Goal: Task Accomplishment & Management: Use online tool/utility

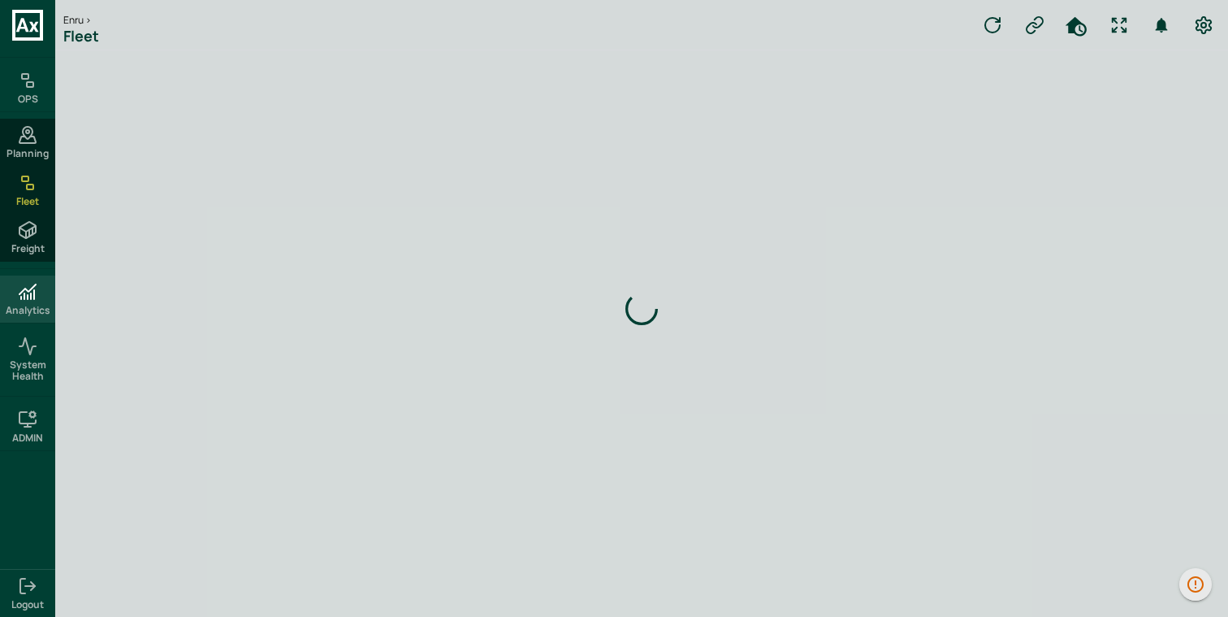
click at [34, 282] on icon at bounding box center [27, 291] width 19 height 19
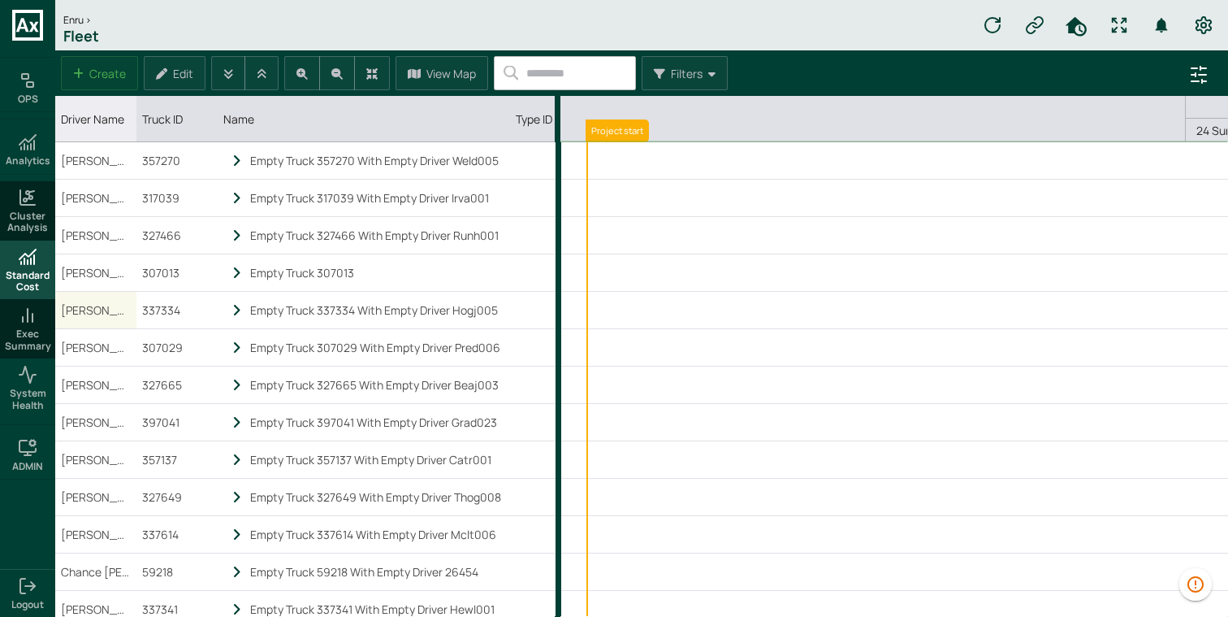
scroll to position [0, 644]
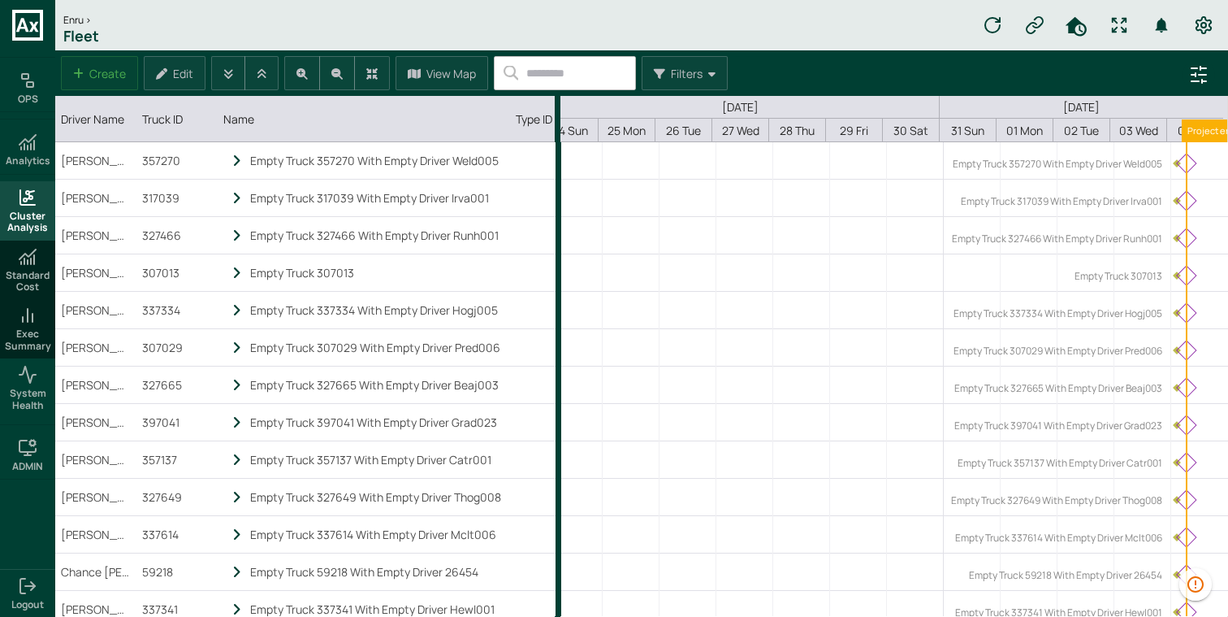
click at [41, 225] on span "Cluster Analysis" at bounding box center [27, 222] width 49 height 24
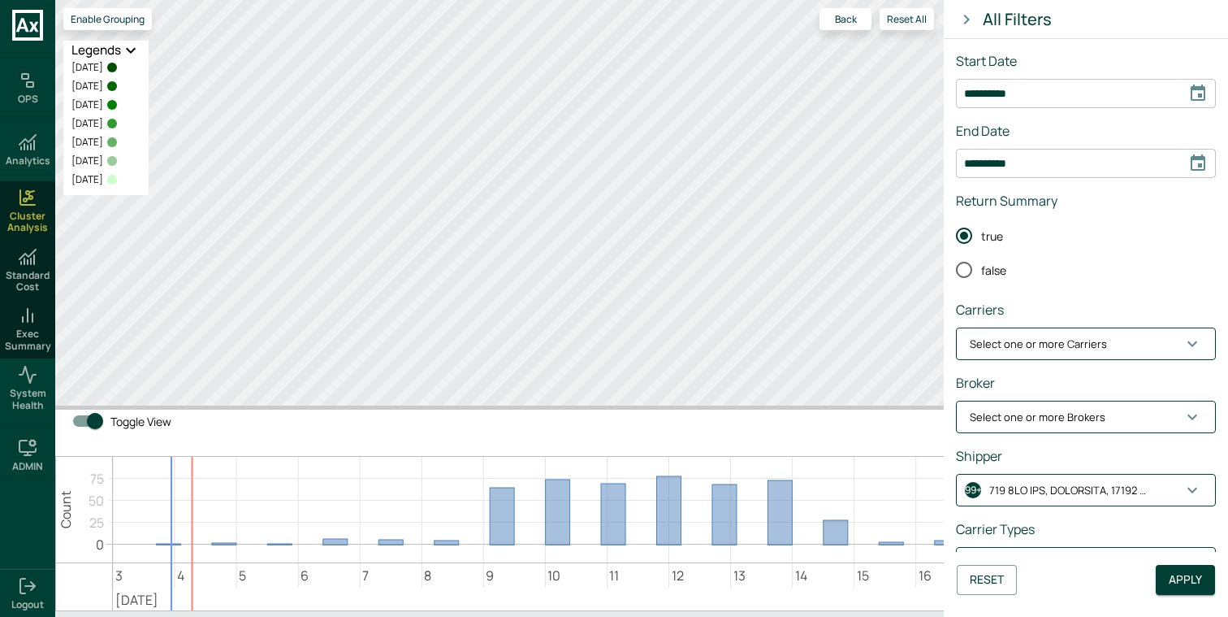
click at [1198, 91] on icon "Choose date, selected date is Aug 20, 2025" at bounding box center [1198, 92] width 15 height 16
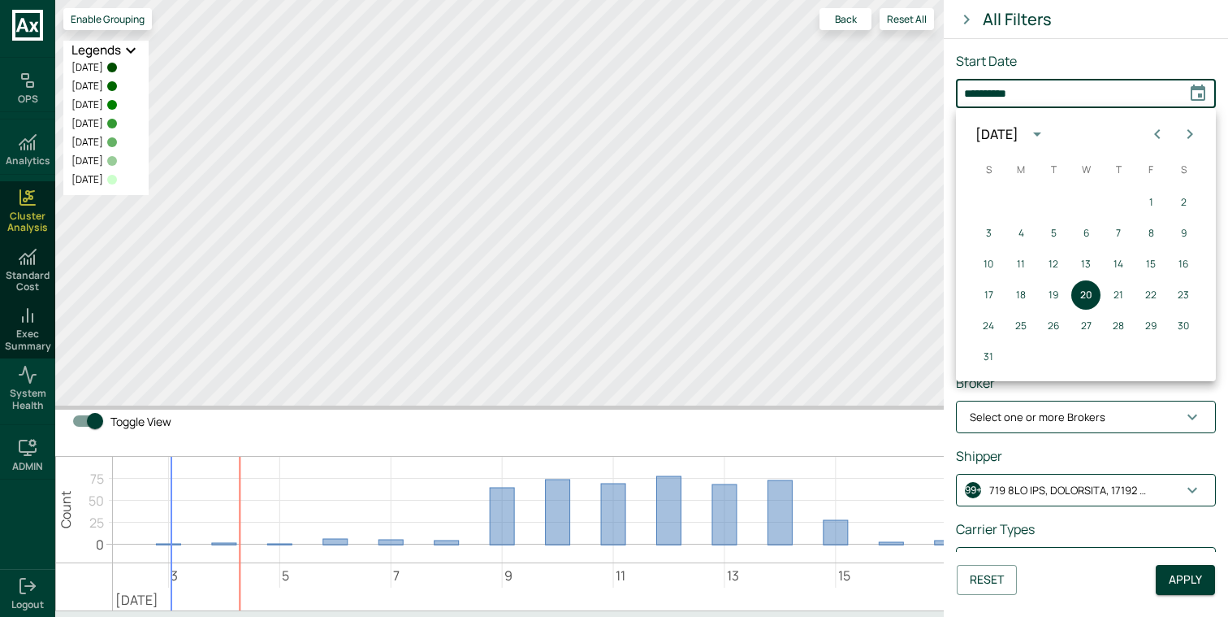
click at [1047, 140] on icon "calendar view is open, switch to year view" at bounding box center [1037, 133] width 19 height 19
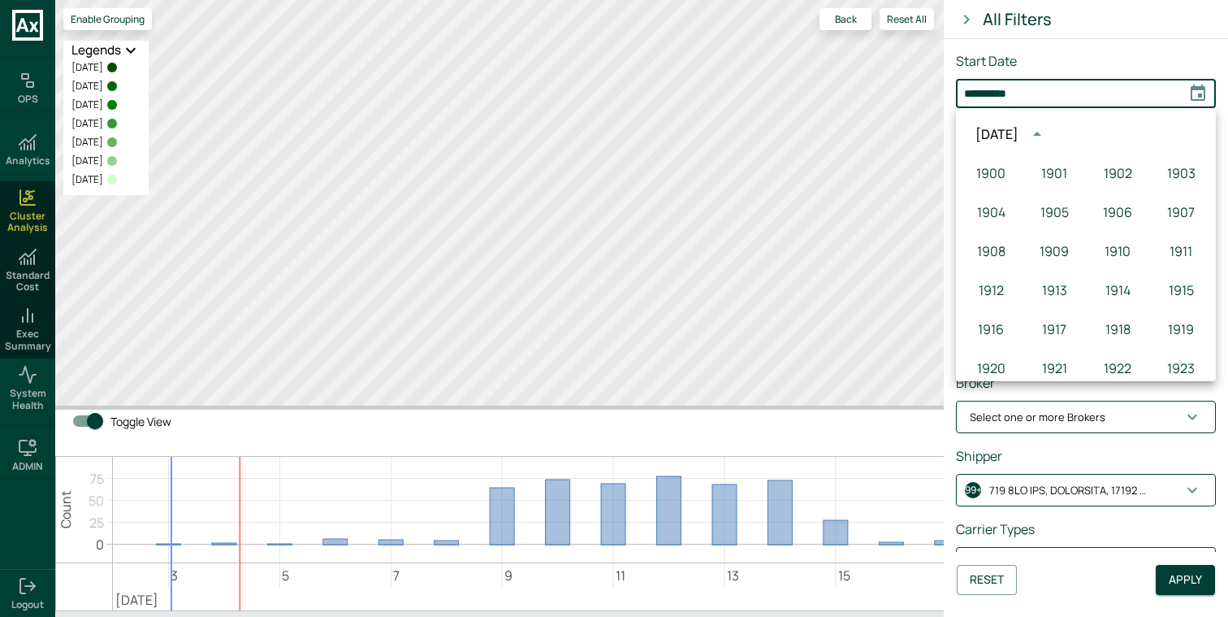
scroll to position [1114, 0]
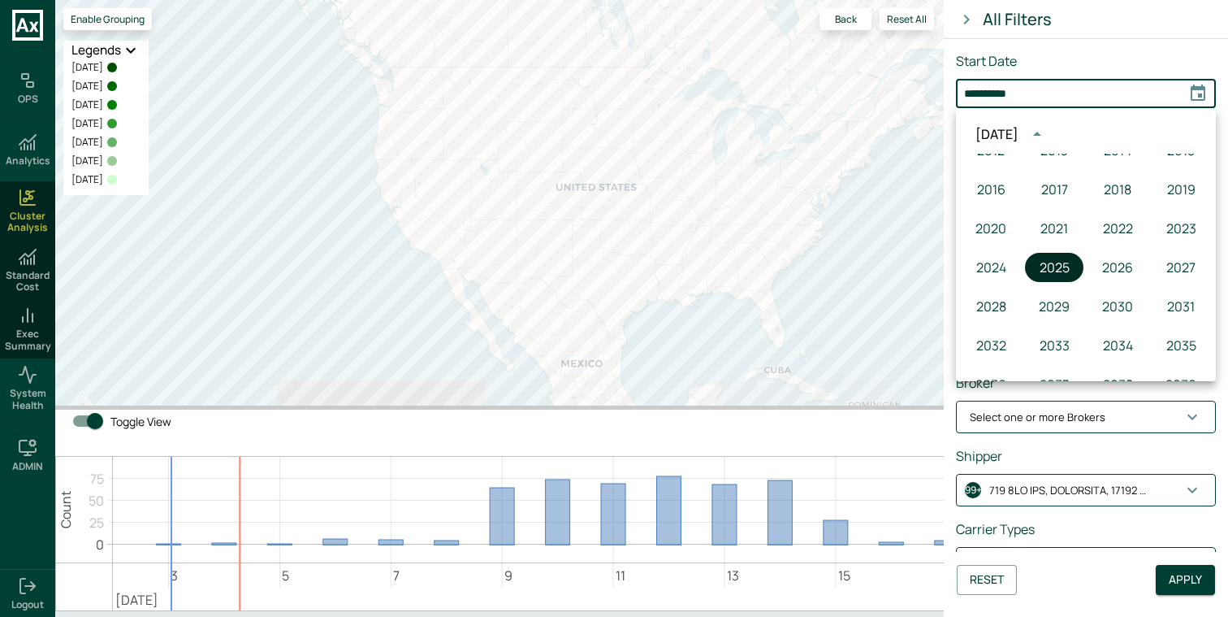
click at [1067, 261] on button "2025" at bounding box center [1054, 267] width 58 height 29
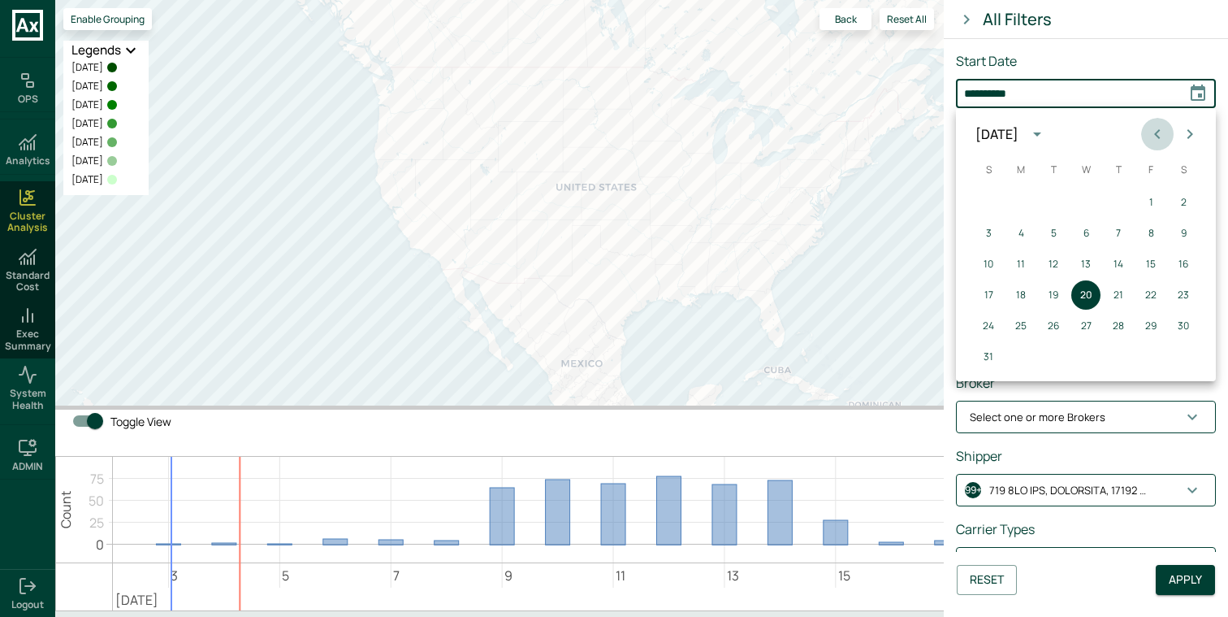
click at [1157, 133] on icon "Previous month" at bounding box center [1157, 133] width 19 height 19
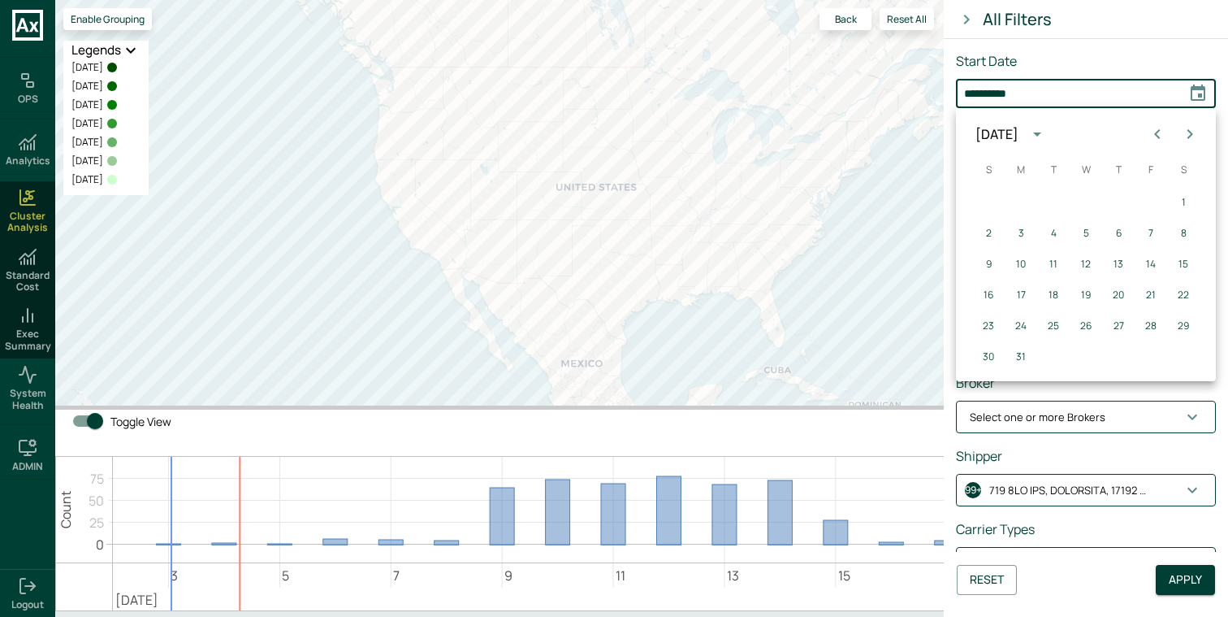
click at [1157, 133] on icon "Previous month" at bounding box center [1157, 133] width 19 height 19
click at [1088, 196] on button "1" at bounding box center [1085, 202] width 29 height 29
type input "**********"
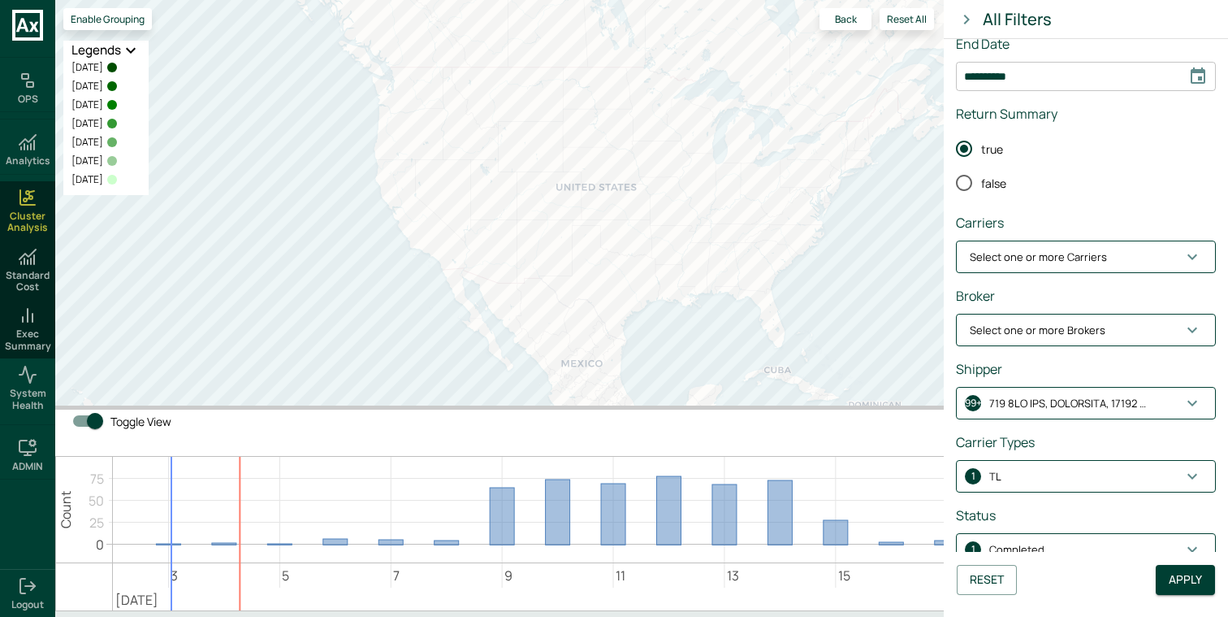
scroll to position [88, 0]
click at [1102, 262] on span "Select one or more Carriers" at bounding box center [1076, 257] width 213 height 16
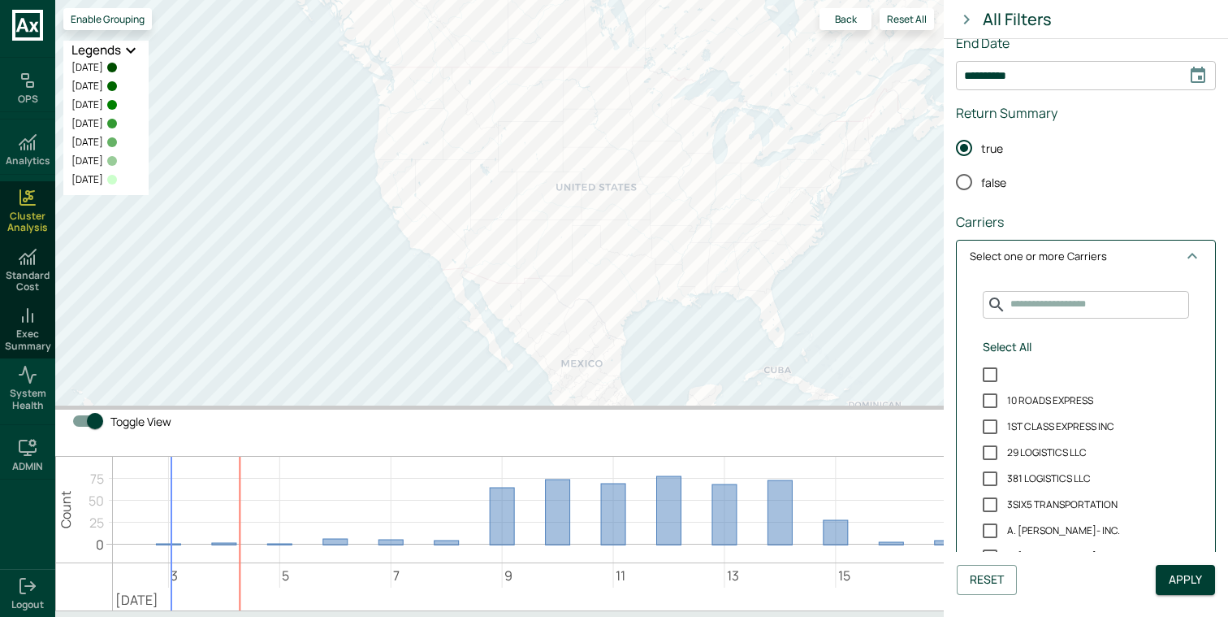
click at [1102, 262] on span "Select one or more Carriers" at bounding box center [1076, 257] width 213 height 16
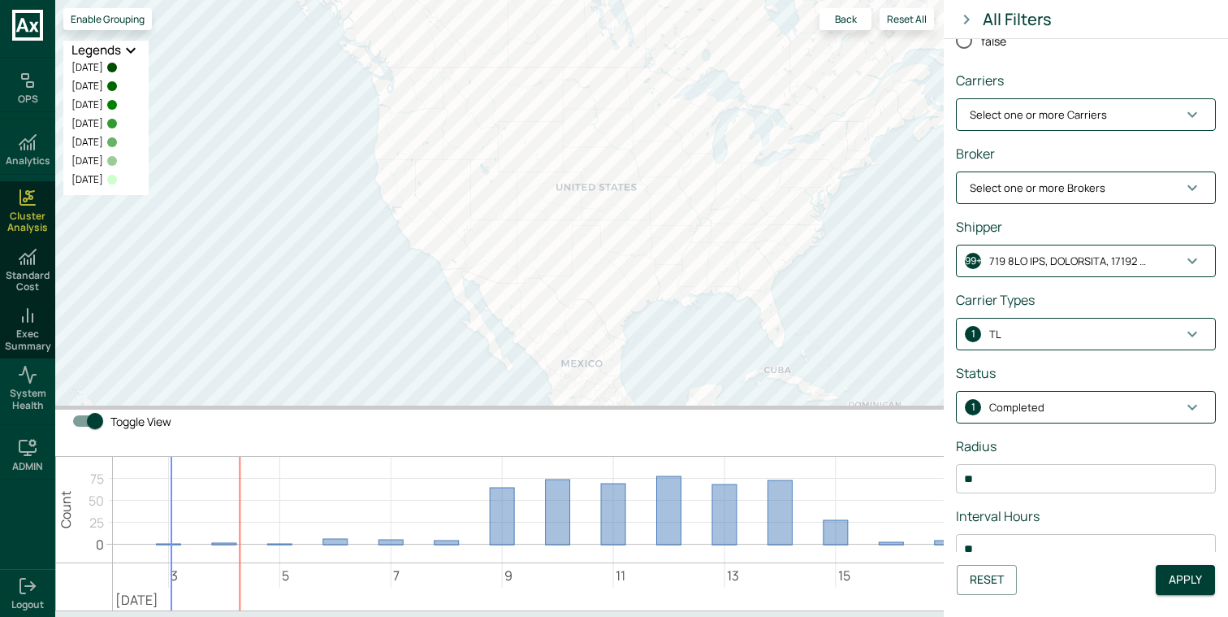
scroll to position [235, 0]
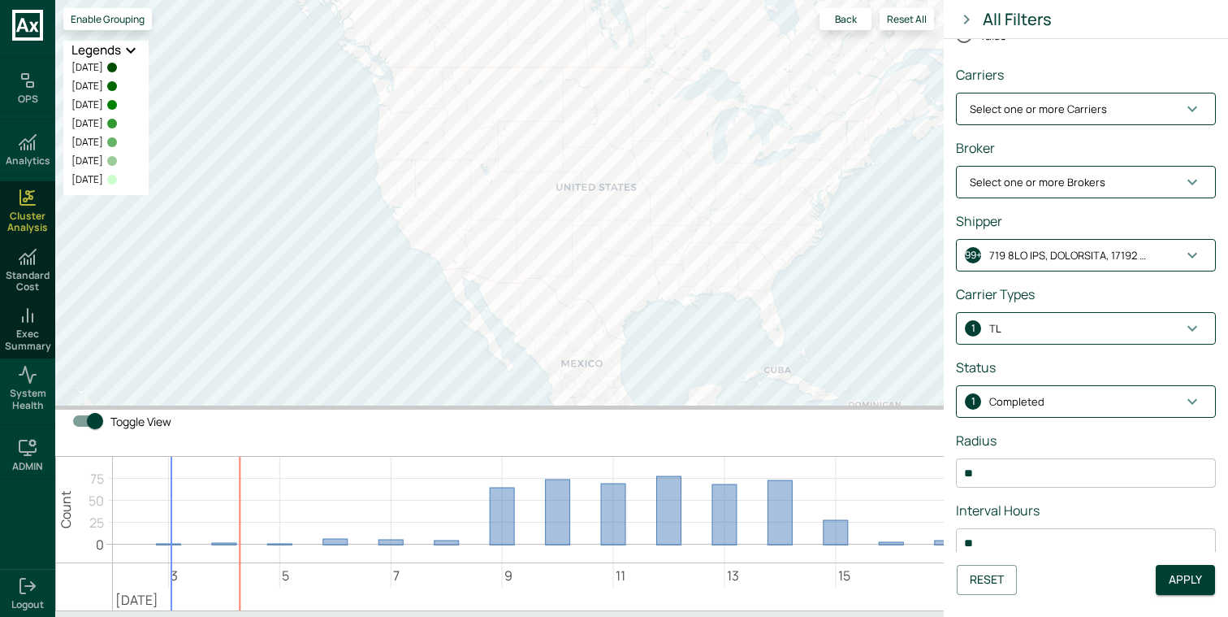
click at [1088, 203] on div "**********" at bounding box center [1086, 193] width 260 height 755
click at [1093, 187] on p "Select one or more Brokers" at bounding box center [1038, 183] width 136 height 16
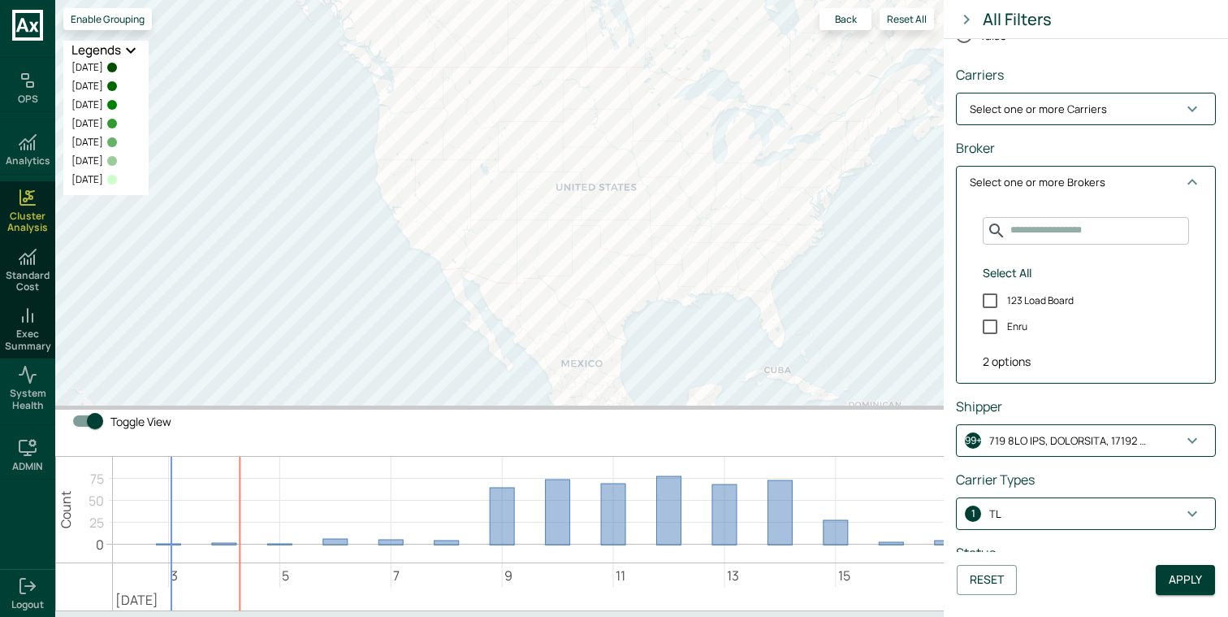
click at [1093, 187] on p "Select one or more Brokers" at bounding box center [1038, 183] width 136 height 16
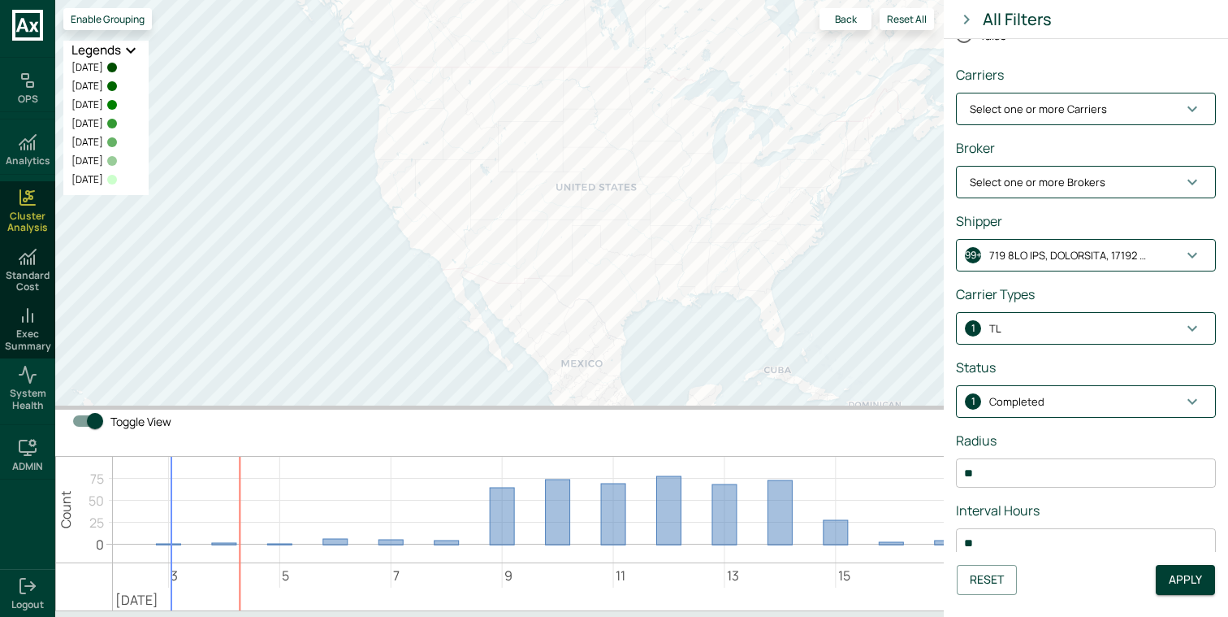
click at [1087, 266] on button "99+" at bounding box center [1086, 255] width 258 height 31
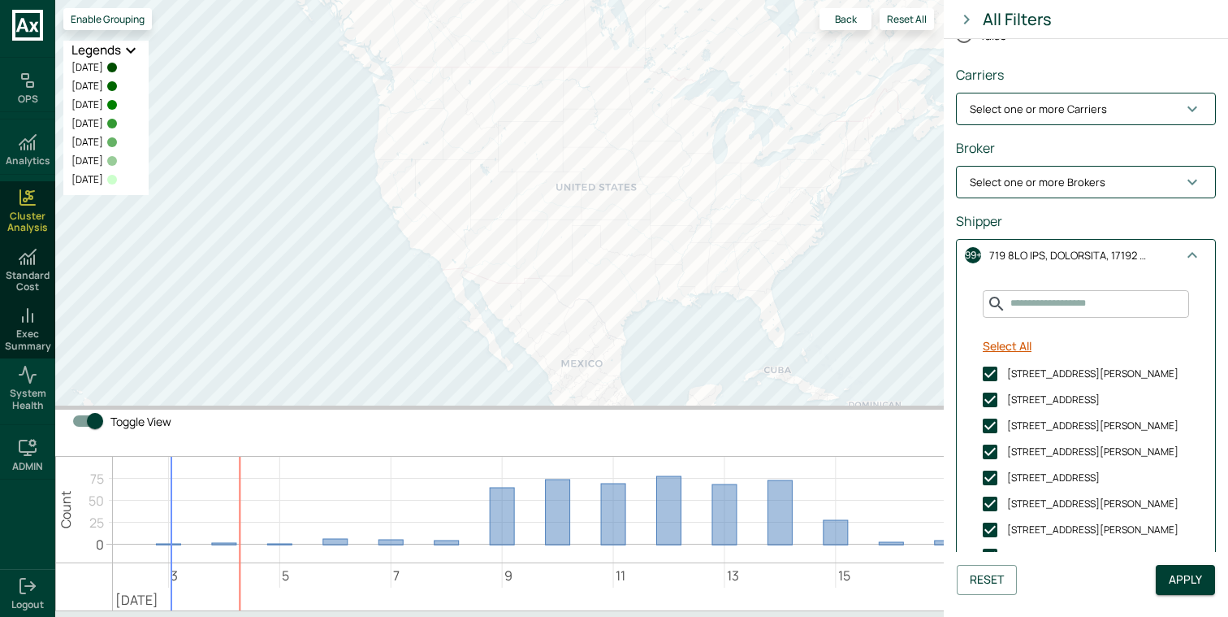
click at [1007, 347] on button "Select All" at bounding box center [1007, 346] width 62 height 30
click at [1007, 347] on button "Unselect All" at bounding box center [1013, 346] width 75 height 30
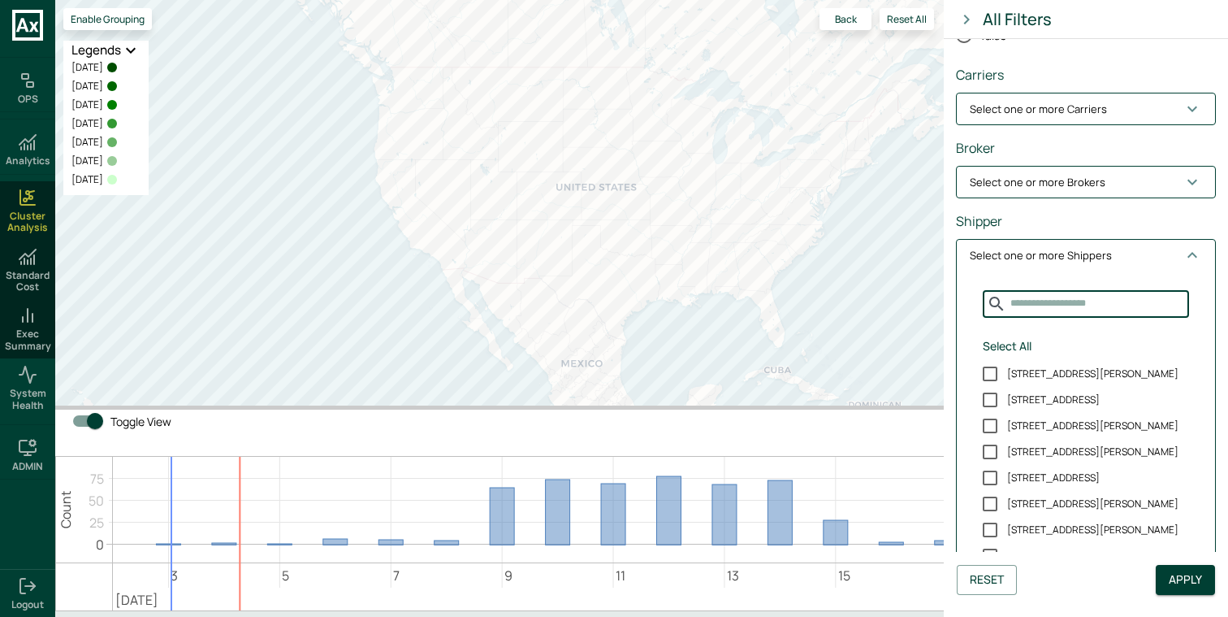
click at [1032, 301] on input "Search for Shippers" at bounding box center [1097, 303] width 183 height 27
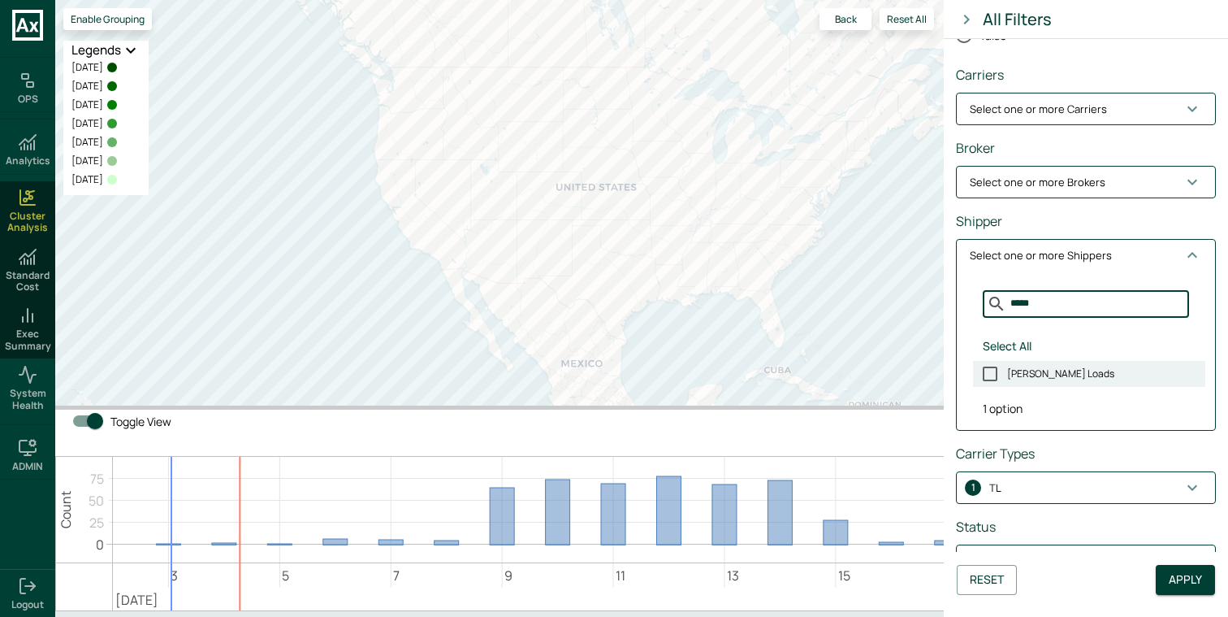
type input "*****"
click at [1033, 374] on span "LEANA Loads" at bounding box center [1060, 373] width 107 height 15
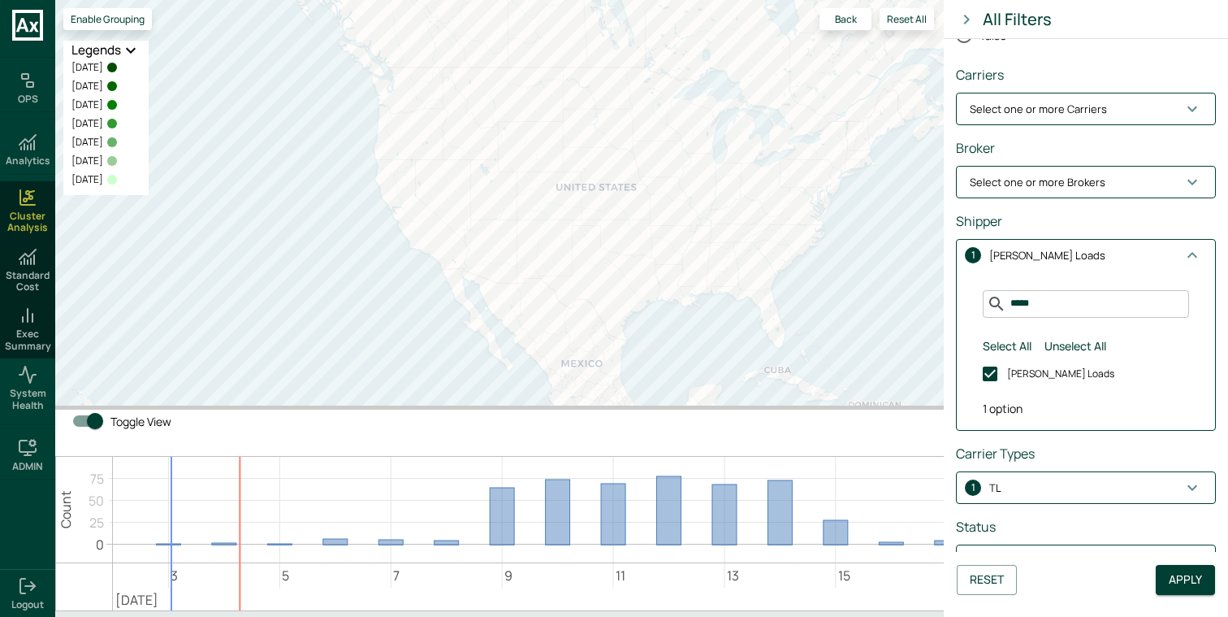
click at [1101, 262] on span "1 LEANA Loads" at bounding box center [1076, 256] width 213 height 16
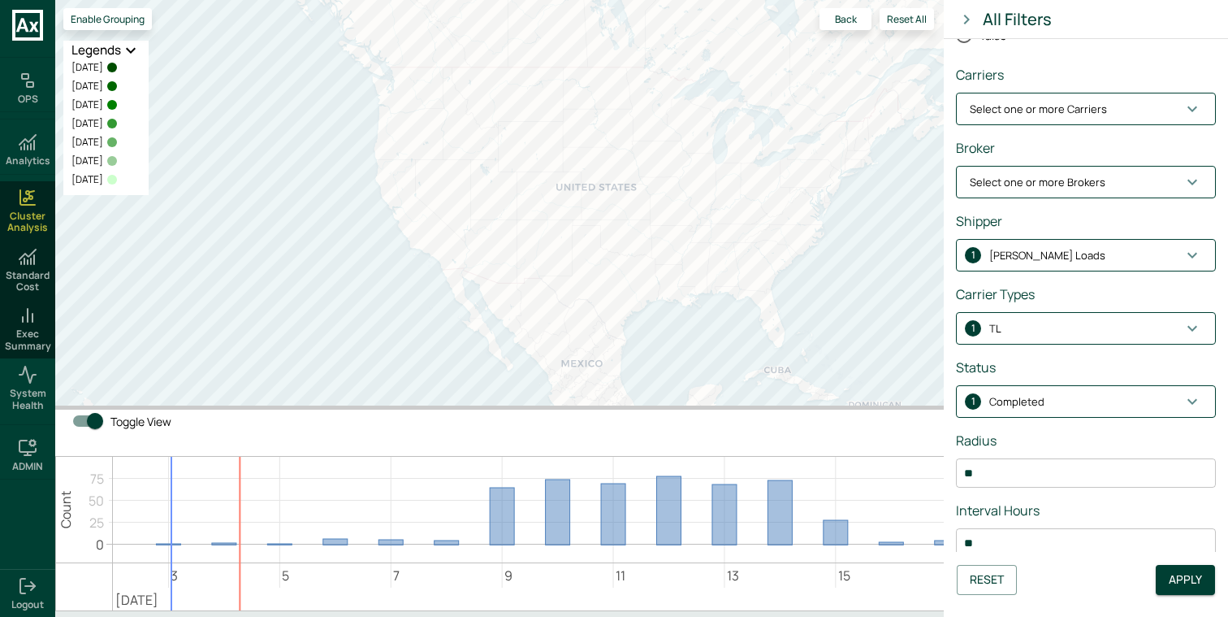
scroll to position [266, 0]
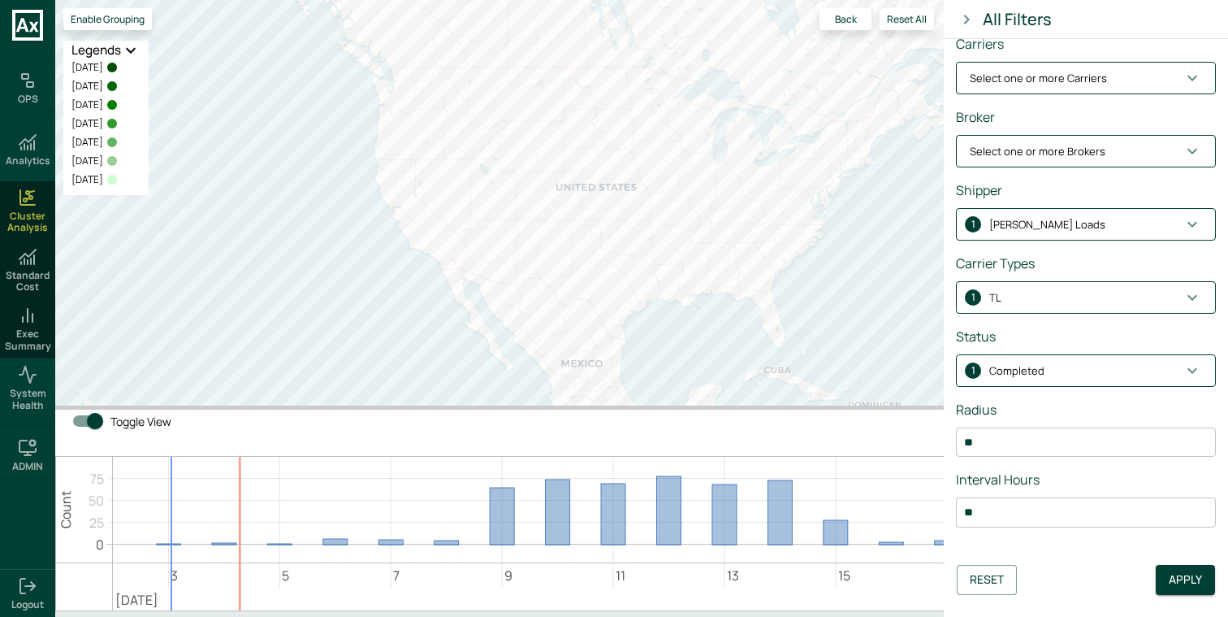
click at [1101, 365] on span "1 Completed" at bounding box center [1076, 371] width 213 height 16
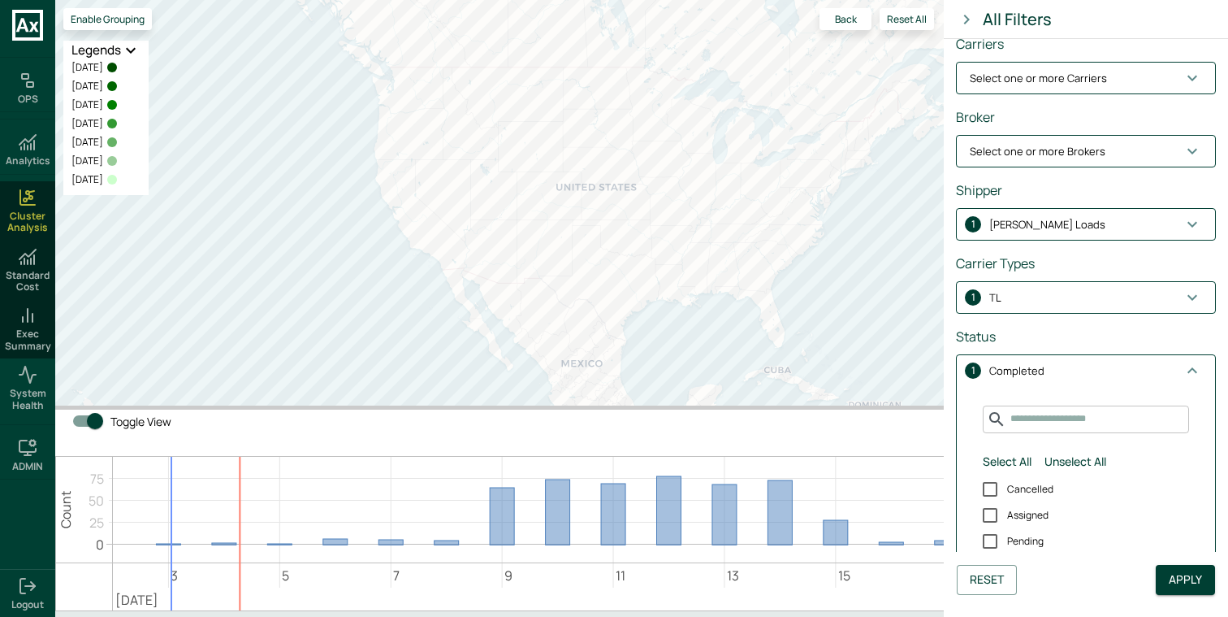
click at [1101, 365] on span "1 Completed" at bounding box center [1076, 371] width 213 height 16
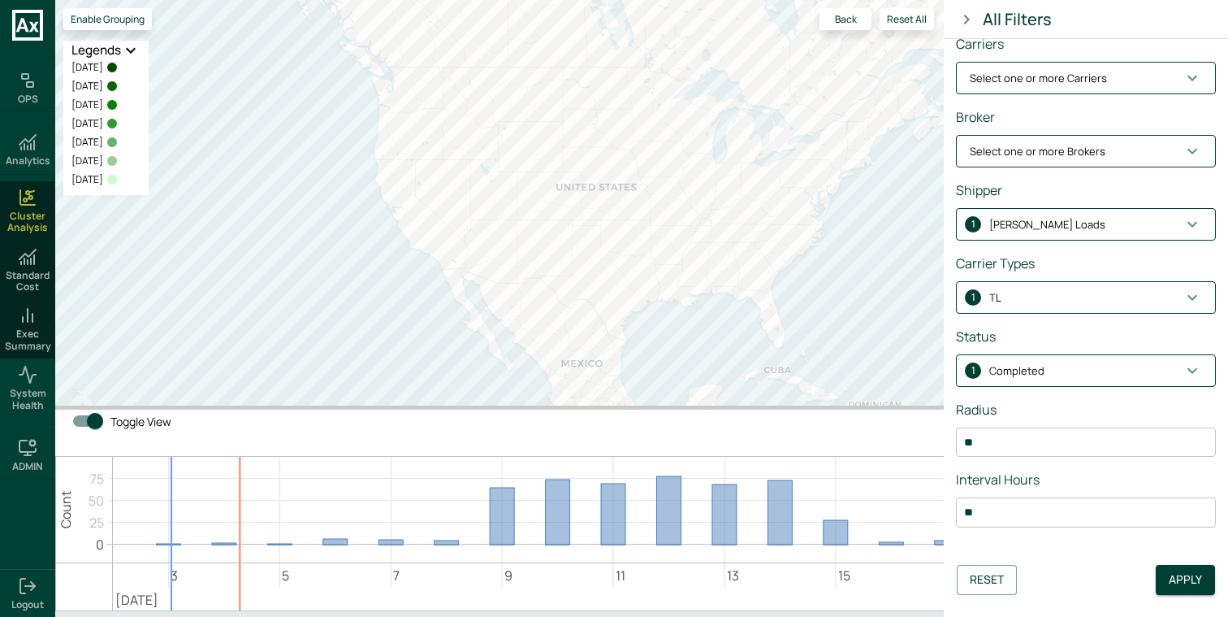
click at [1101, 365] on span "1 Completed" at bounding box center [1076, 371] width 213 height 16
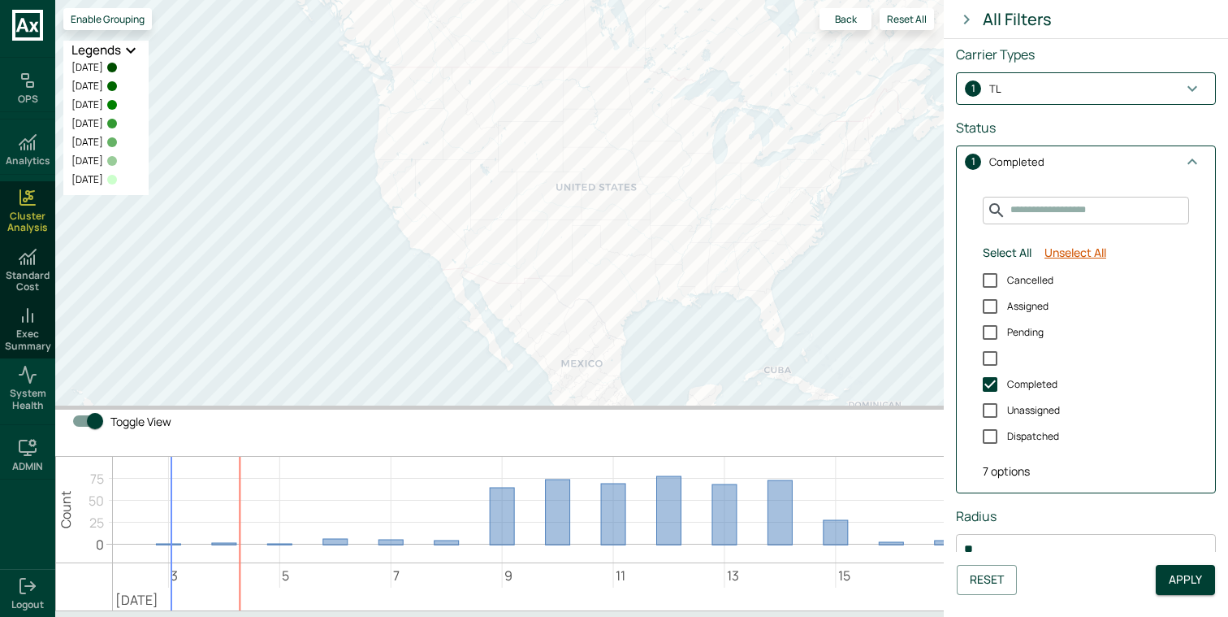
scroll to position [487, 0]
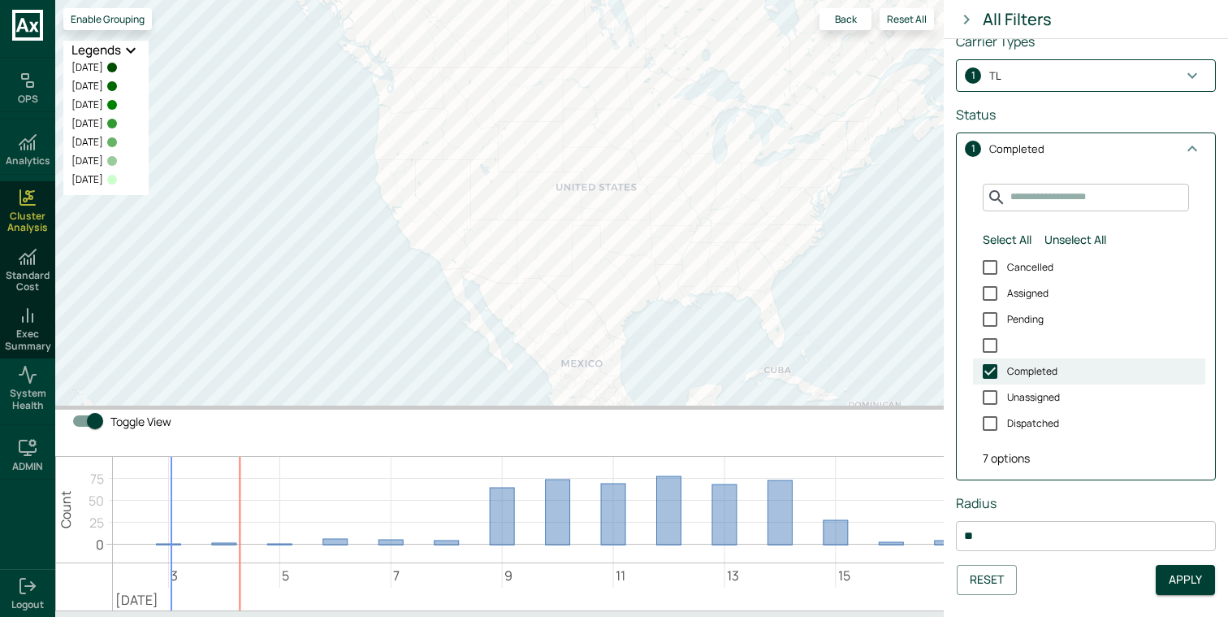
click at [1026, 372] on span "Completed" at bounding box center [1032, 371] width 50 height 15
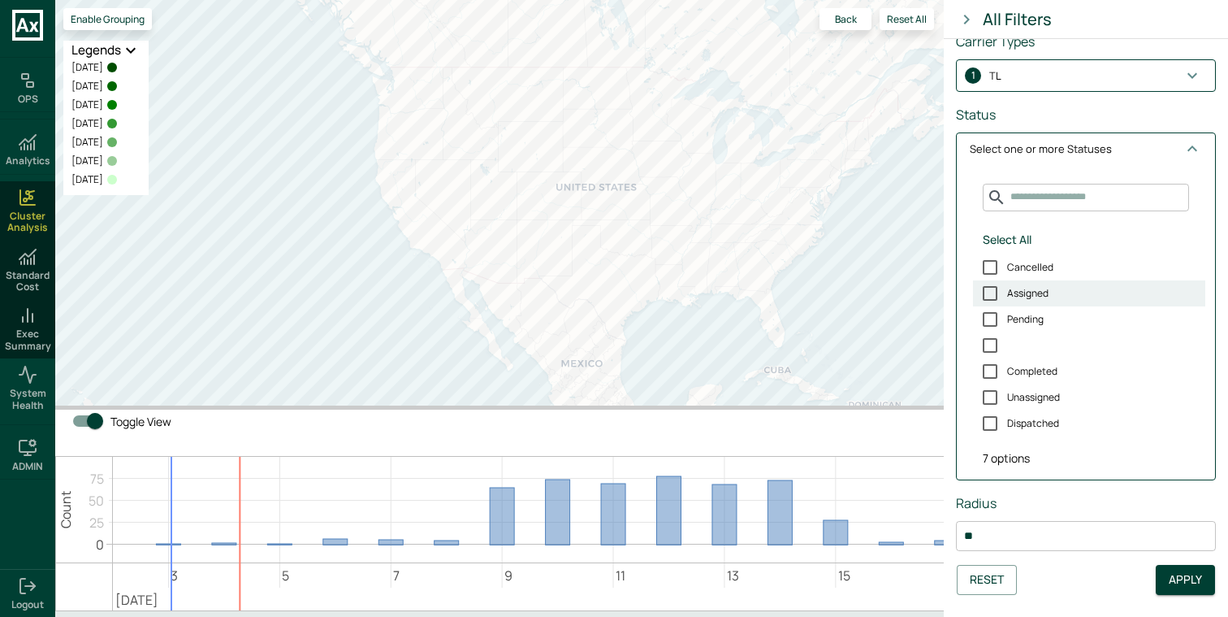
click at [1039, 295] on span "Assigned" at bounding box center [1027, 293] width 41 height 15
click at [1079, 153] on span "1 Assigned" at bounding box center [1076, 149] width 213 height 16
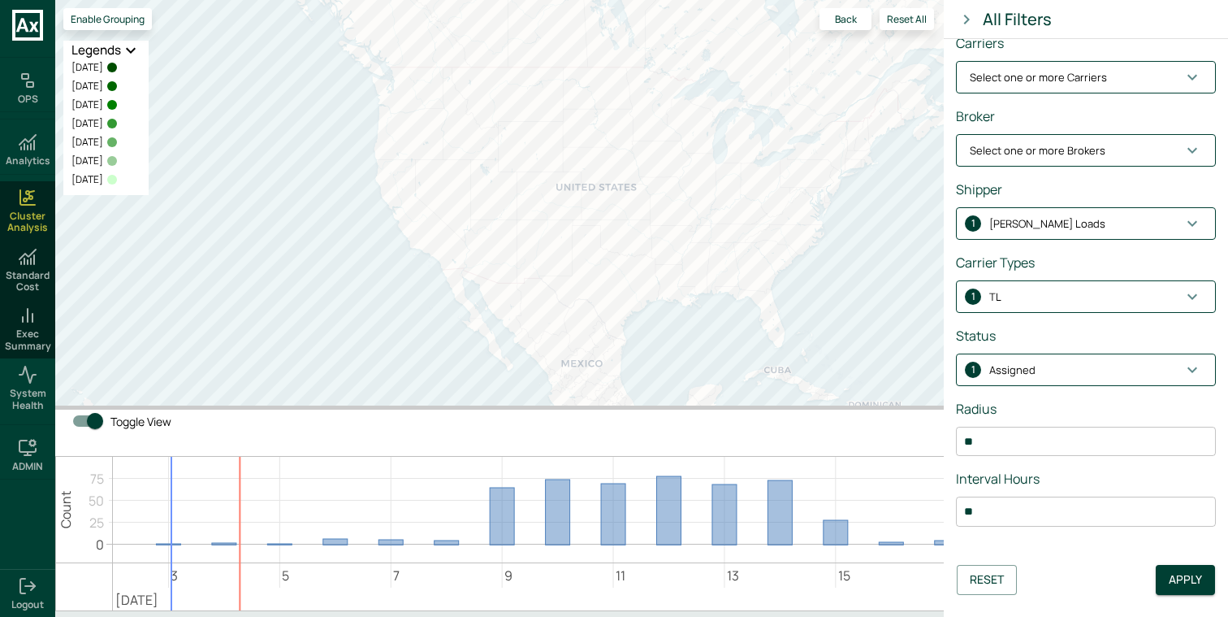
scroll to position [266, 0]
click at [1077, 295] on span "1 TL" at bounding box center [1076, 298] width 213 height 16
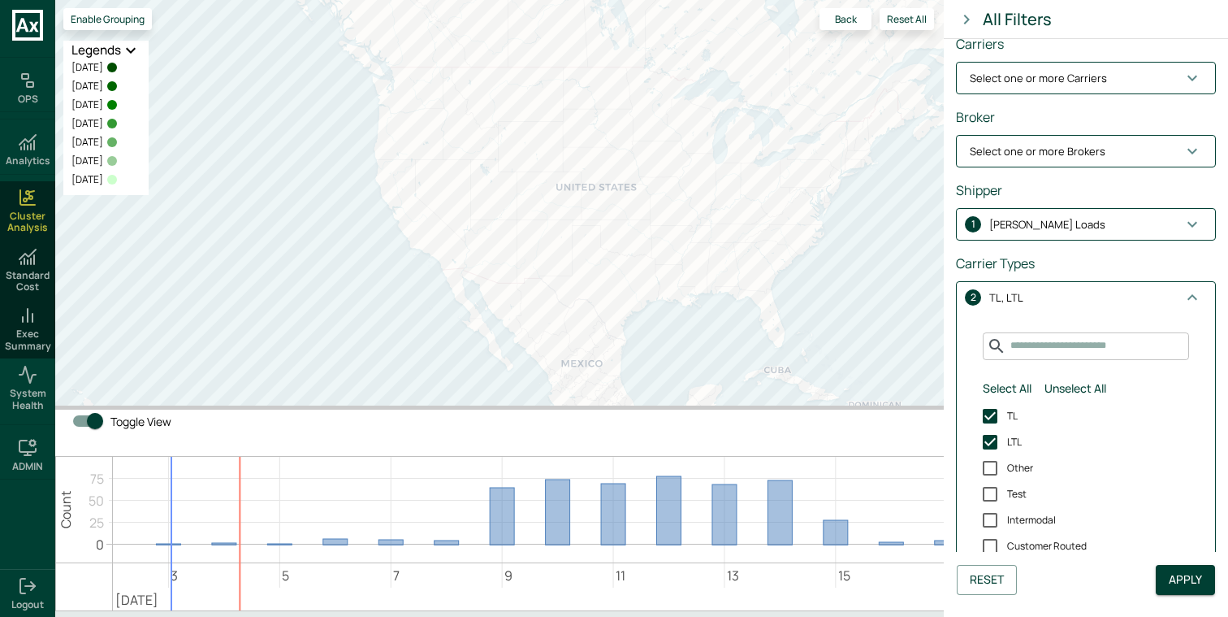
click at [1067, 311] on button "2 TL, LTL" at bounding box center [1086, 297] width 258 height 31
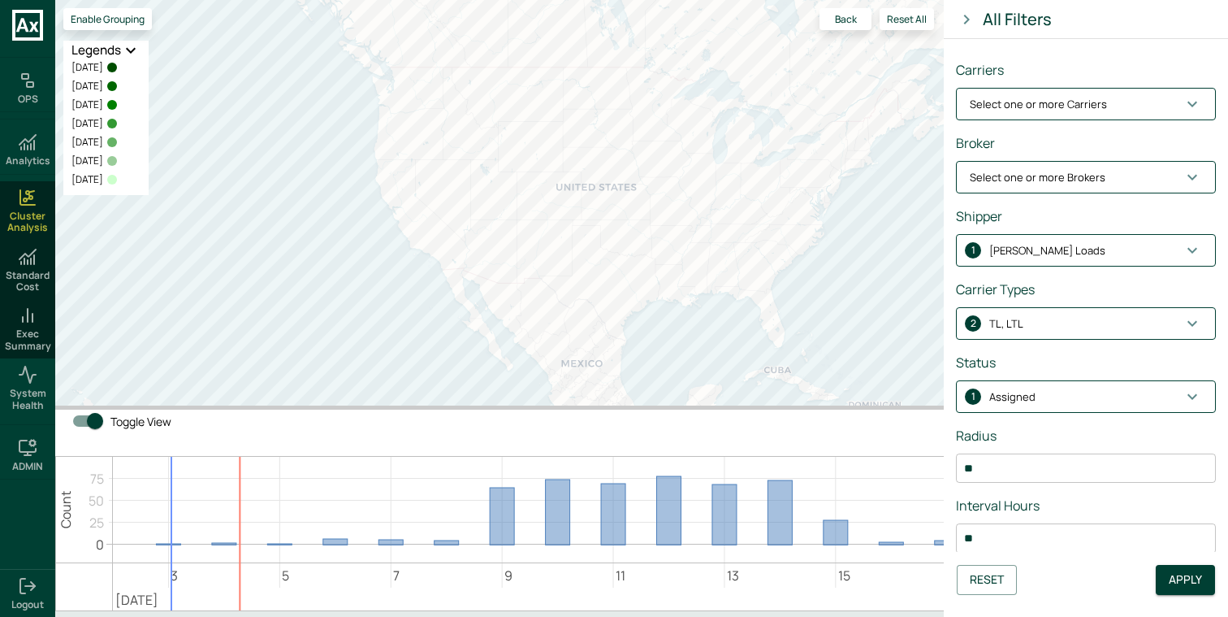
scroll to position [235, 0]
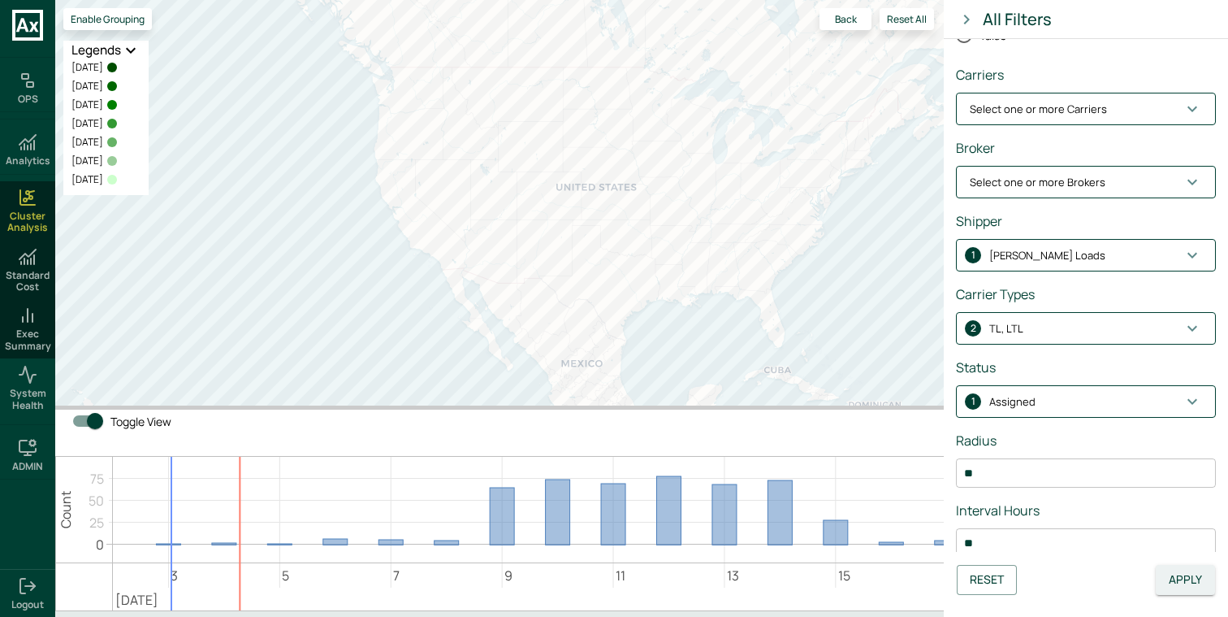
click at [1193, 585] on button "Apply" at bounding box center [1185, 580] width 59 height 30
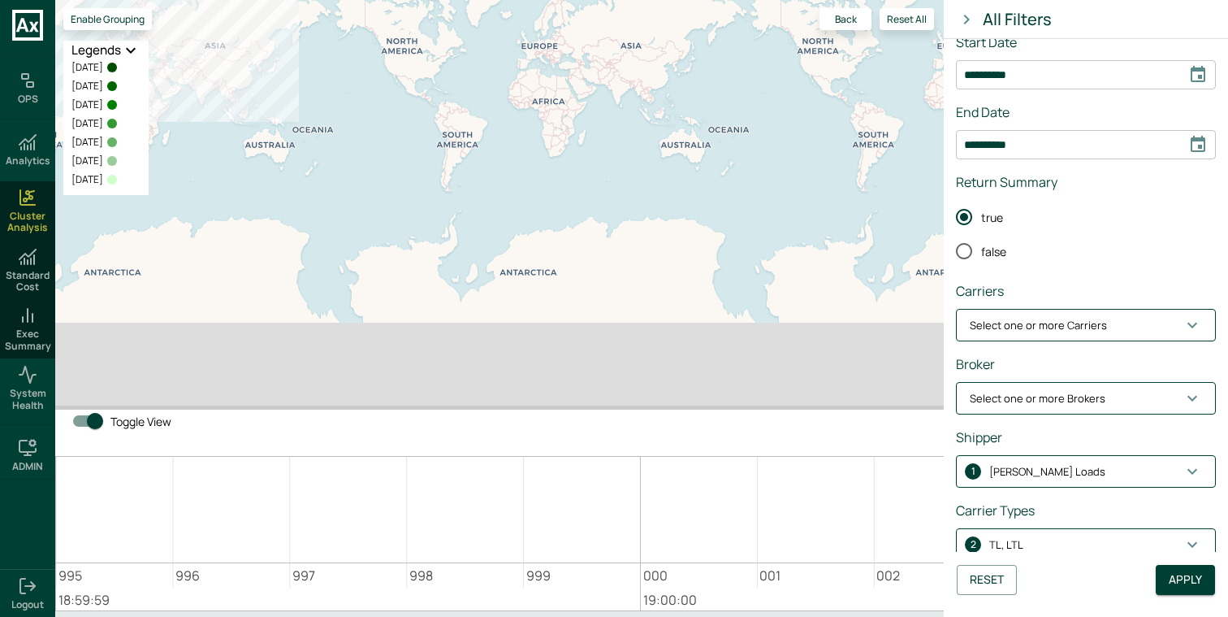
scroll to position [0, 0]
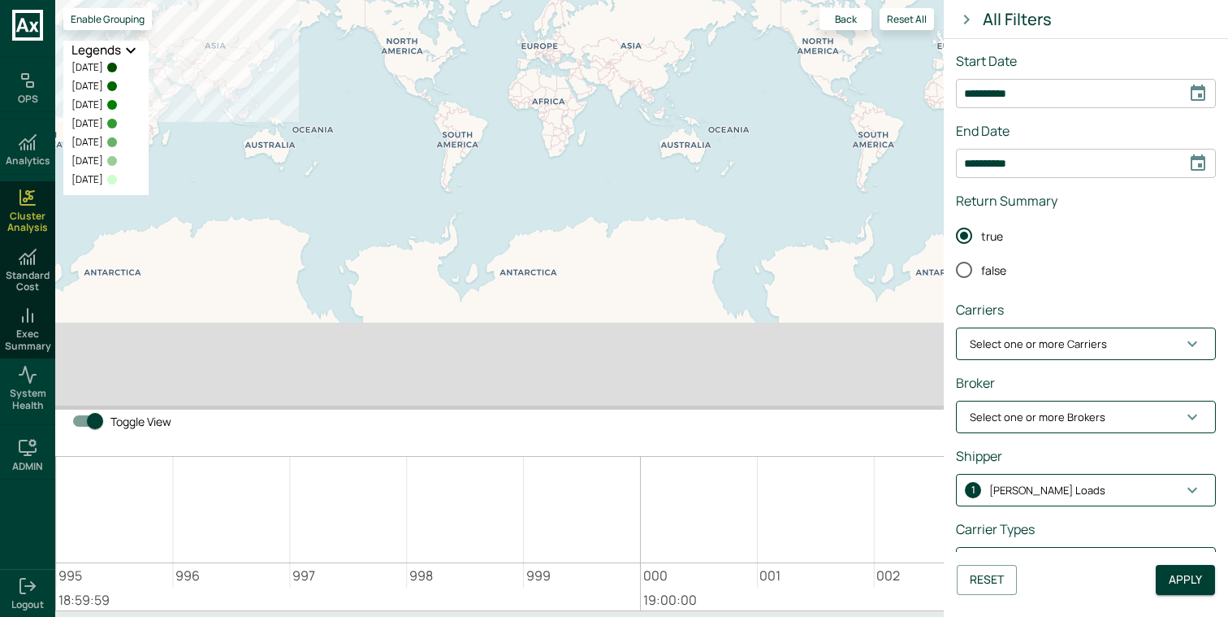
click at [1088, 344] on p "Select one or more Carriers" at bounding box center [1038, 344] width 137 height 16
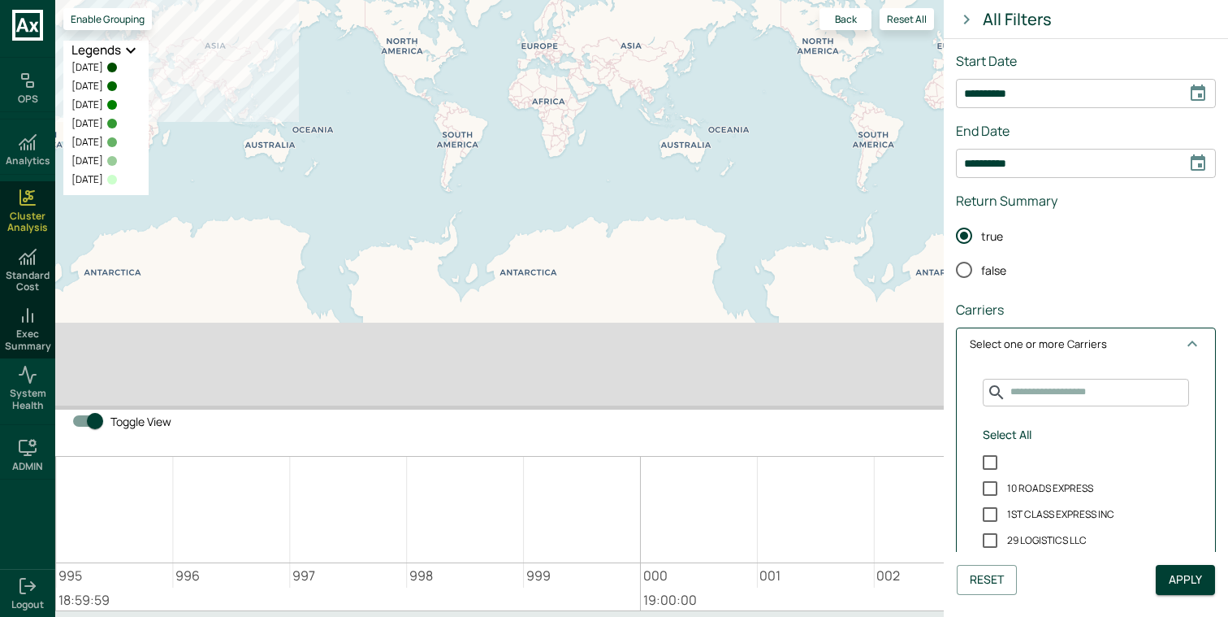
click at [1088, 344] on p "Select one or more Carriers" at bounding box center [1038, 344] width 137 height 16
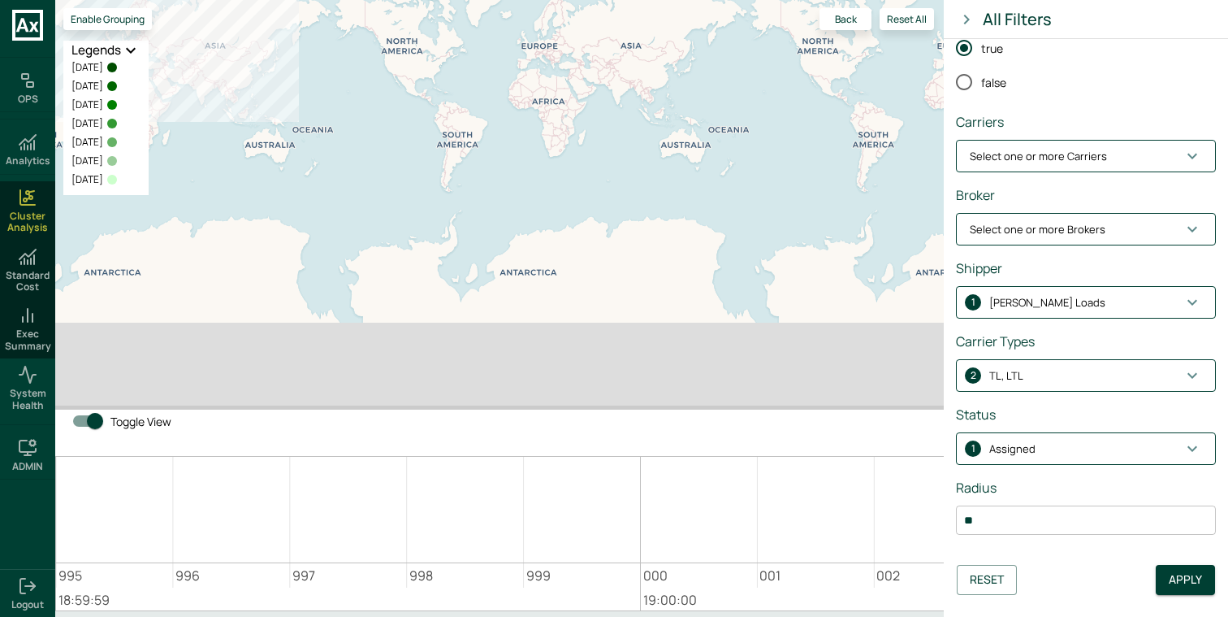
scroll to position [246, 0]
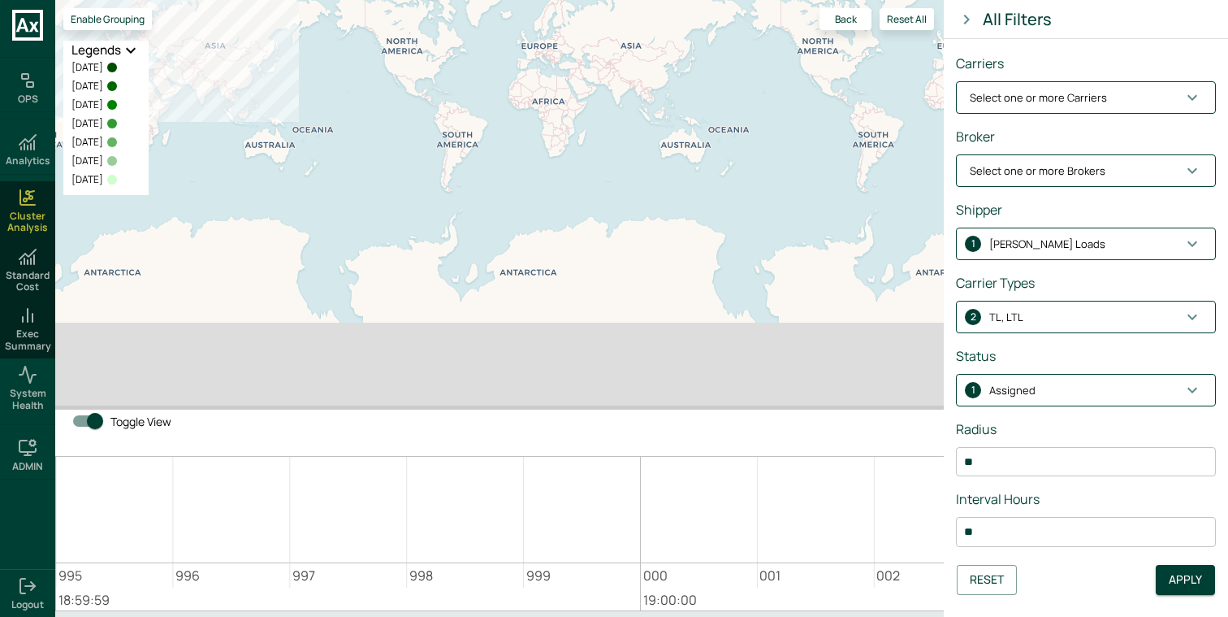
click at [1092, 379] on button "1 Assigned" at bounding box center [1086, 389] width 258 height 31
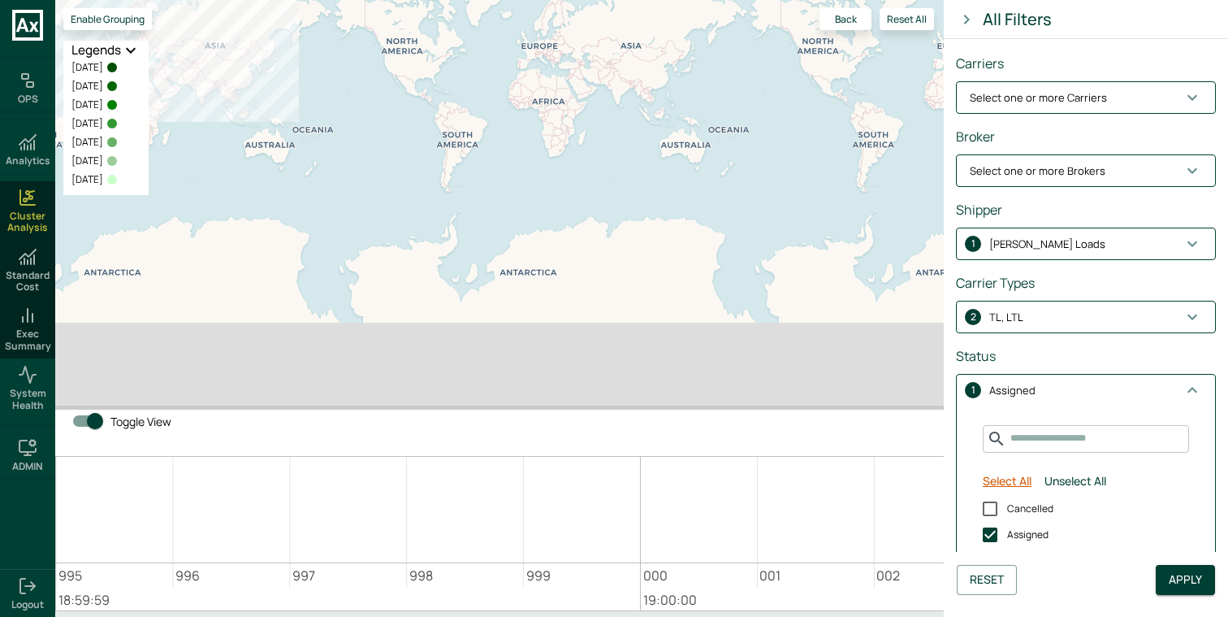
click at [1028, 486] on button "Select All" at bounding box center [1007, 481] width 62 height 30
click at [1193, 579] on button "Apply" at bounding box center [1185, 580] width 59 height 30
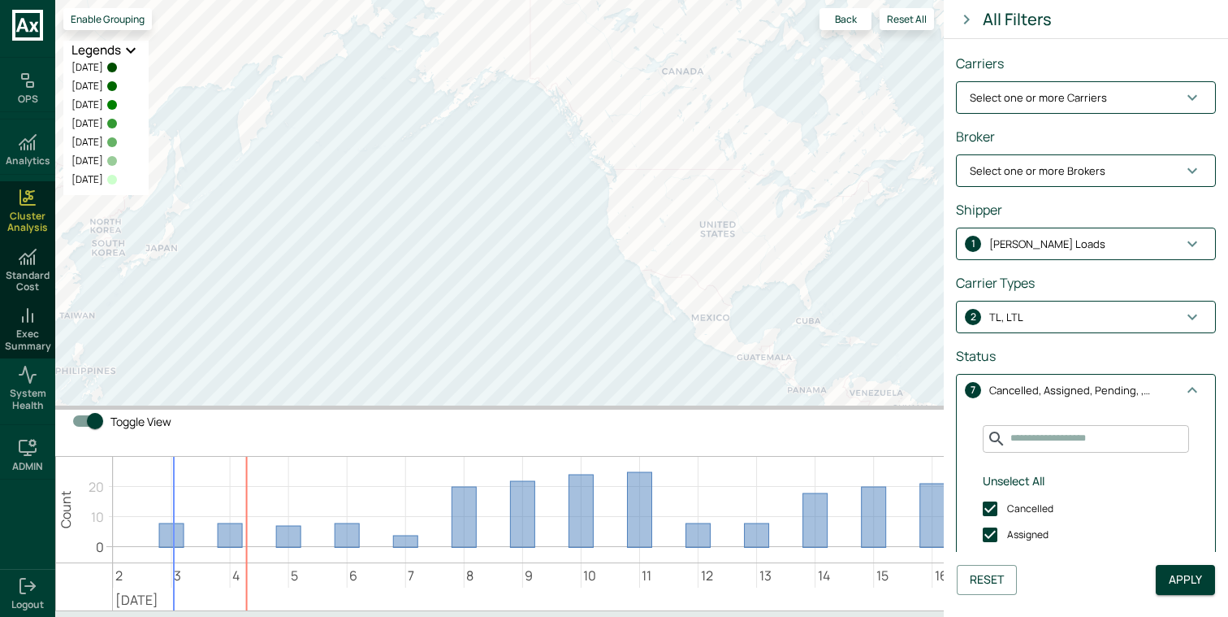
click at [1059, 387] on p "Cancelled, Assigned, Pending, , Completed, Unassigned, Dispatched" at bounding box center [1070, 391] width 162 height 16
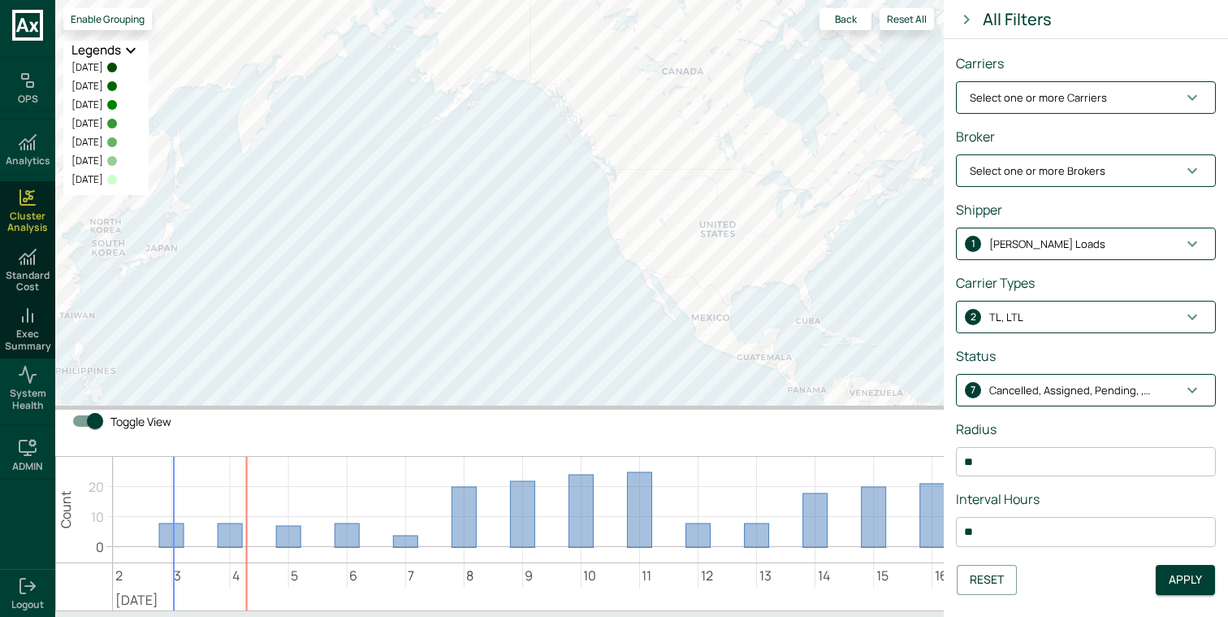
click at [1059, 387] on p "Cancelled, Assigned, Pending, , Completed, Unassigned, Dispatched" at bounding box center [1070, 391] width 162 height 16
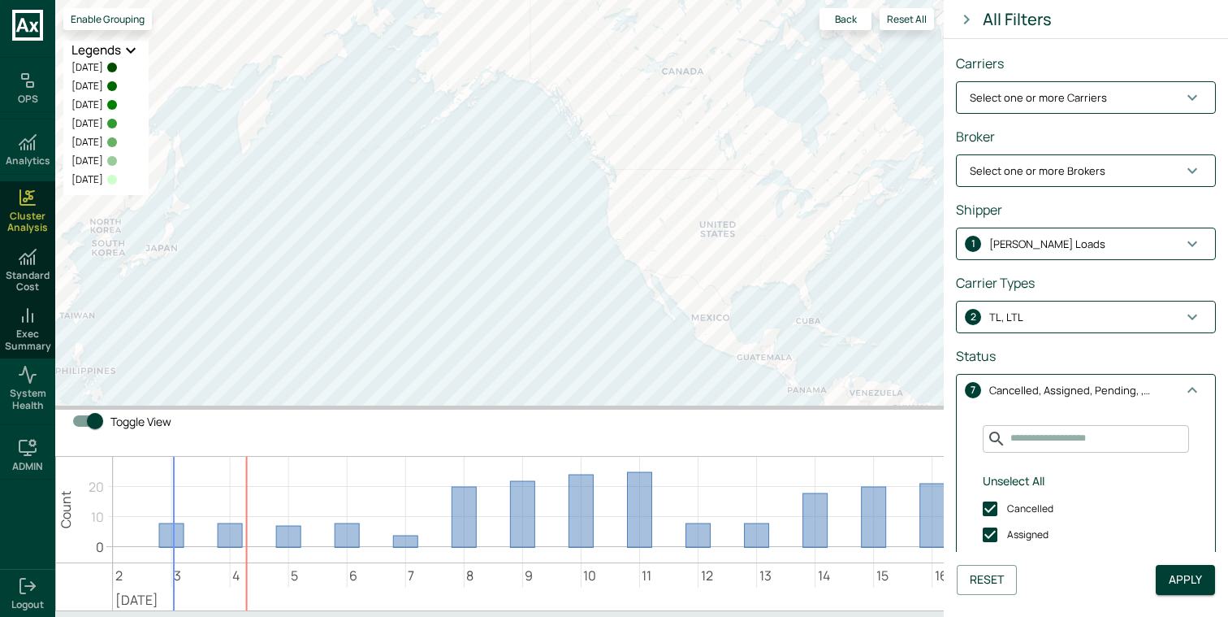
scroll to position [320, 0]
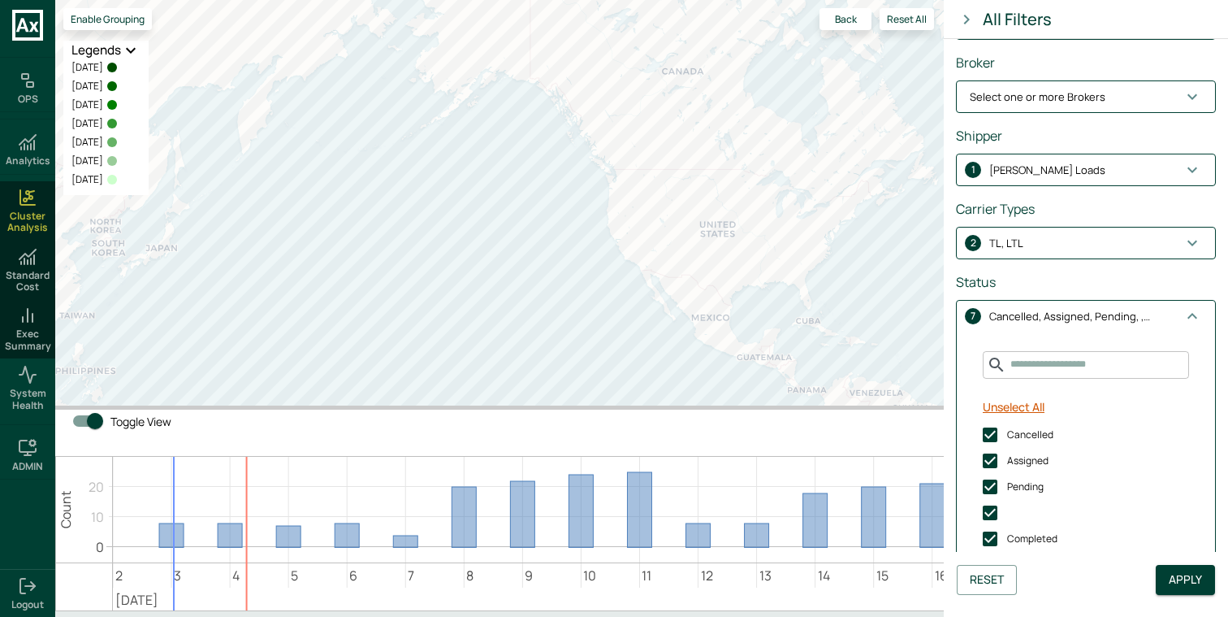
click at [1020, 413] on button "Unselect All" at bounding box center [1013, 407] width 75 height 30
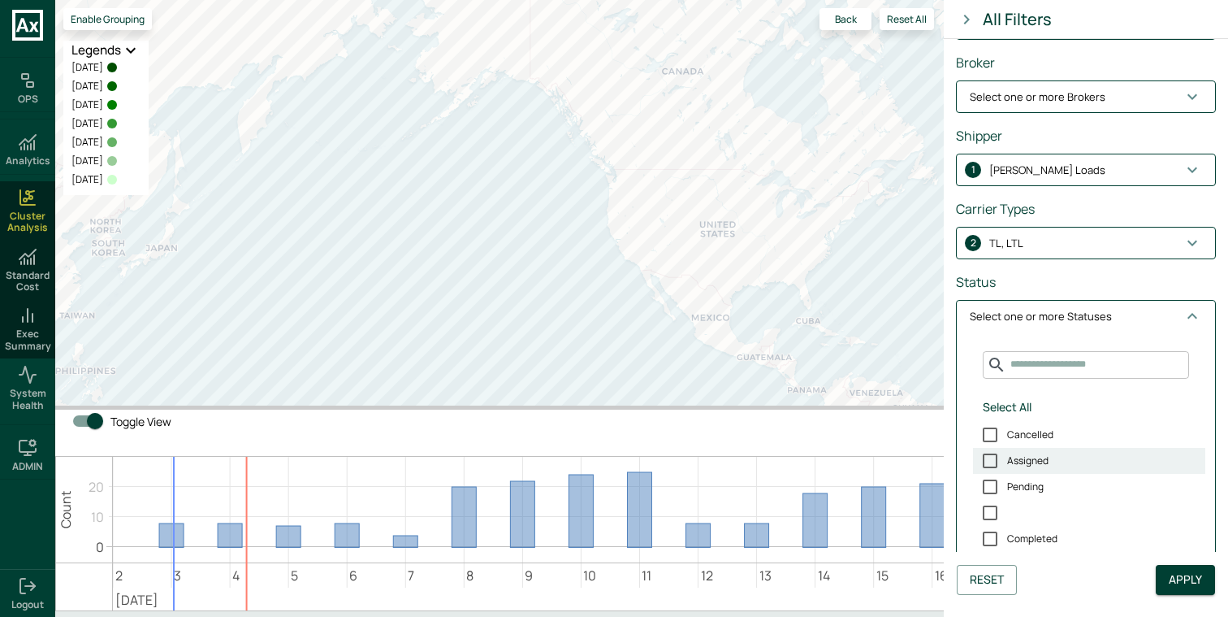
click at [1039, 457] on span "Assigned" at bounding box center [1027, 460] width 41 height 15
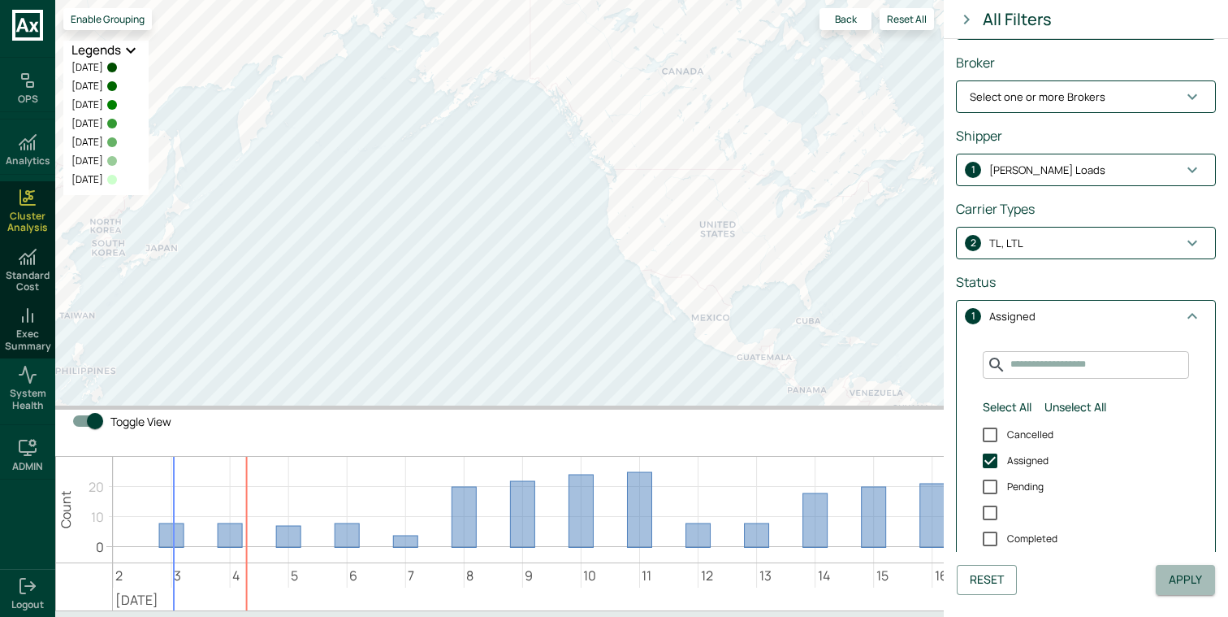
click at [1191, 577] on button "Apply" at bounding box center [1185, 580] width 59 height 30
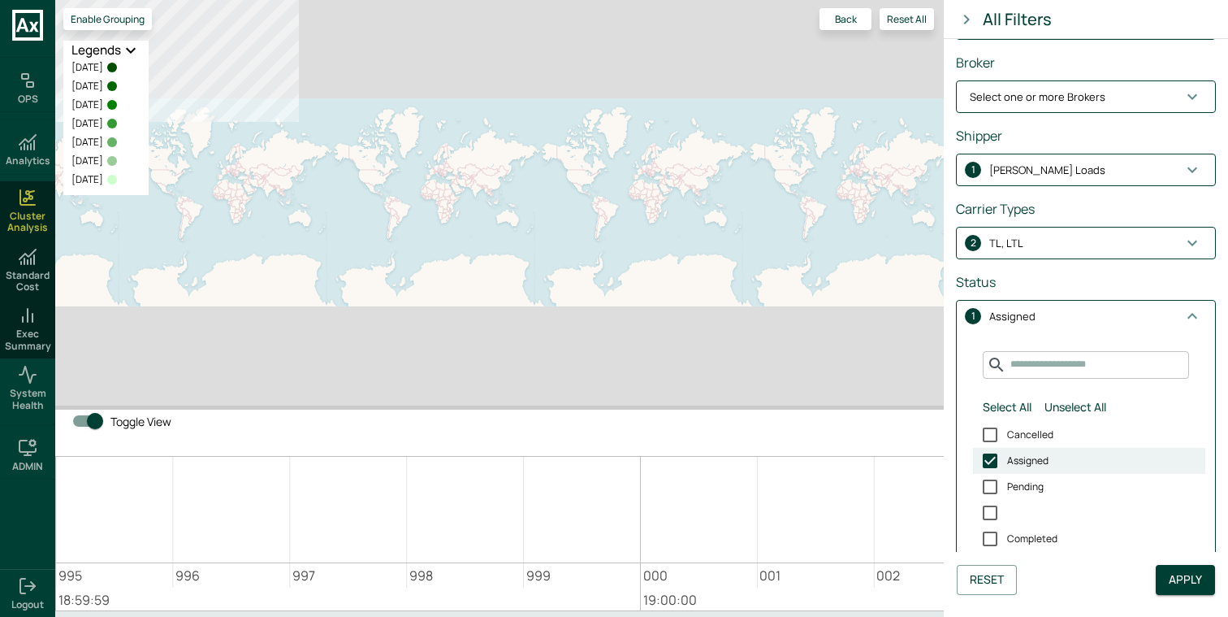
click at [1026, 457] on span "Assigned" at bounding box center [1027, 460] width 41 height 15
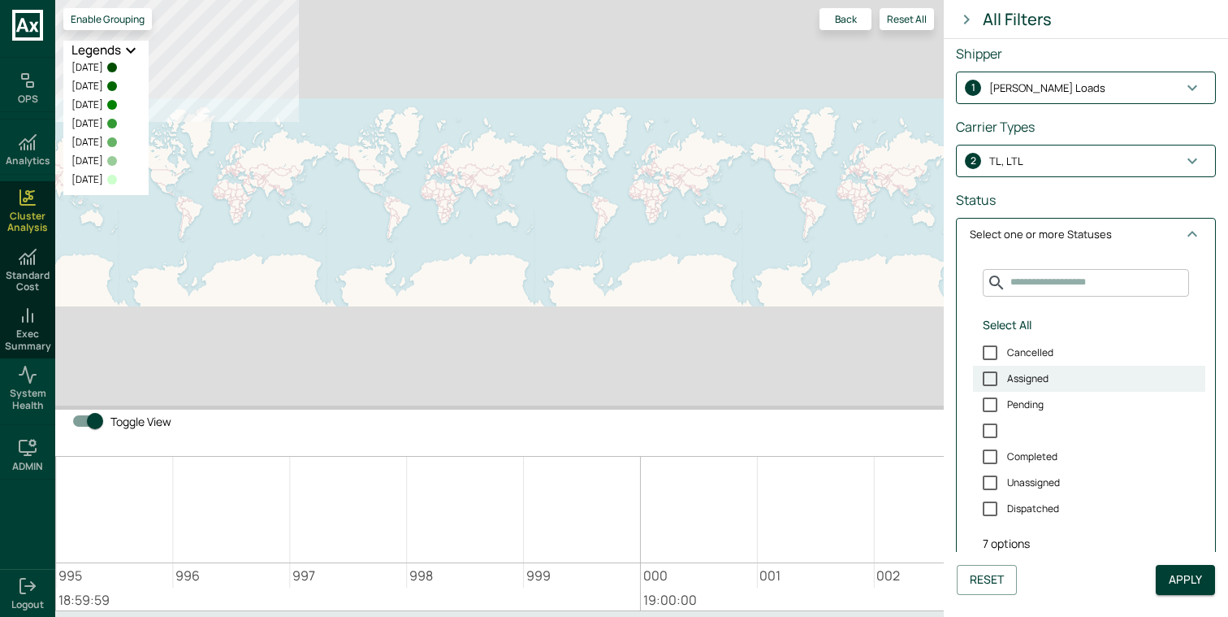
scroll to position [409, 0]
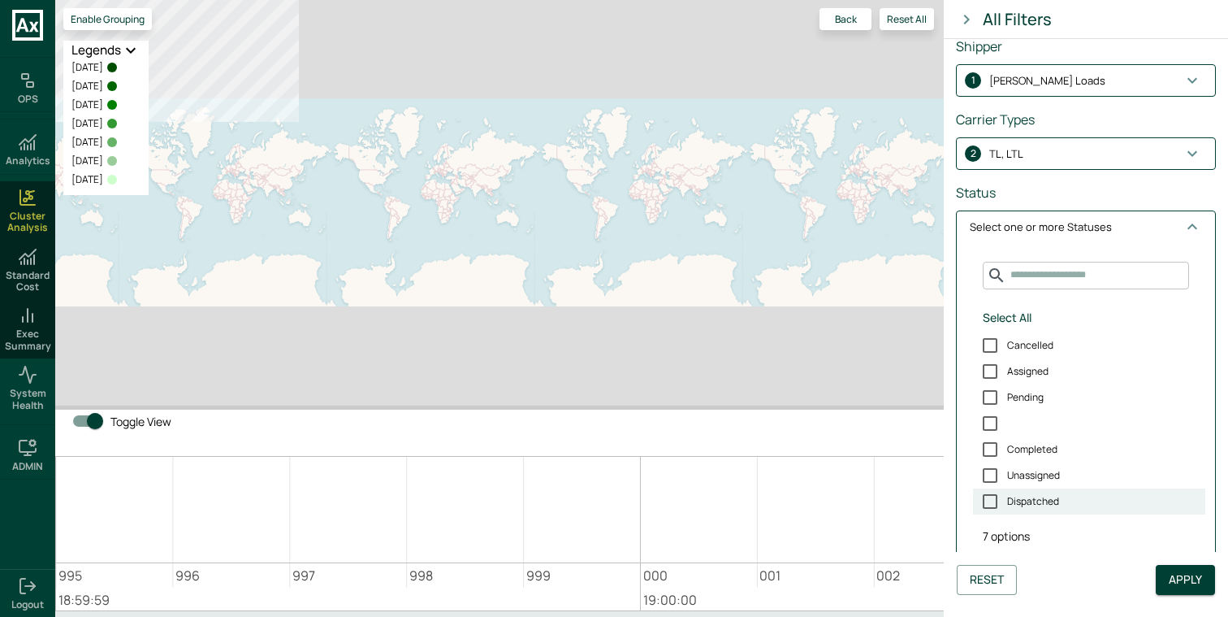
click at [1062, 498] on label "Dispatched" at bounding box center [1089, 501] width 232 height 26
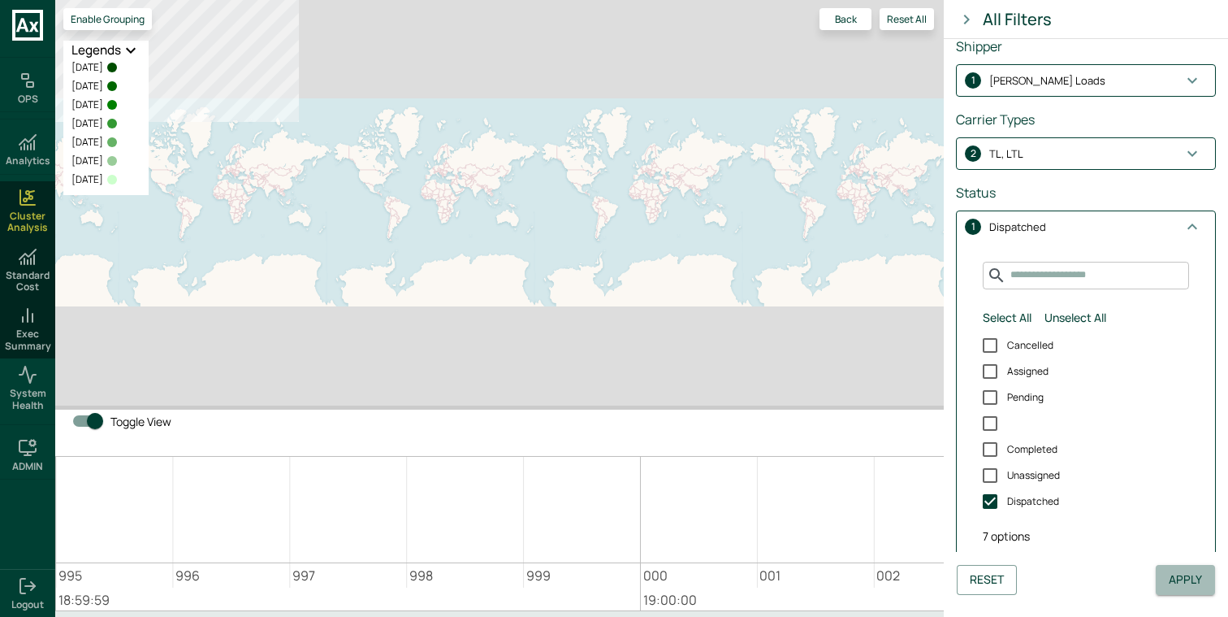
click at [1181, 572] on button "Apply" at bounding box center [1185, 580] width 59 height 30
click at [1026, 495] on span "Dispatched" at bounding box center [1033, 501] width 52 height 15
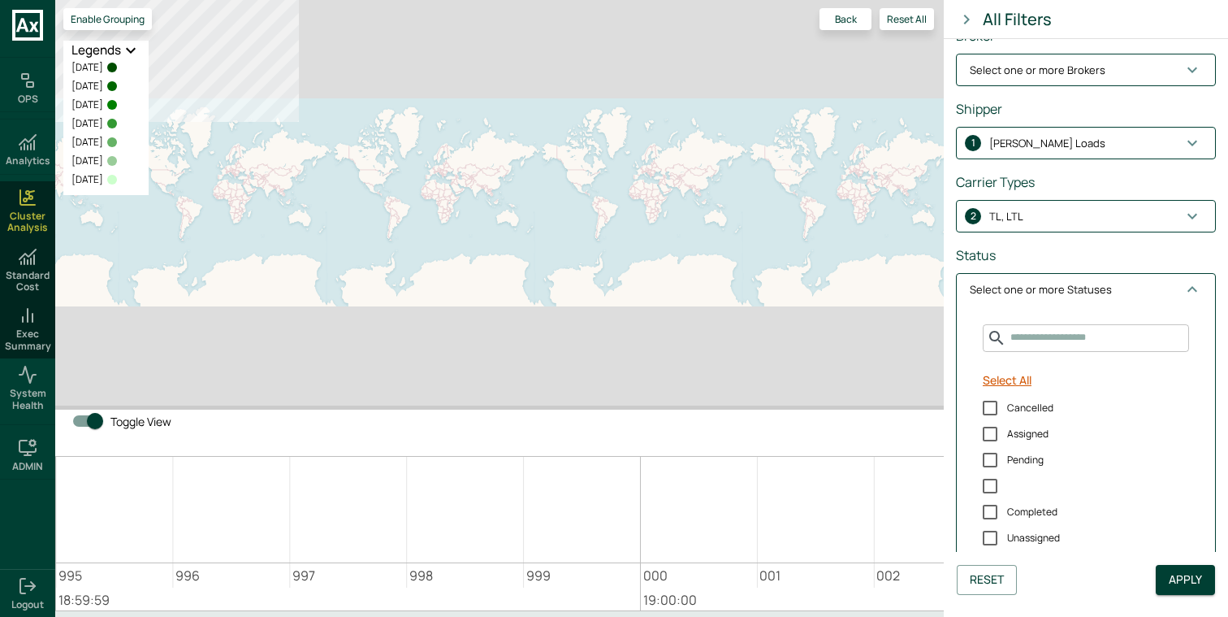
scroll to position [393, 0]
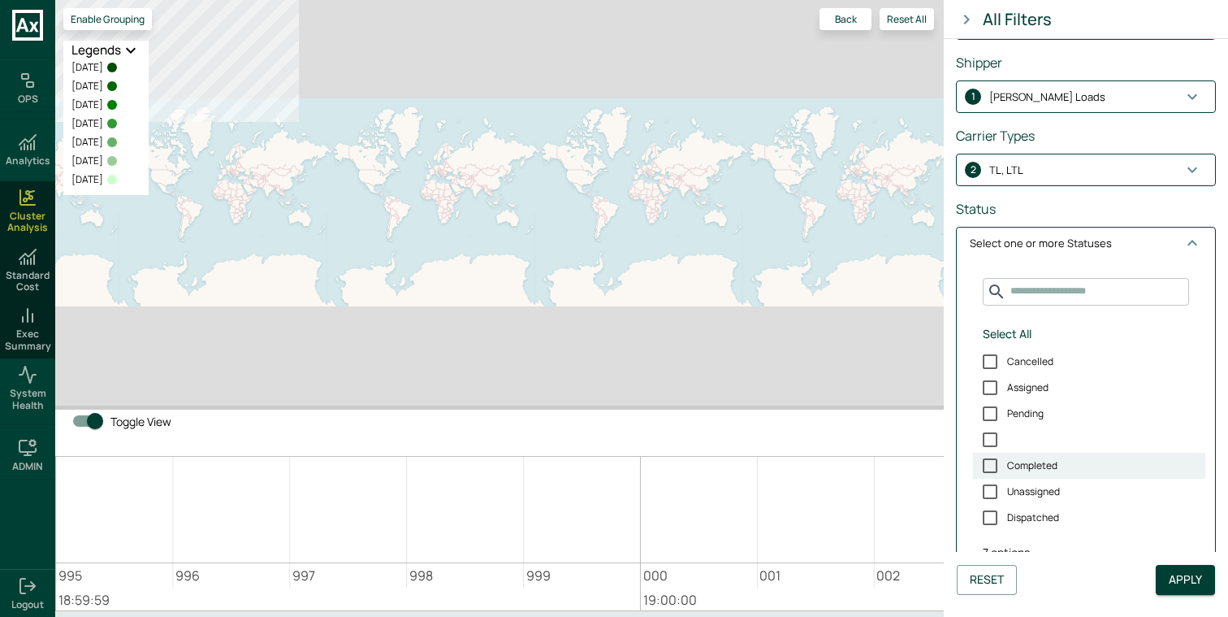
click at [1054, 460] on span "Completed" at bounding box center [1032, 465] width 50 height 15
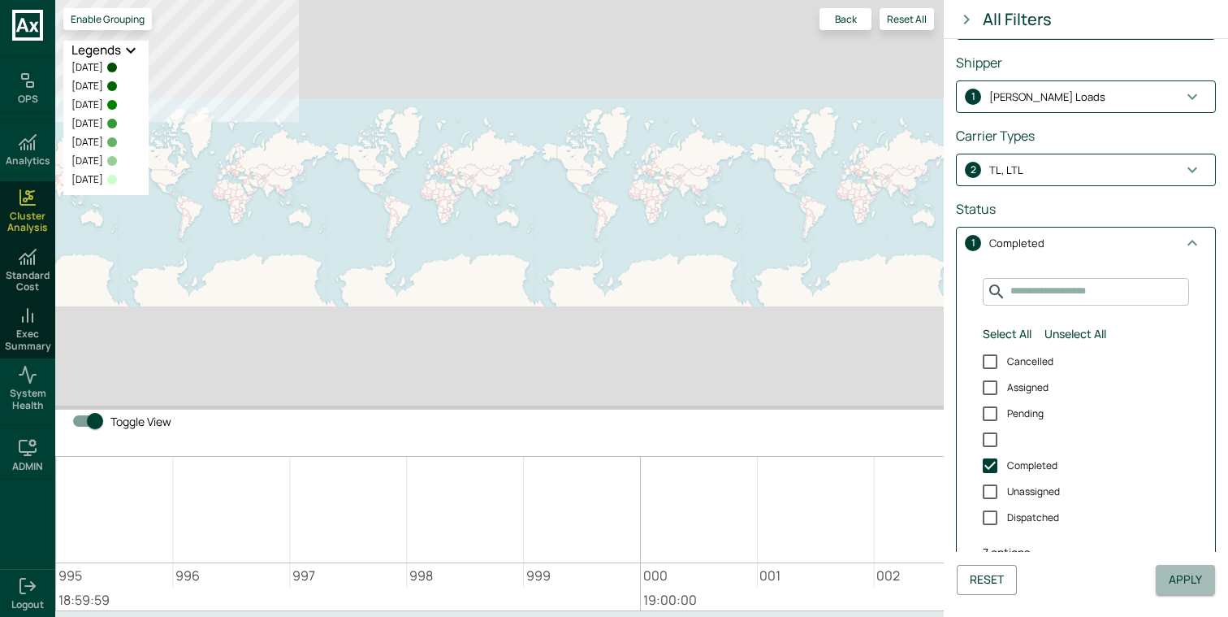
click at [1178, 571] on button "Apply" at bounding box center [1185, 580] width 59 height 30
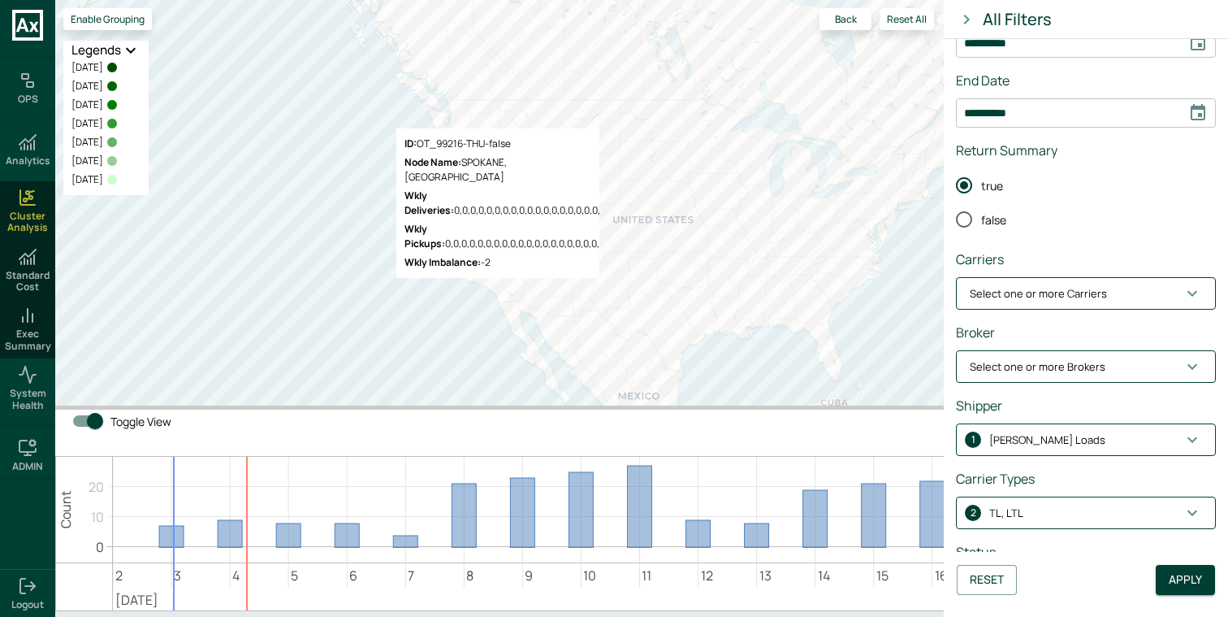
scroll to position [0, 0]
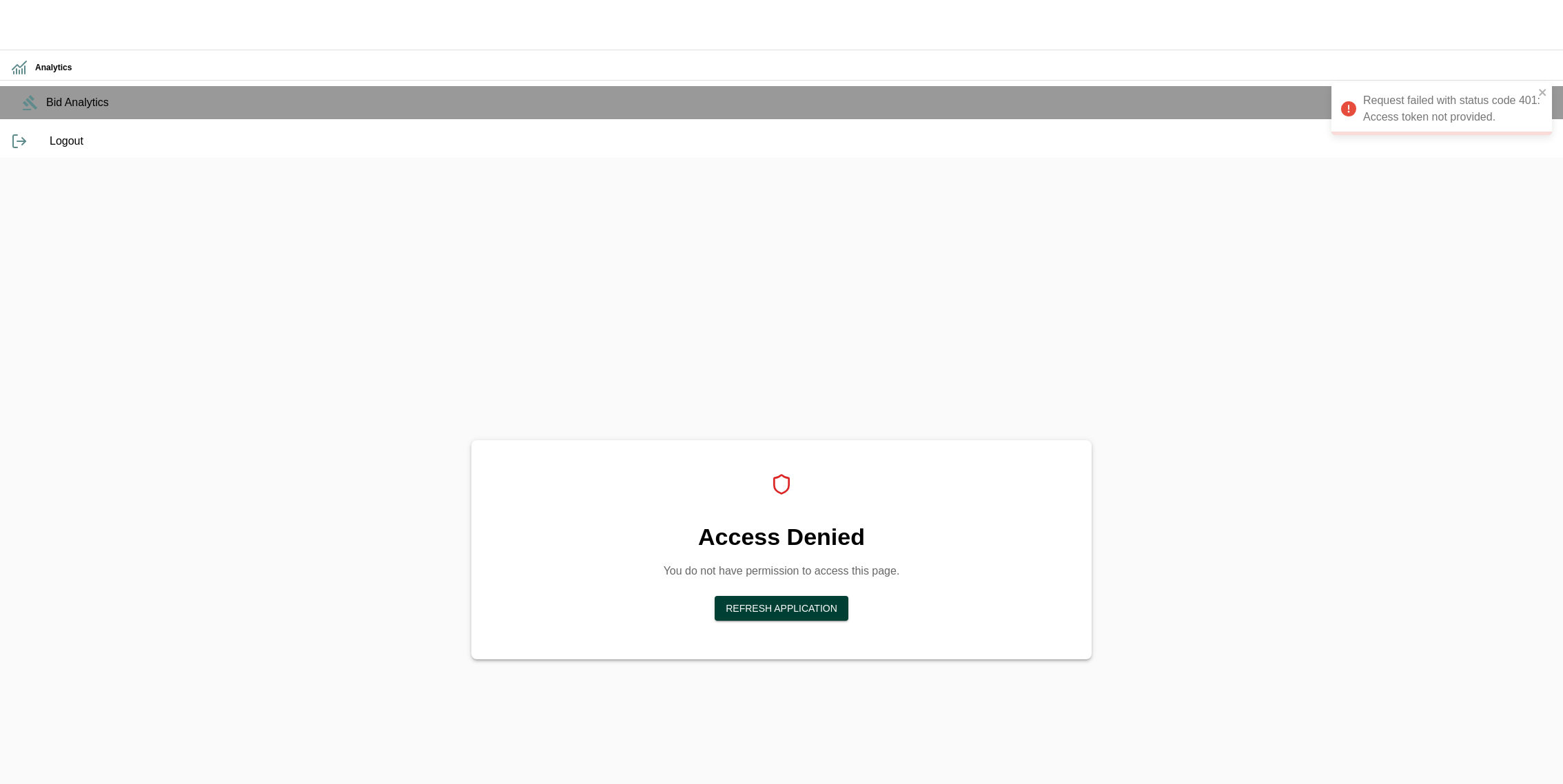
click at [821, 596] on button "Refresh Application" at bounding box center [782, 609] width 134 height 25
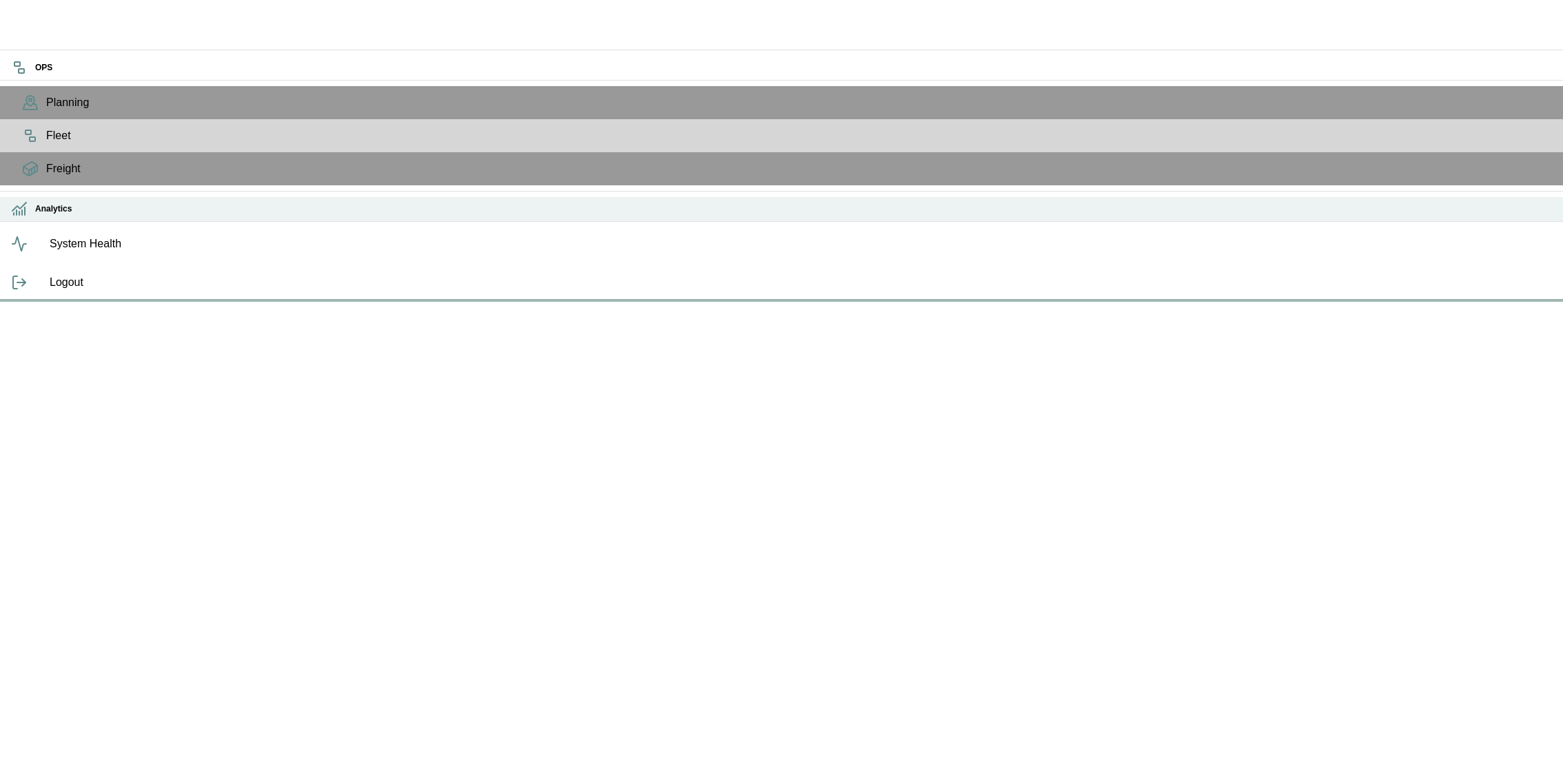
click at [20, 217] on icon at bounding box center [19, 208] width 16 height 16
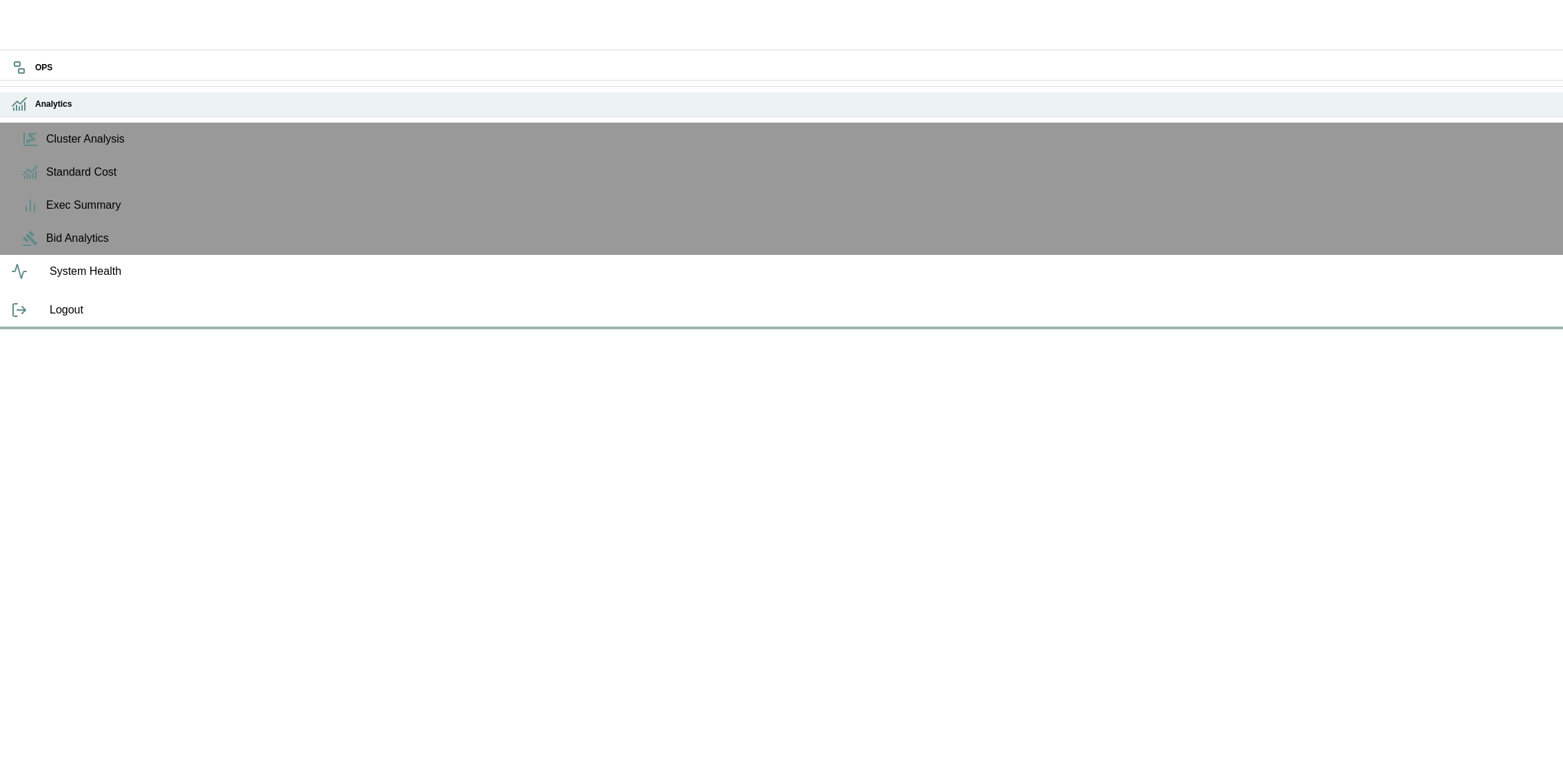
click at [27, 112] on icon at bounding box center [19, 104] width 16 height 16
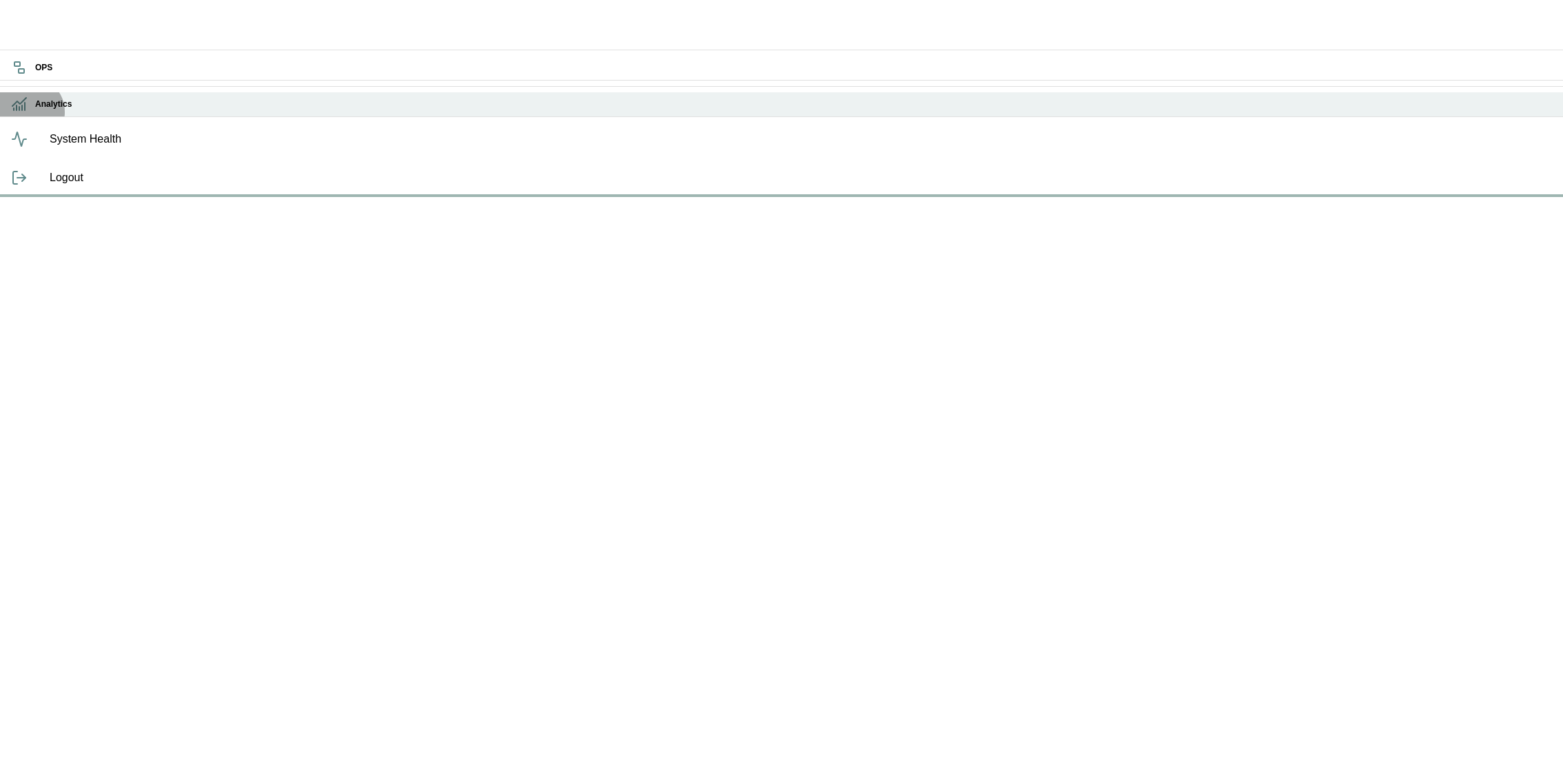
click at [27, 112] on icon at bounding box center [19, 104] width 16 height 16
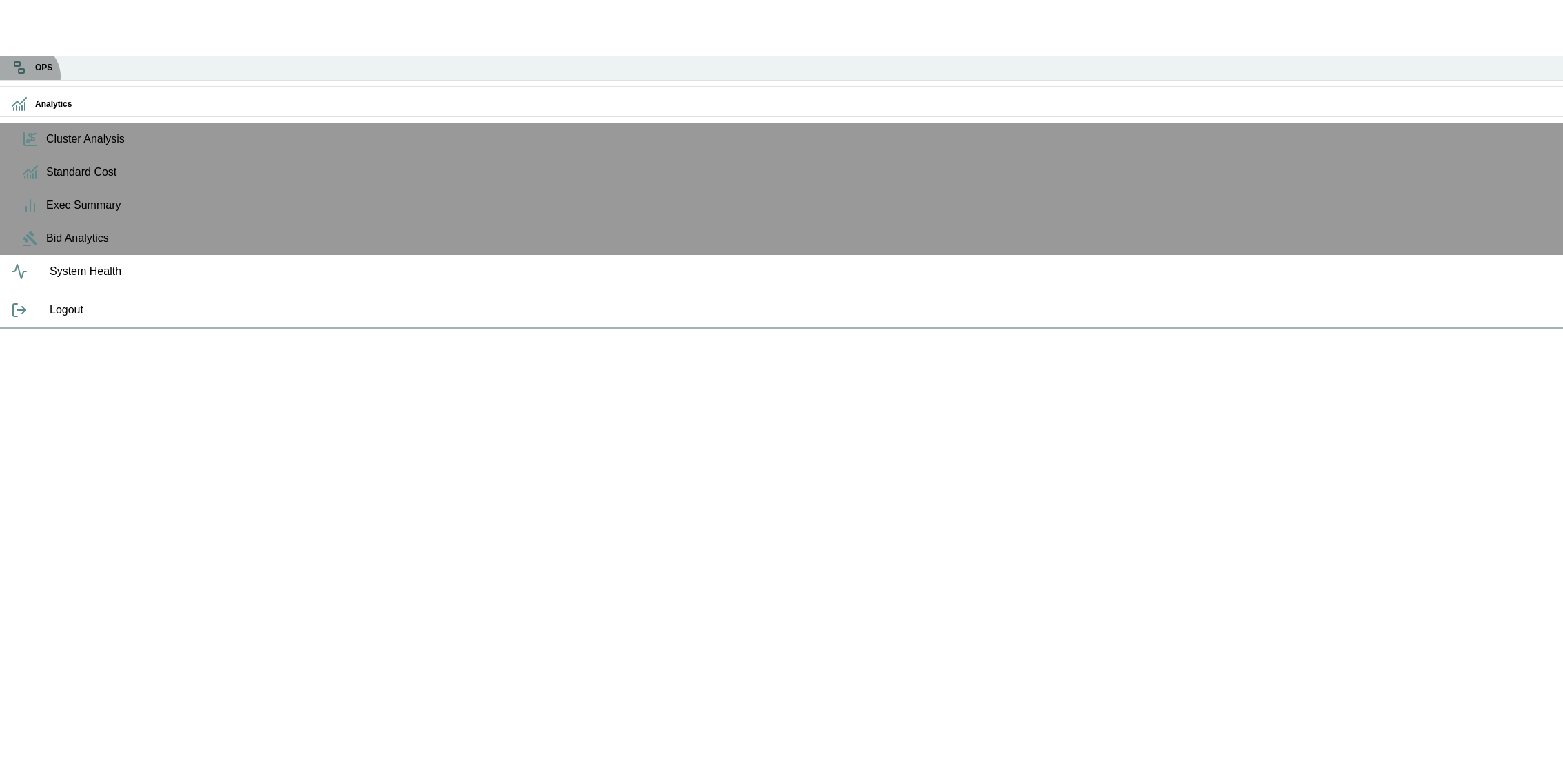
click at [26, 76] on icon at bounding box center [19, 67] width 16 height 16
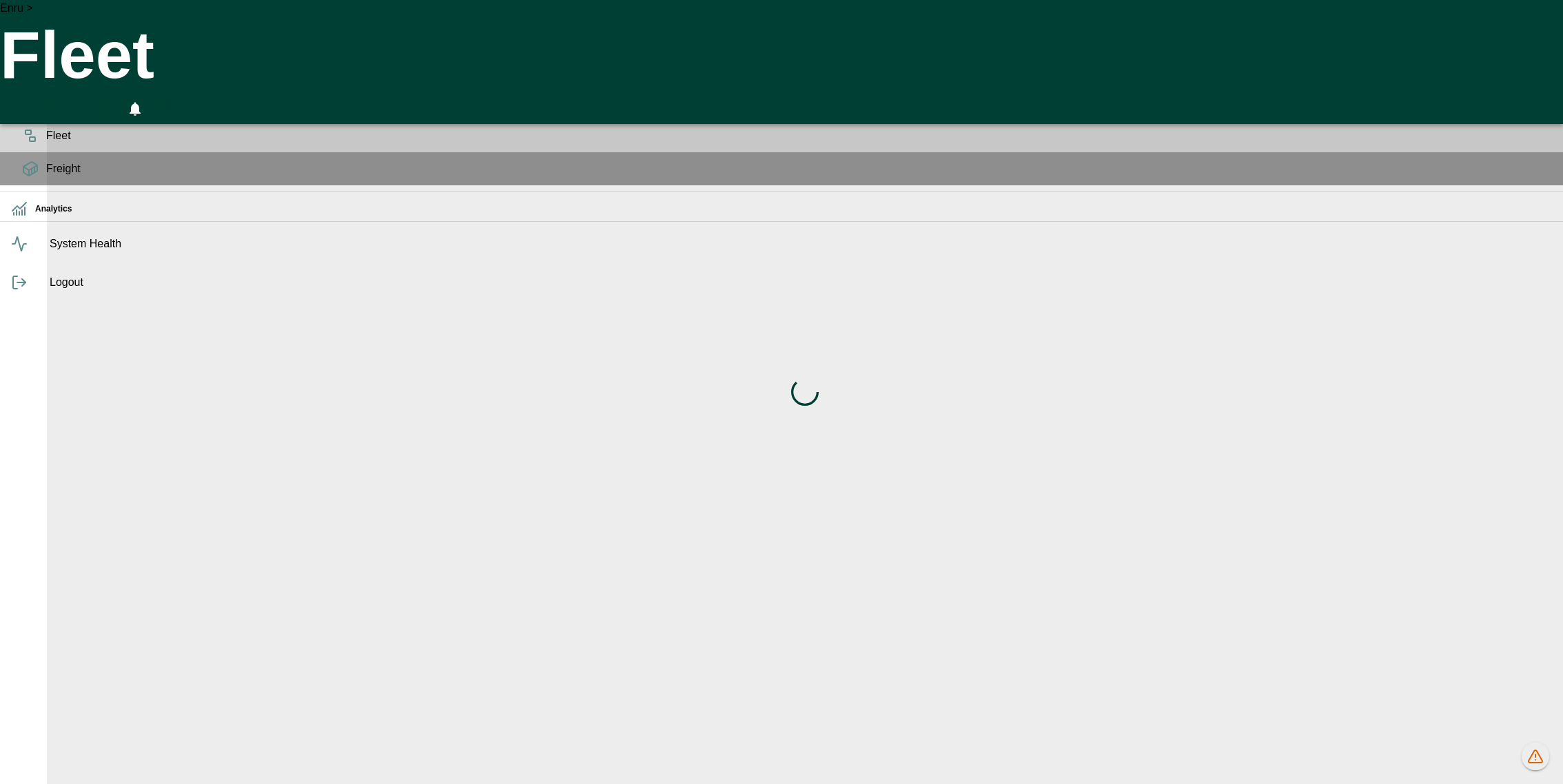
click at [1400, 20] on div "Loading indicator" at bounding box center [804, 392] width 1516 height 784
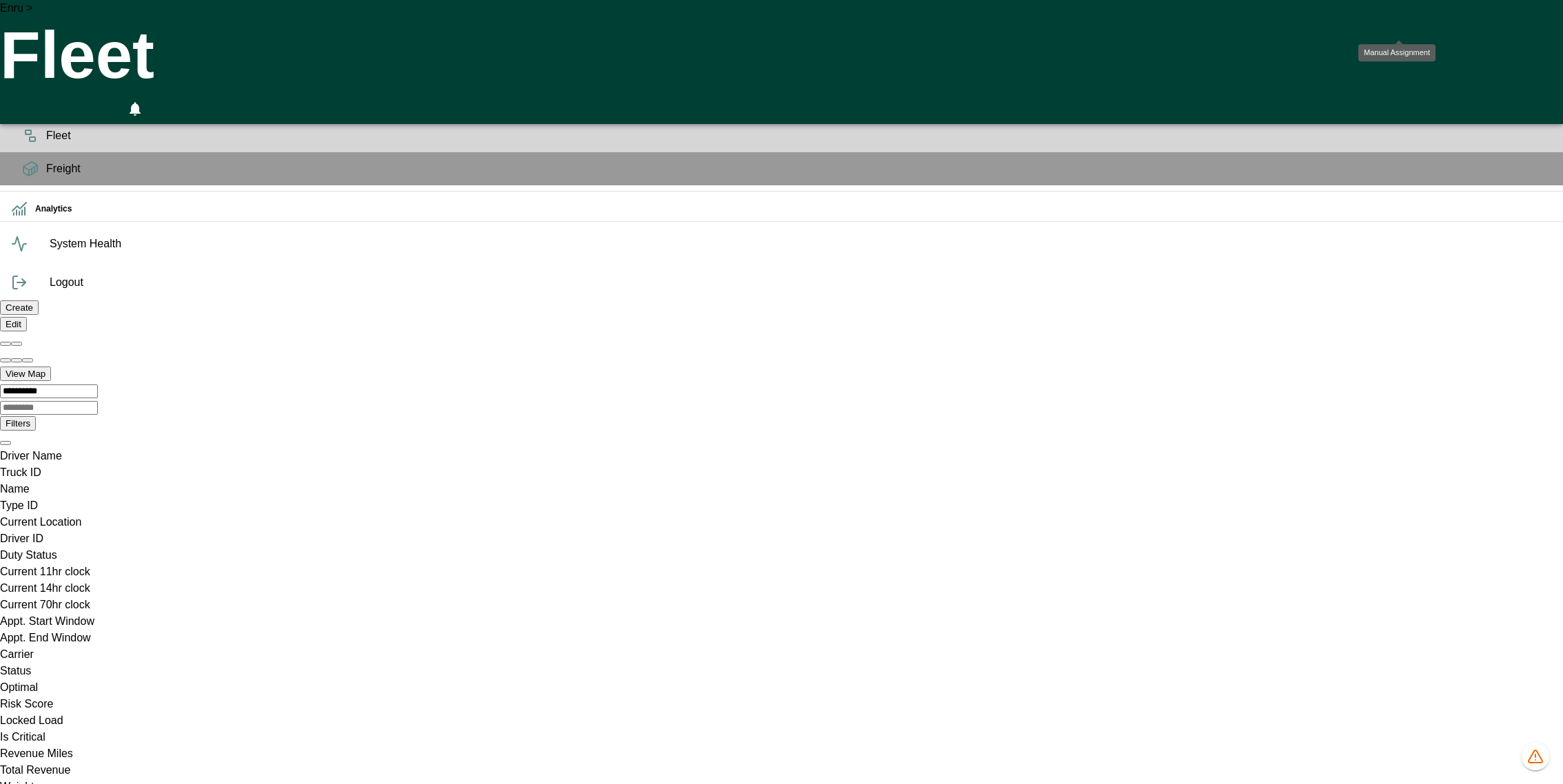
click at [53, 101] on icon "Manual Assignment" at bounding box center [45, 109] width 16 height 16
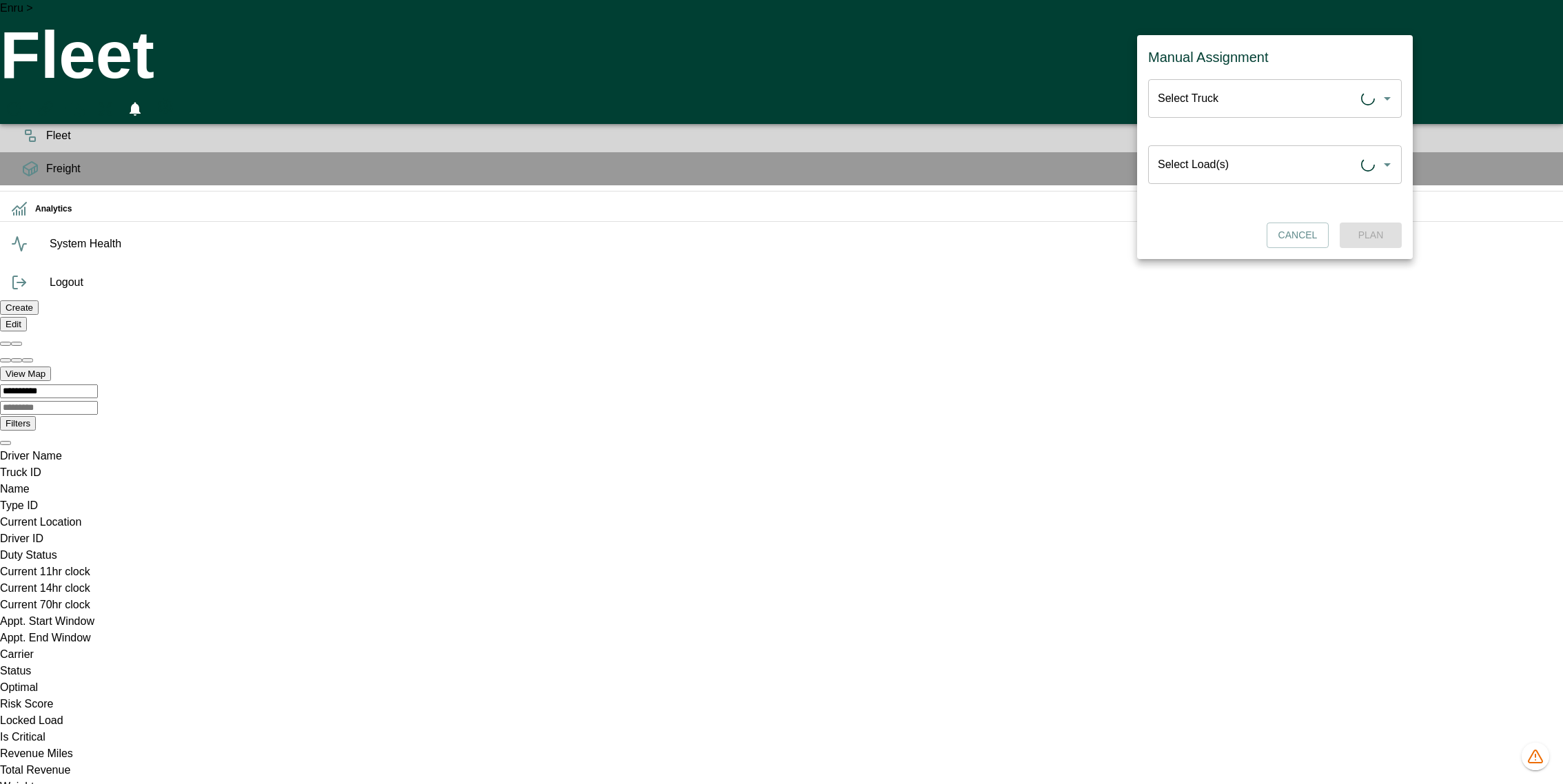
click at [1251, 100] on input "Select Truck" at bounding box center [1258, 98] width 207 height 26
click at [1246, 154] on input "Select Load(s)" at bounding box center [1258, 165] width 207 height 26
paste input "**********"
type input "**********"
drag, startPoint x: 1307, startPoint y: 165, endPoint x: 1113, endPoint y: 160, distance: 194.1
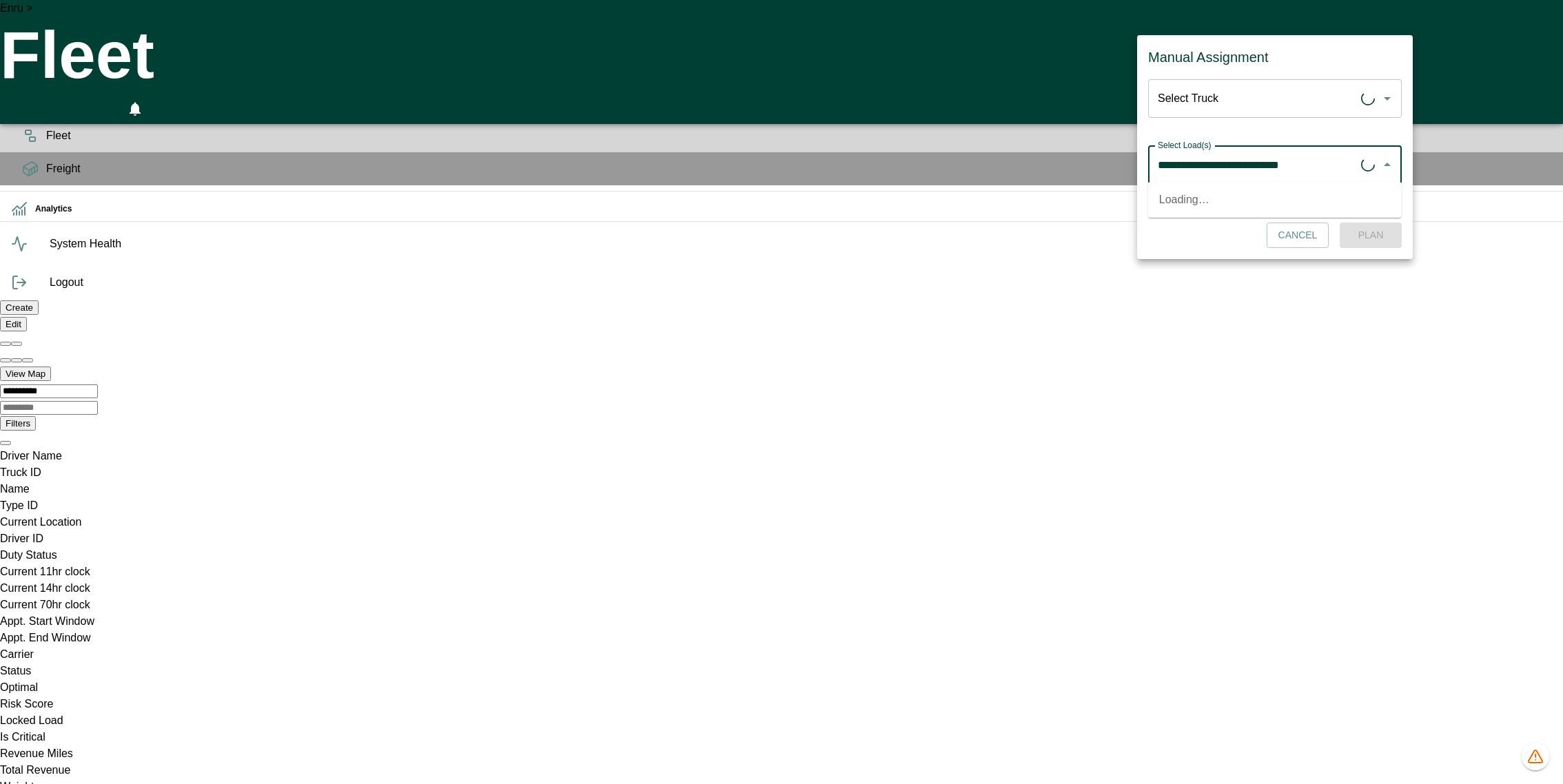
click at [1113, 160] on div "**********" at bounding box center [782, 392] width 1563 height 784
paste input "**********"
click at [1286, 160] on input "**********" at bounding box center [1265, 165] width 221 height 26
type input "**********"
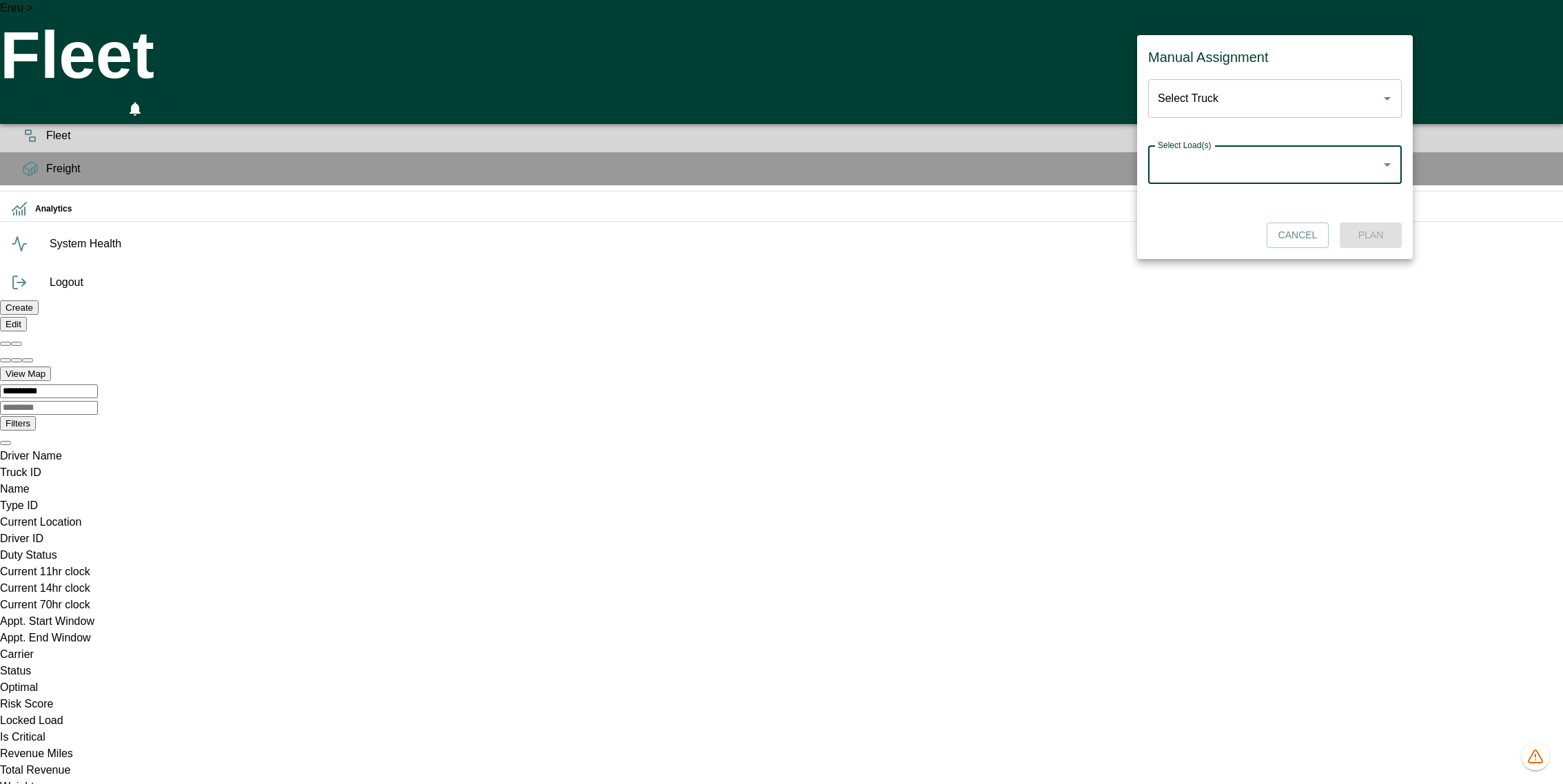
click at [1349, 122] on div "Select Truck Select Truck Select Load(s) Select Load(s)" at bounding box center [1274, 139] width 254 height 121
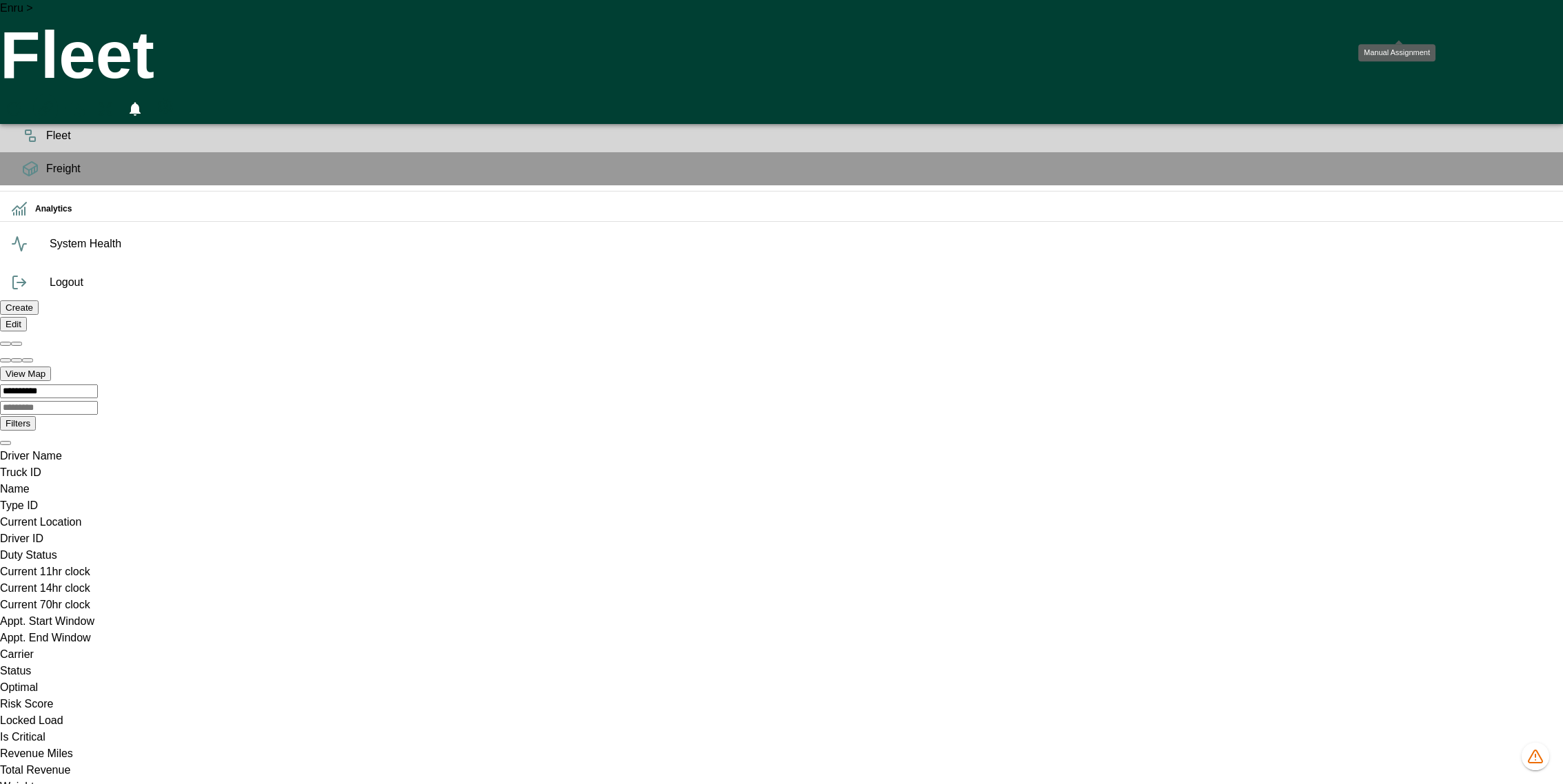
click at [53, 101] on icon "Manual Assignment" at bounding box center [45, 109] width 16 height 16
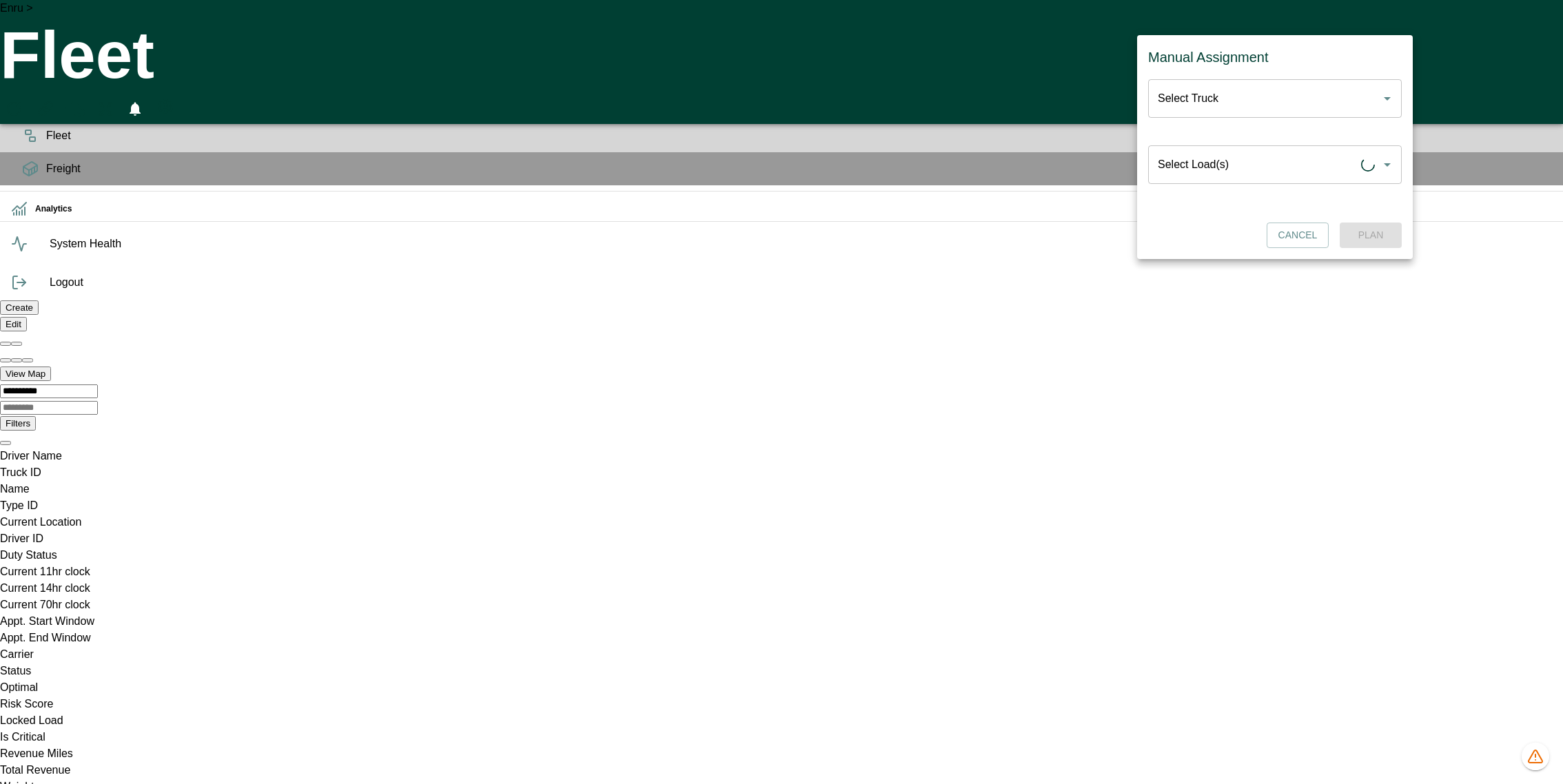
click at [1241, 162] on input "Select Load(s)" at bounding box center [1258, 165] width 207 height 26
type input "*"
type input "***"
paste input "**********"
type input "**********"
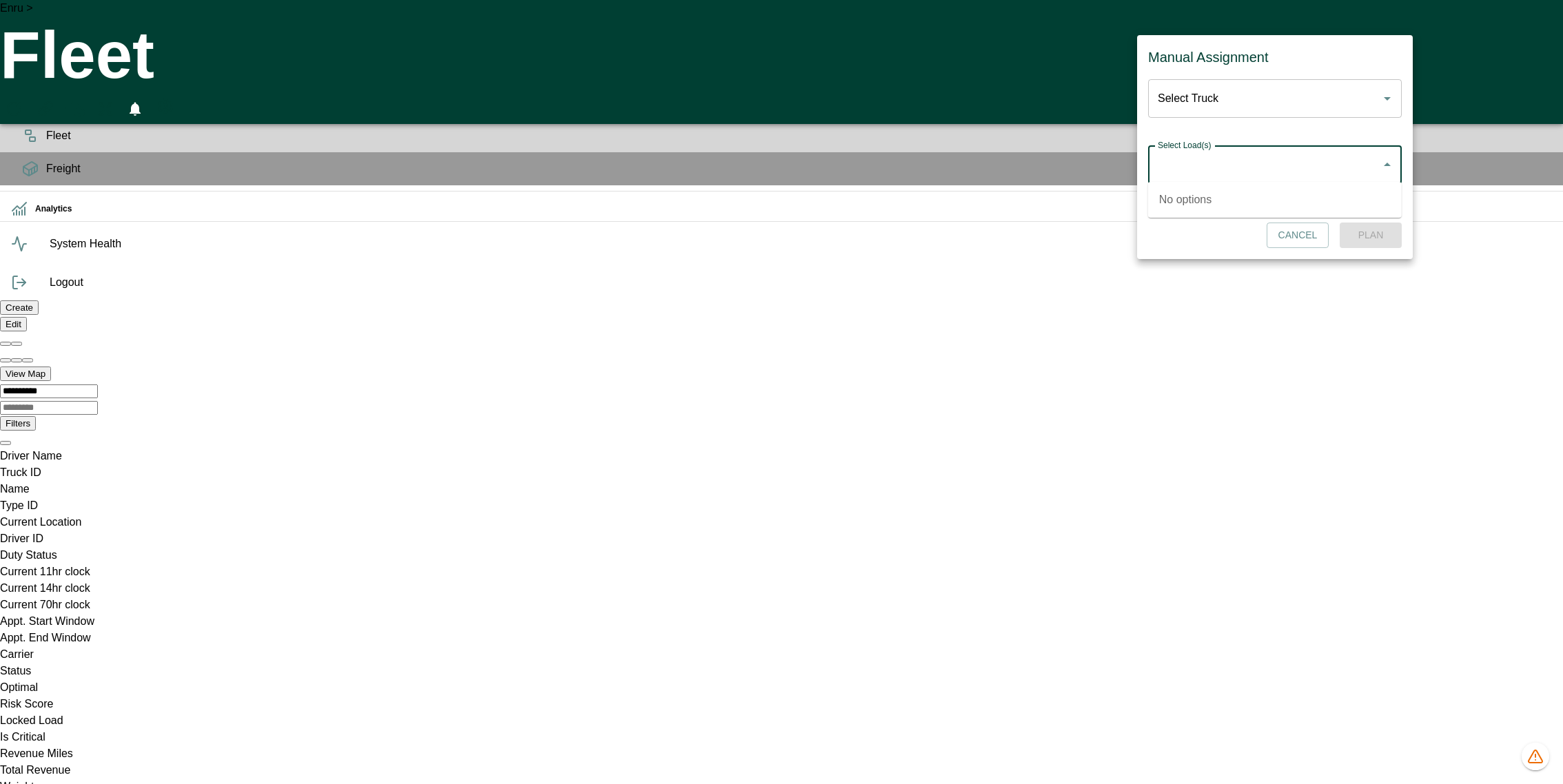
click at [46, 111] on span "Planning" at bounding box center [798, 102] width 1506 height 16
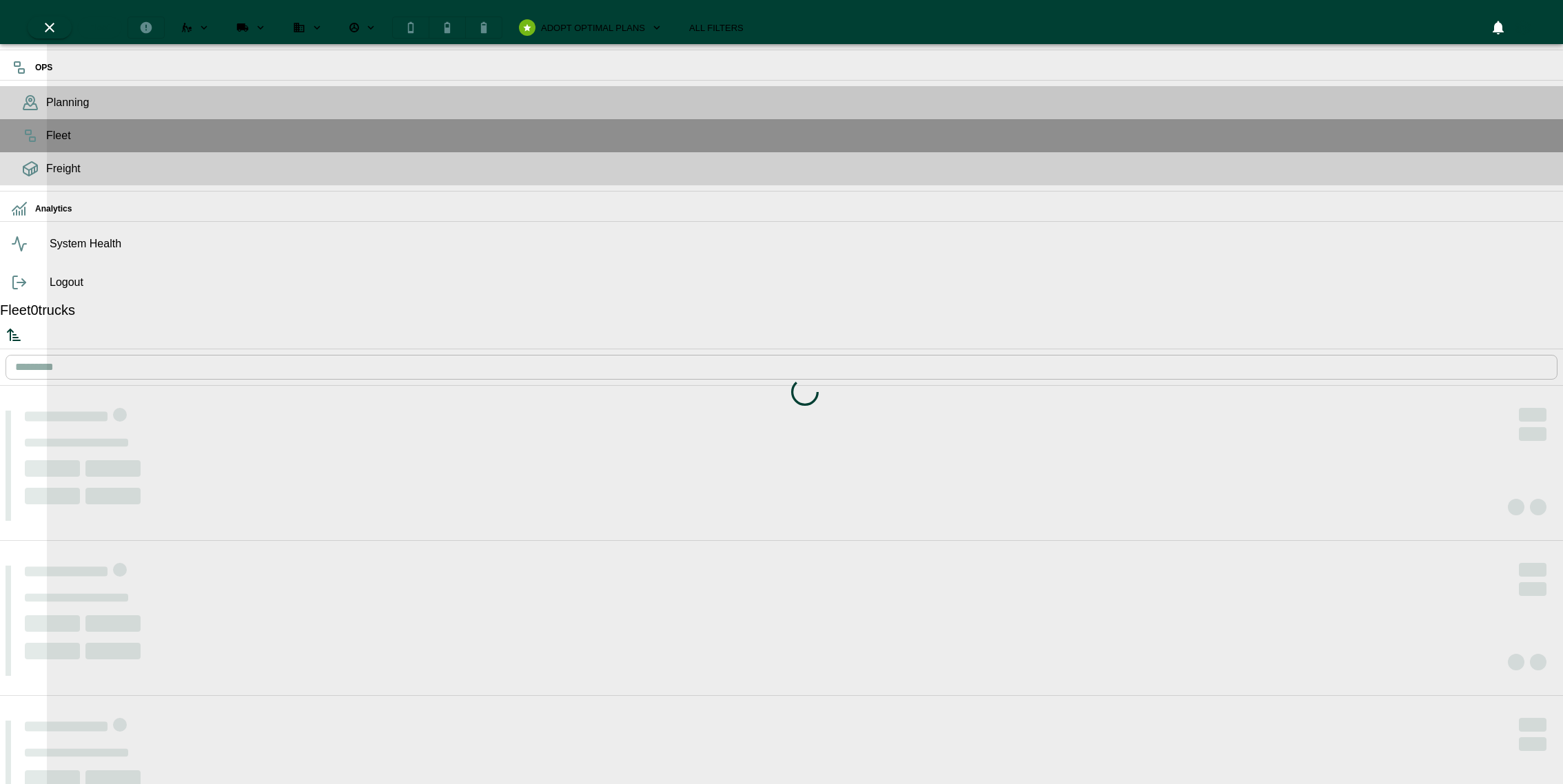
click at [38, 186] on div "Freight" at bounding box center [782, 169] width 1563 height 33
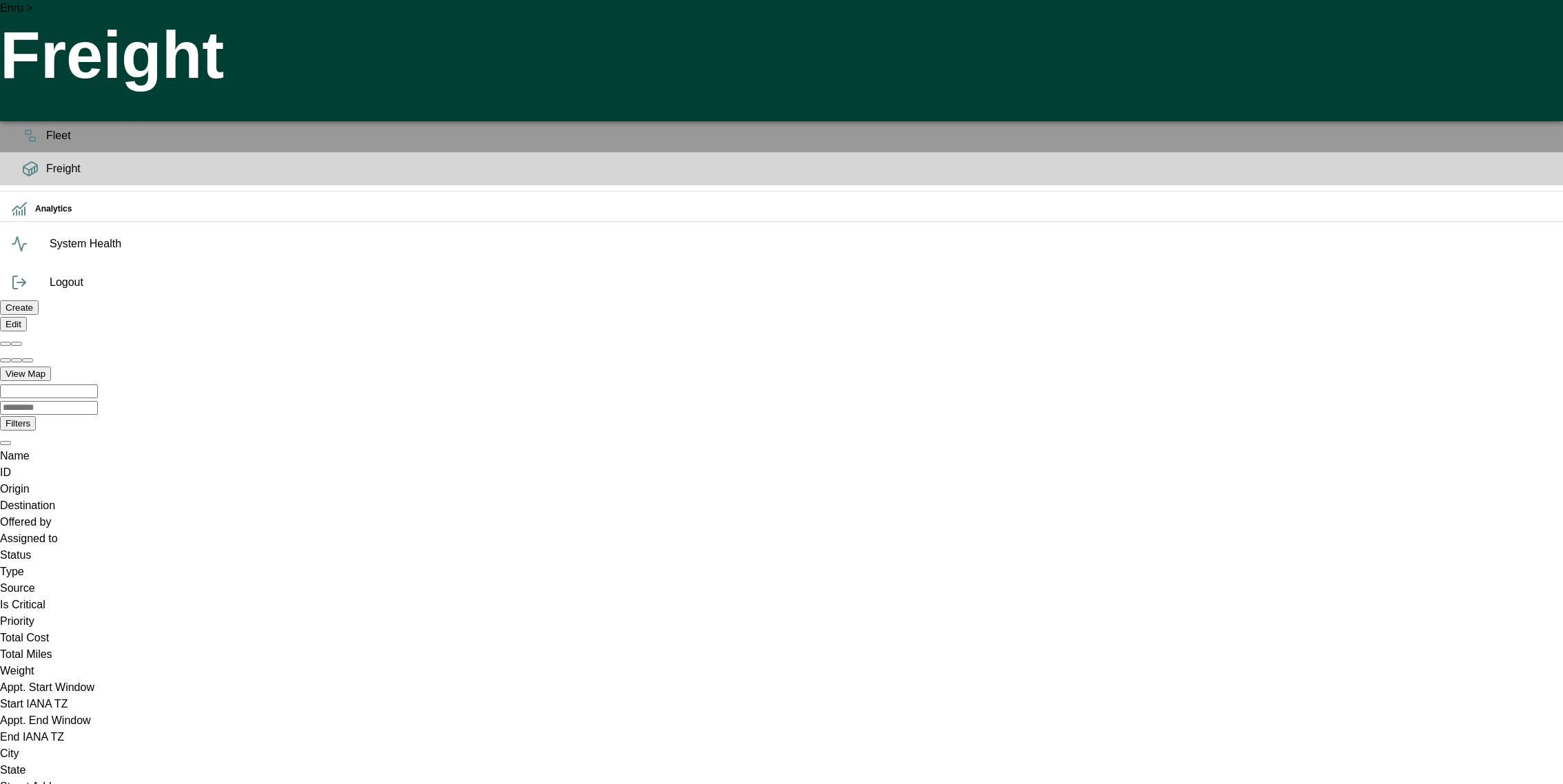
click at [0, 464] on icon "Name column. SPACE for context menu, ENTER to sort" at bounding box center [0, 464] width 0 height 0
type input "**********"
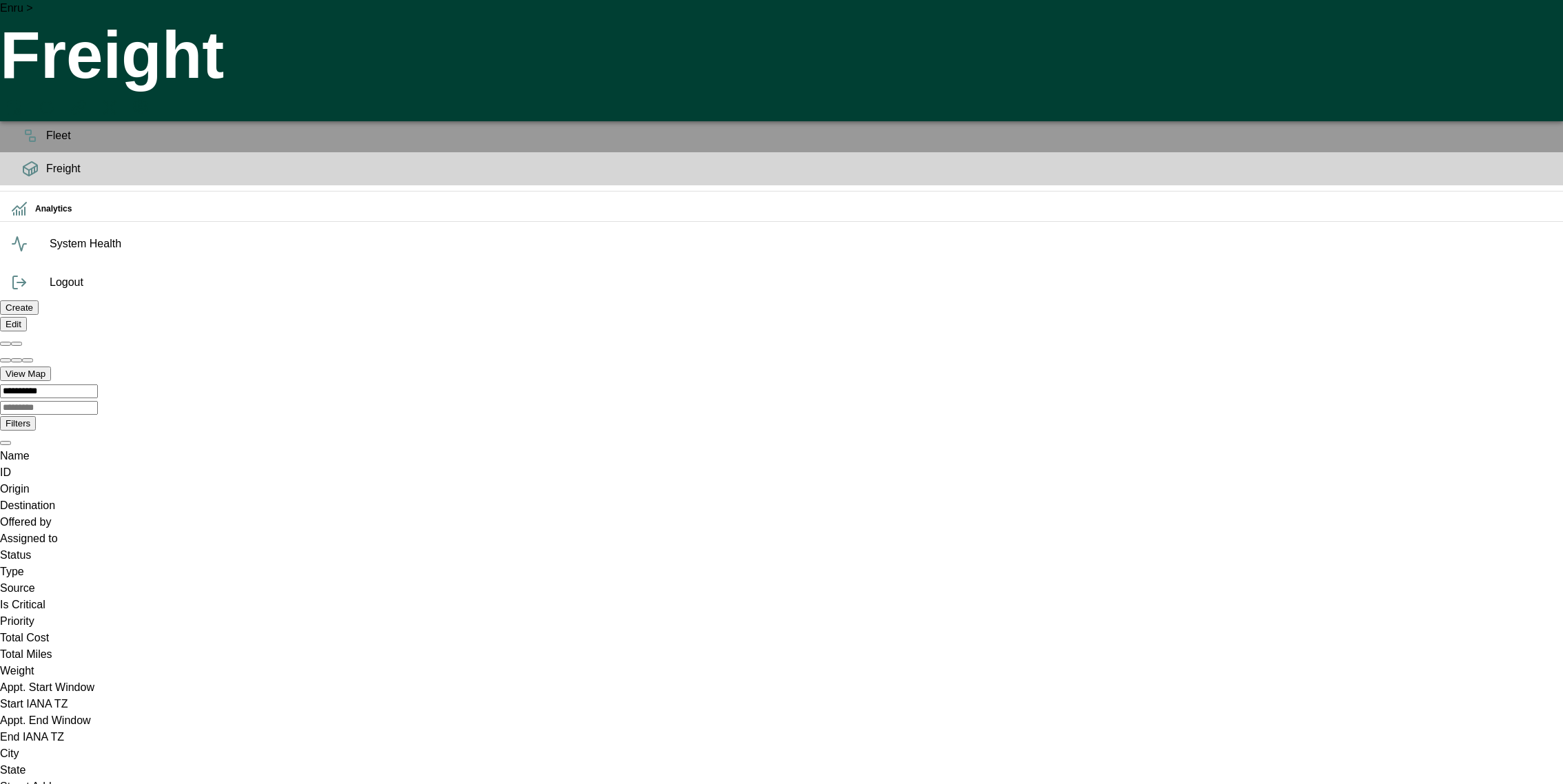
click at [0, 464] on icon "Name column. SPACE for context menu, ENTER to sort" at bounding box center [0, 464] width 0 height 0
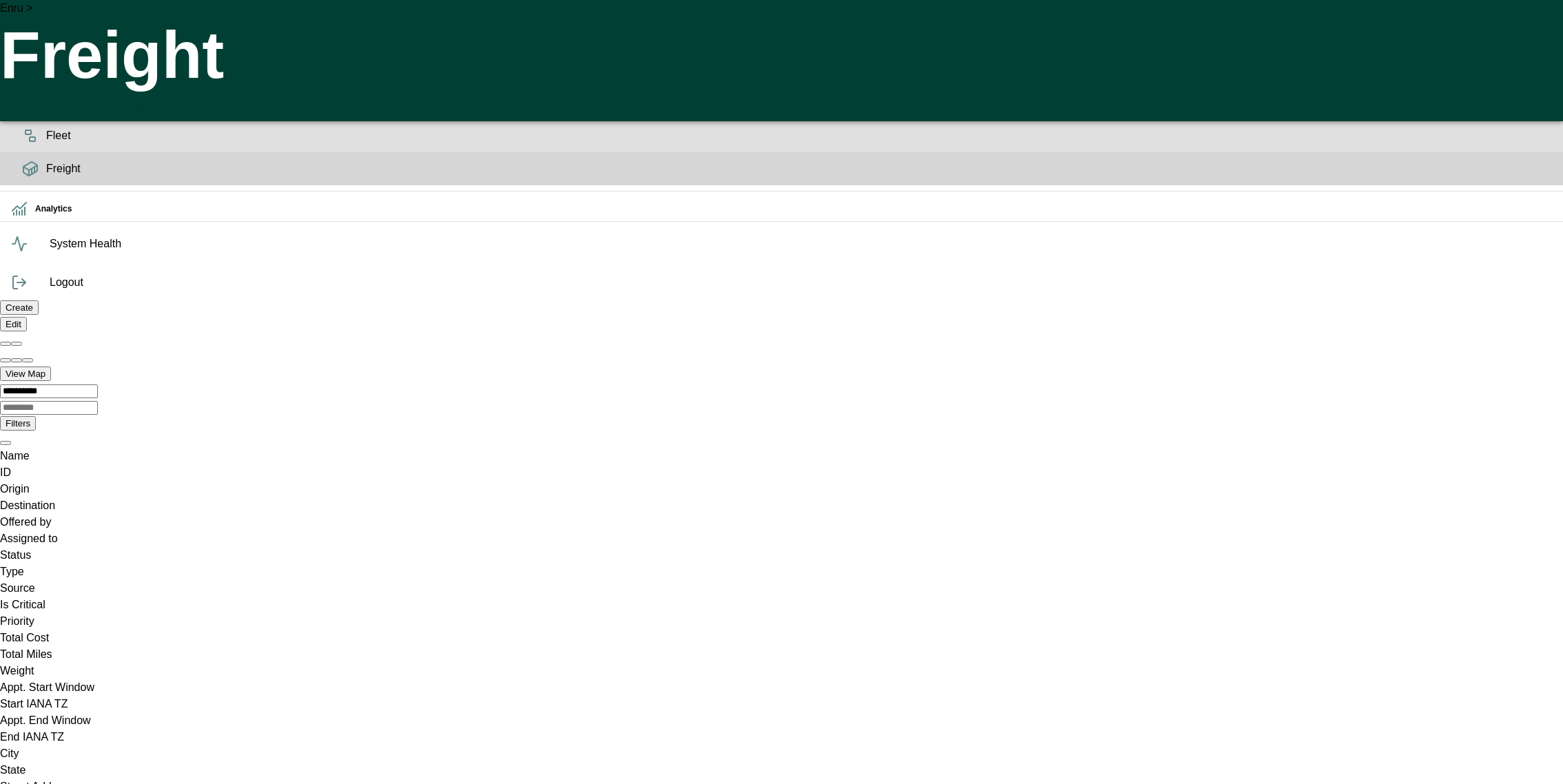
click at [28, 144] on icon at bounding box center [30, 135] width 16 height 16
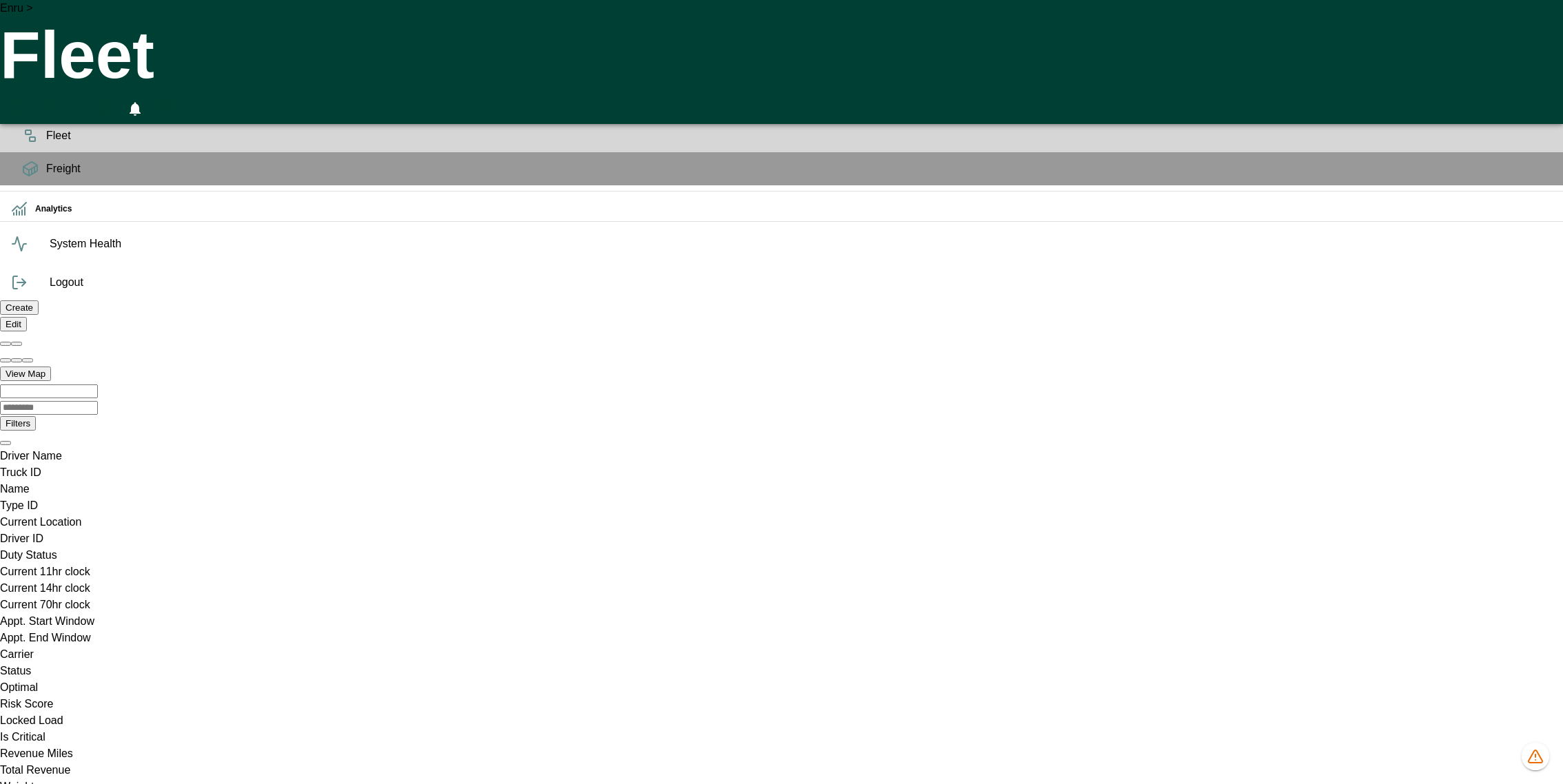
click at [27, 120] on div "Planning" at bounding box center [782, 103] width 1563 height 33
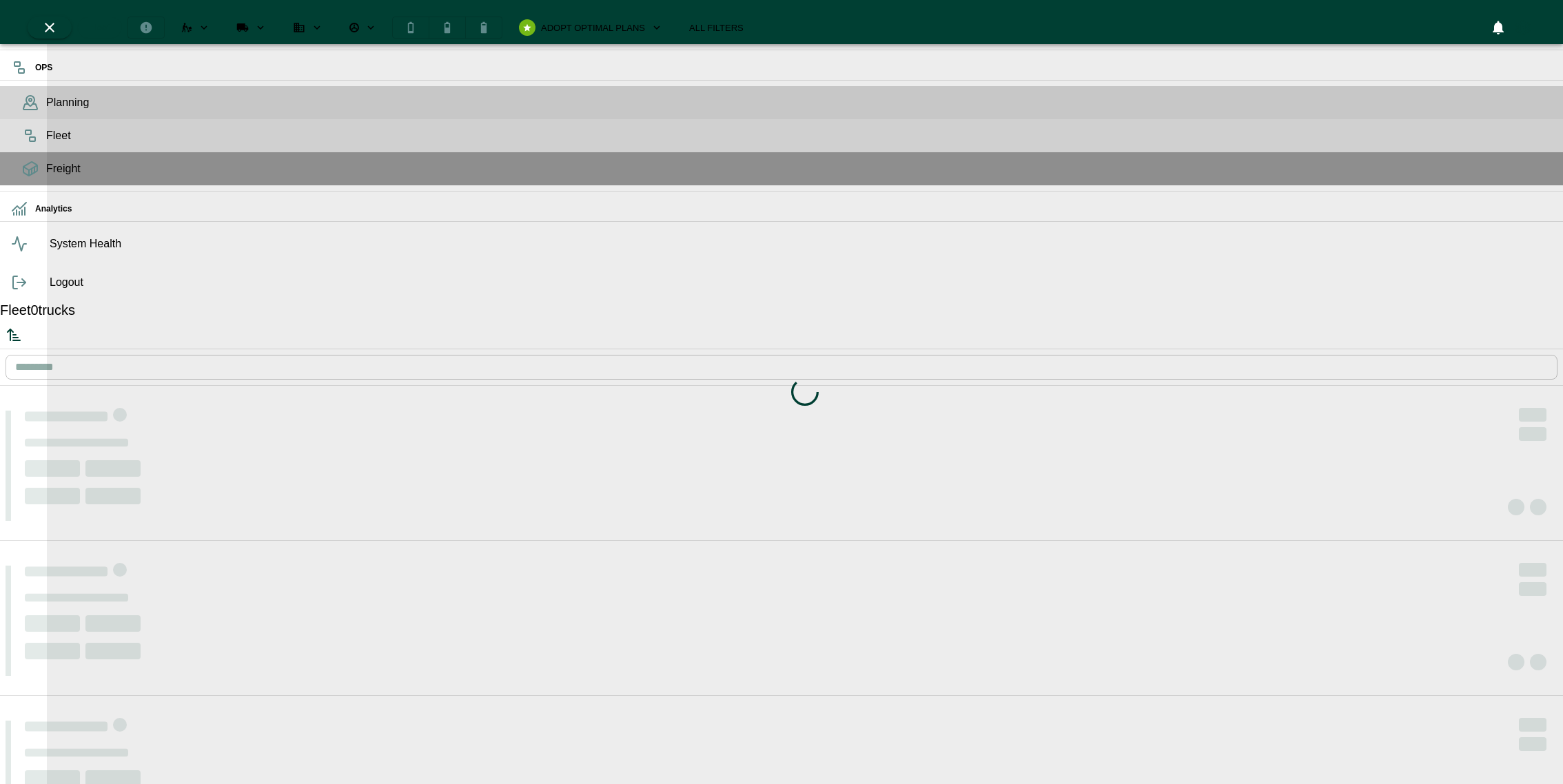
click at [33, 153] on div "Fleet" at bounding box center [782, 136] width 1563 height 33
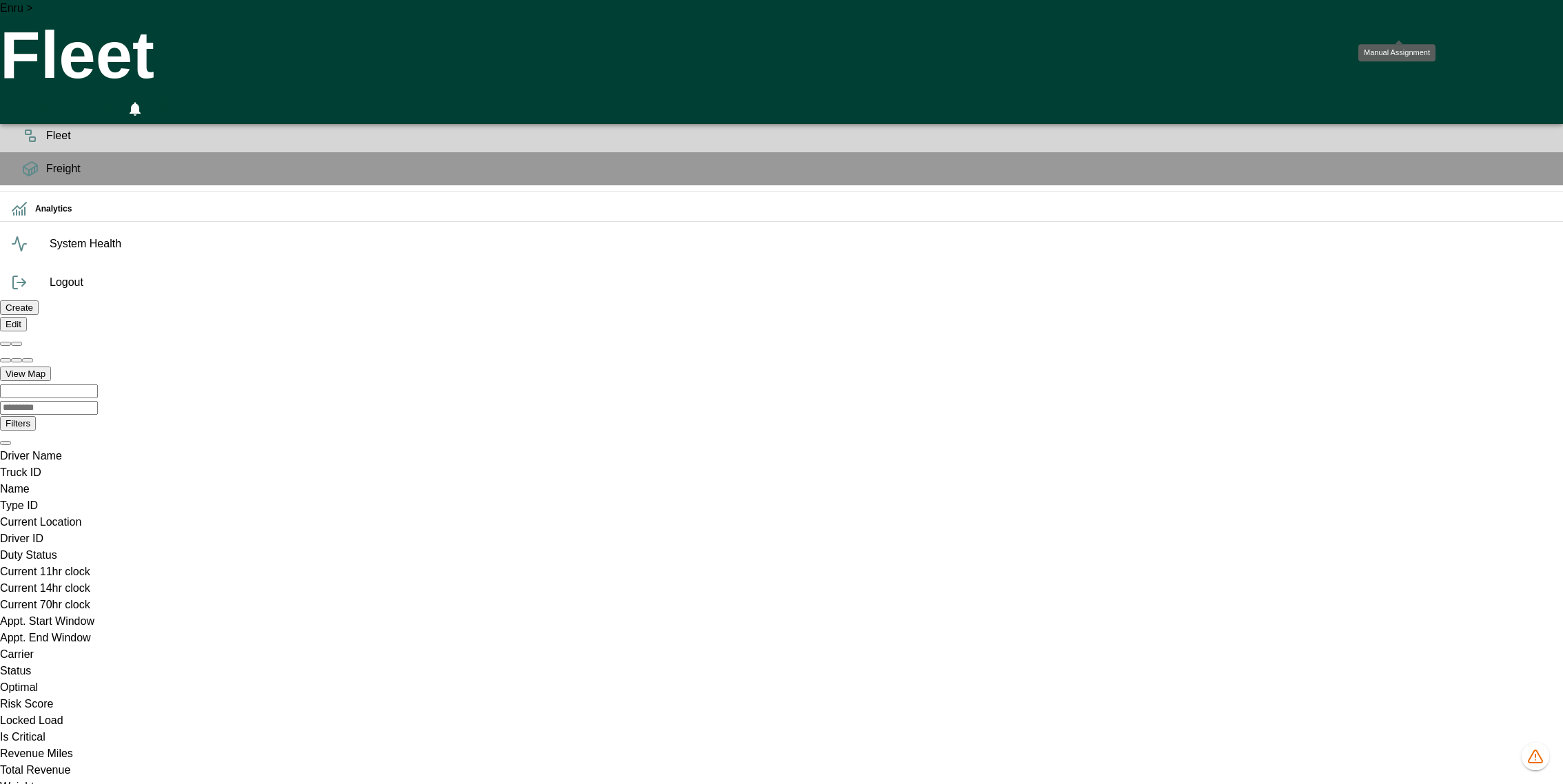
click at [53, 101] on icon "Manual Assignment" at bounding box center [45, 109] width 16 height 16
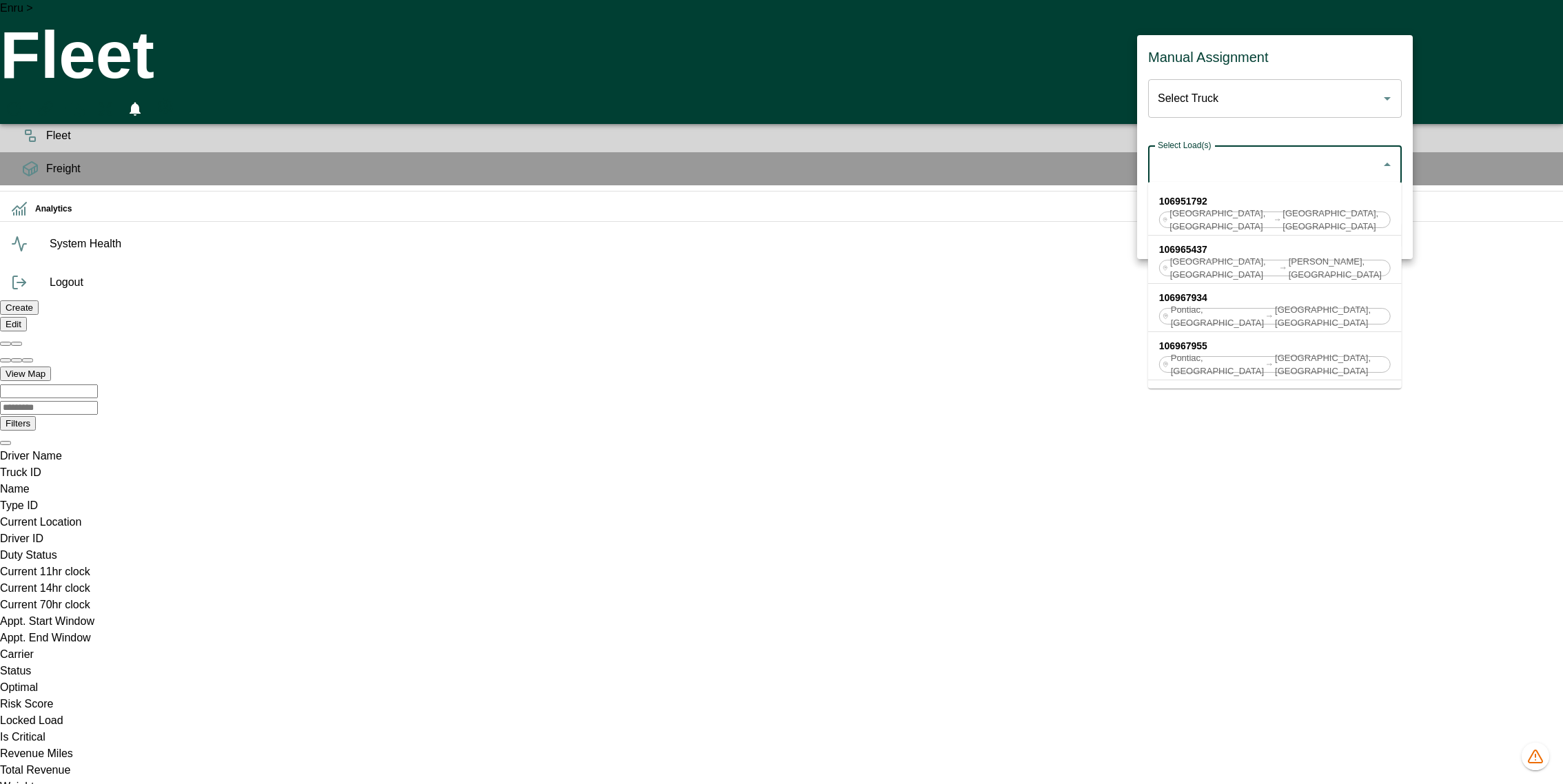
click at [1276, 156] on input "Select Load(s)" at bounding box center [1265, 165] width 221 height 26
paste input "**********"
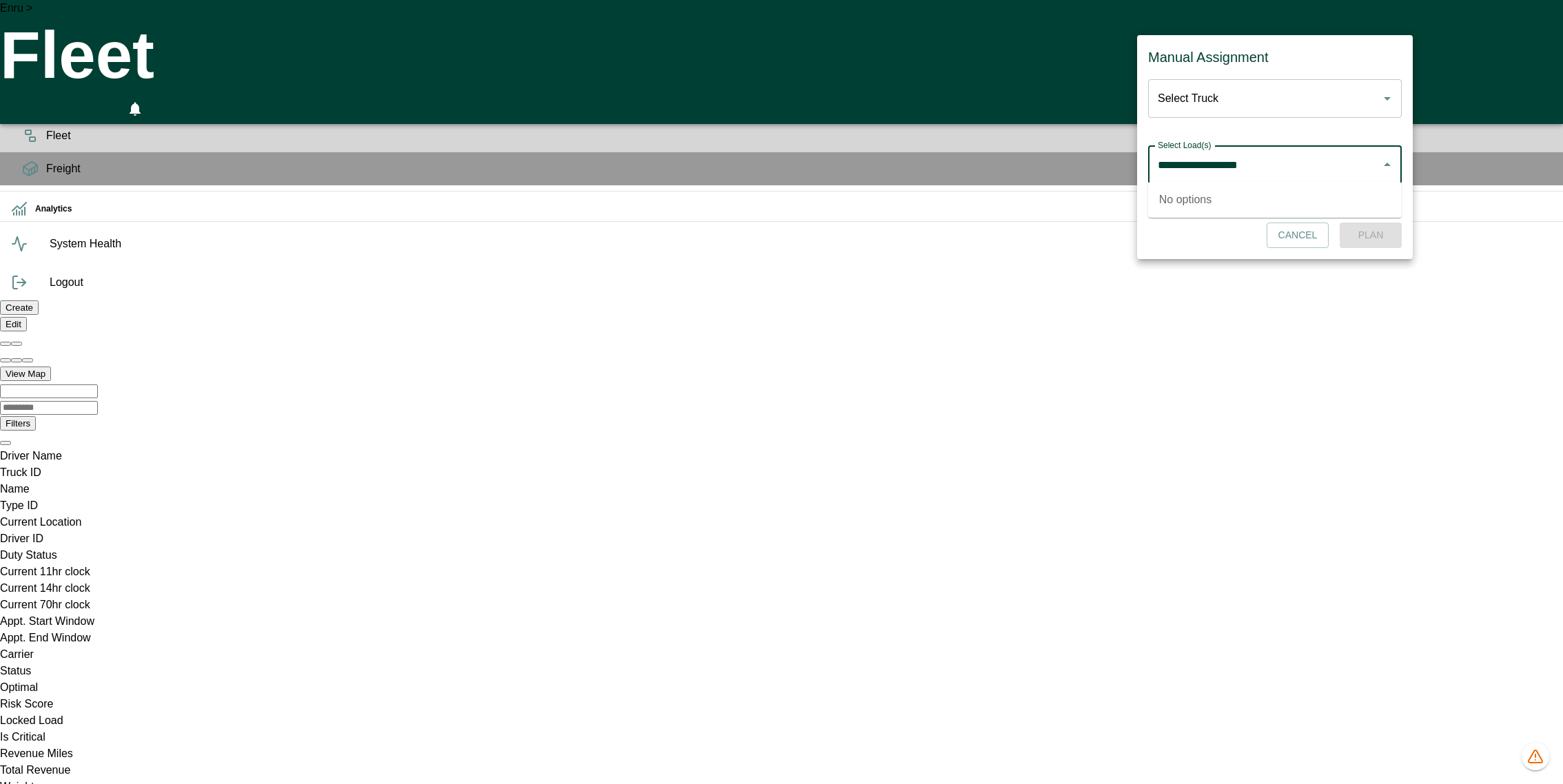
type input "**********"
type input "*"
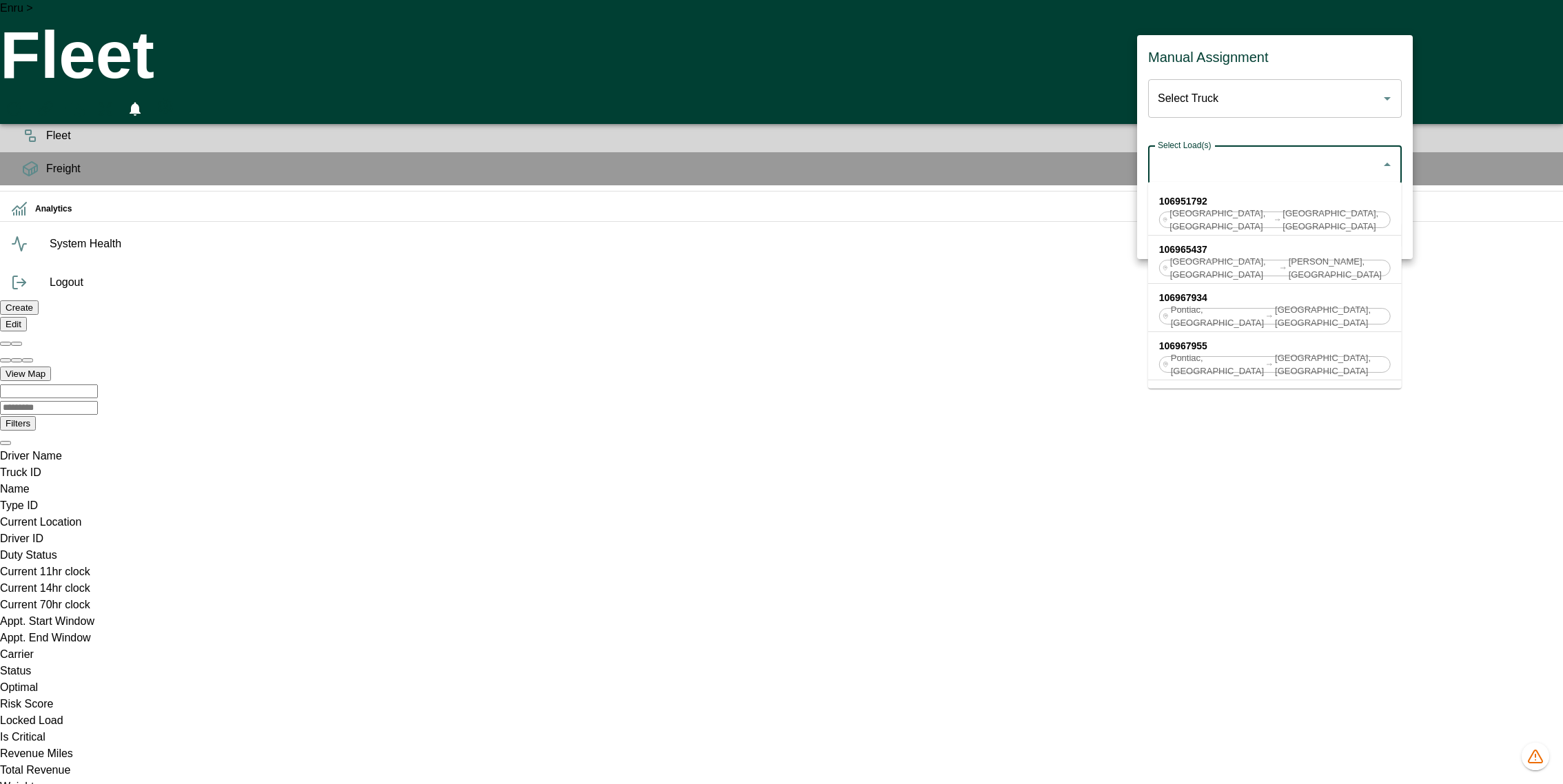
click at [651, 10] on div at bounding box center [782, 392] width 1563 height 784
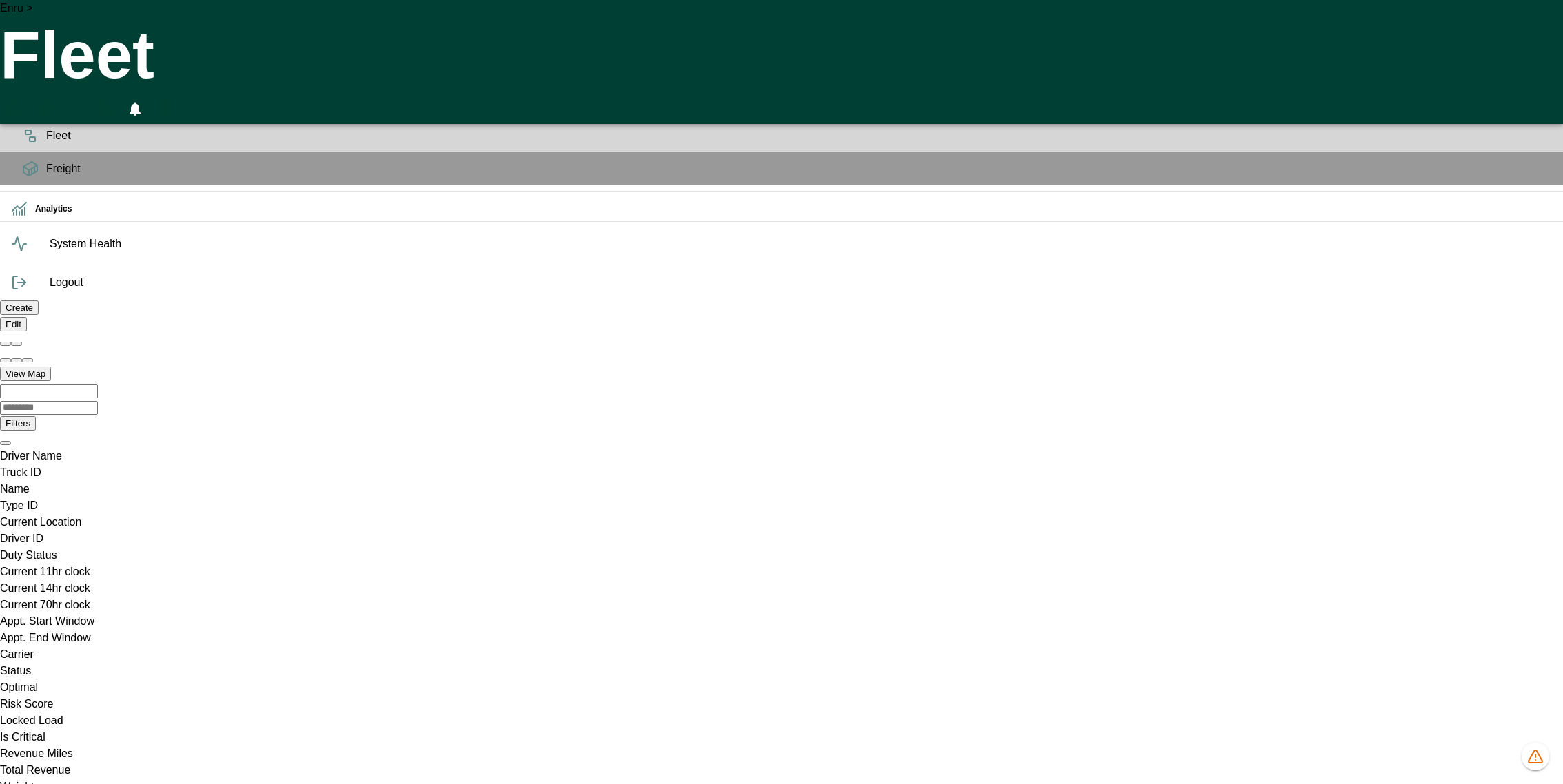
click at [53, 101] on icon "Manual Assignment" at bounding box center [45, 109] width 16 height 16
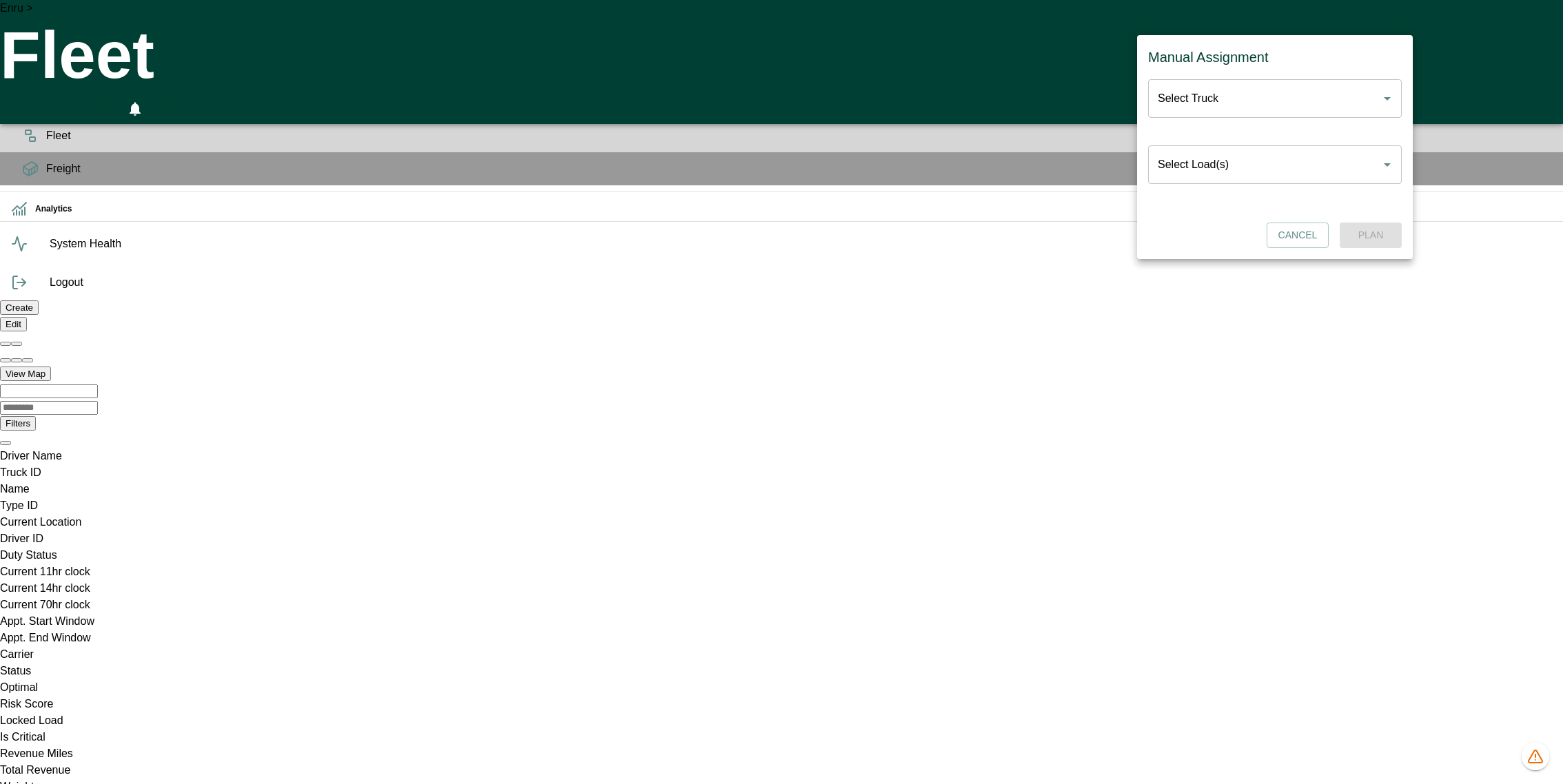
click at [35, 75] on h6 "OPS" at bounding box center [793, 67] width 1517 height 13
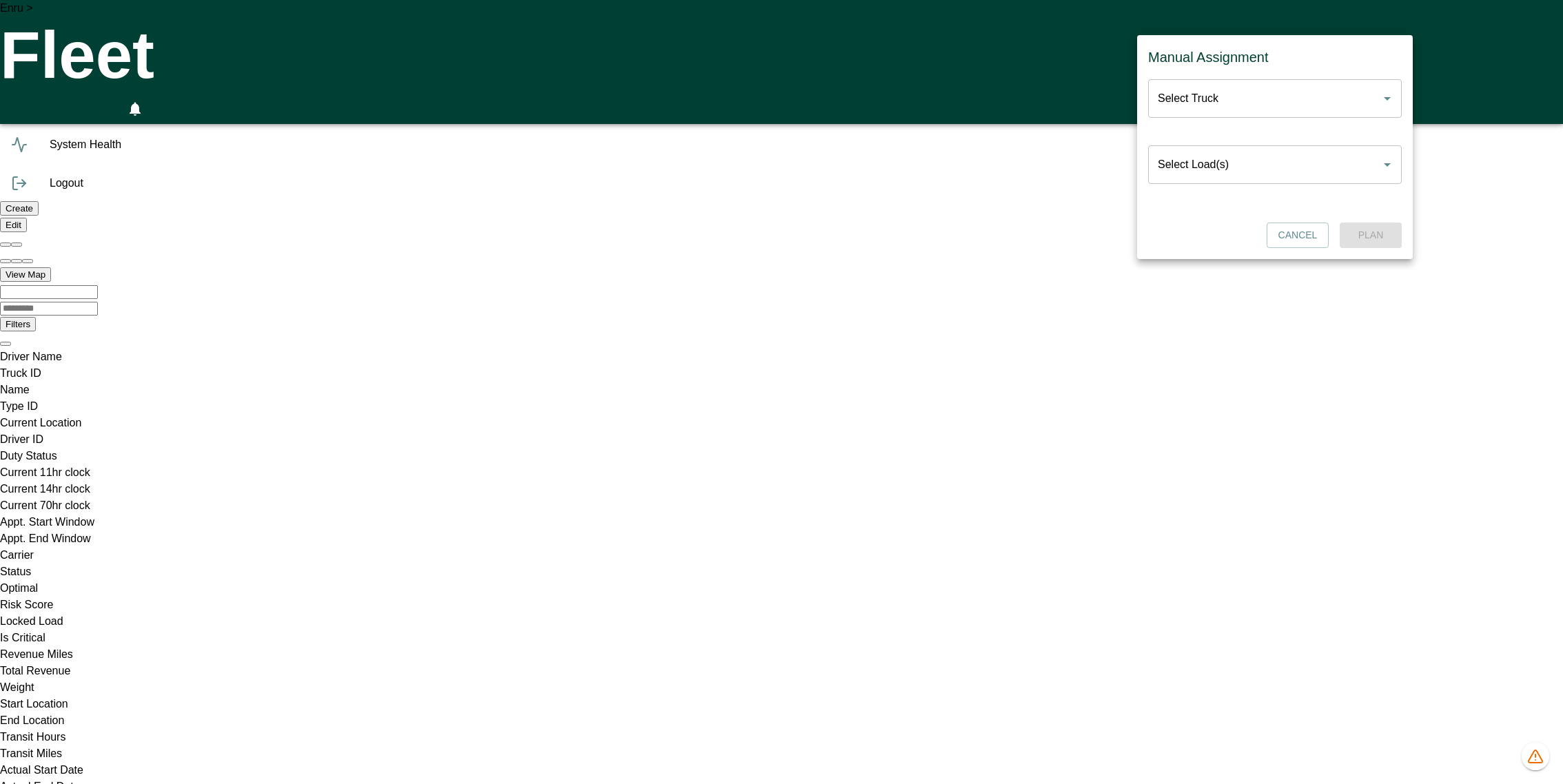
click at [35, 75] on h6 "OPS" at bounding box center [793, 67] width 1517 height 13
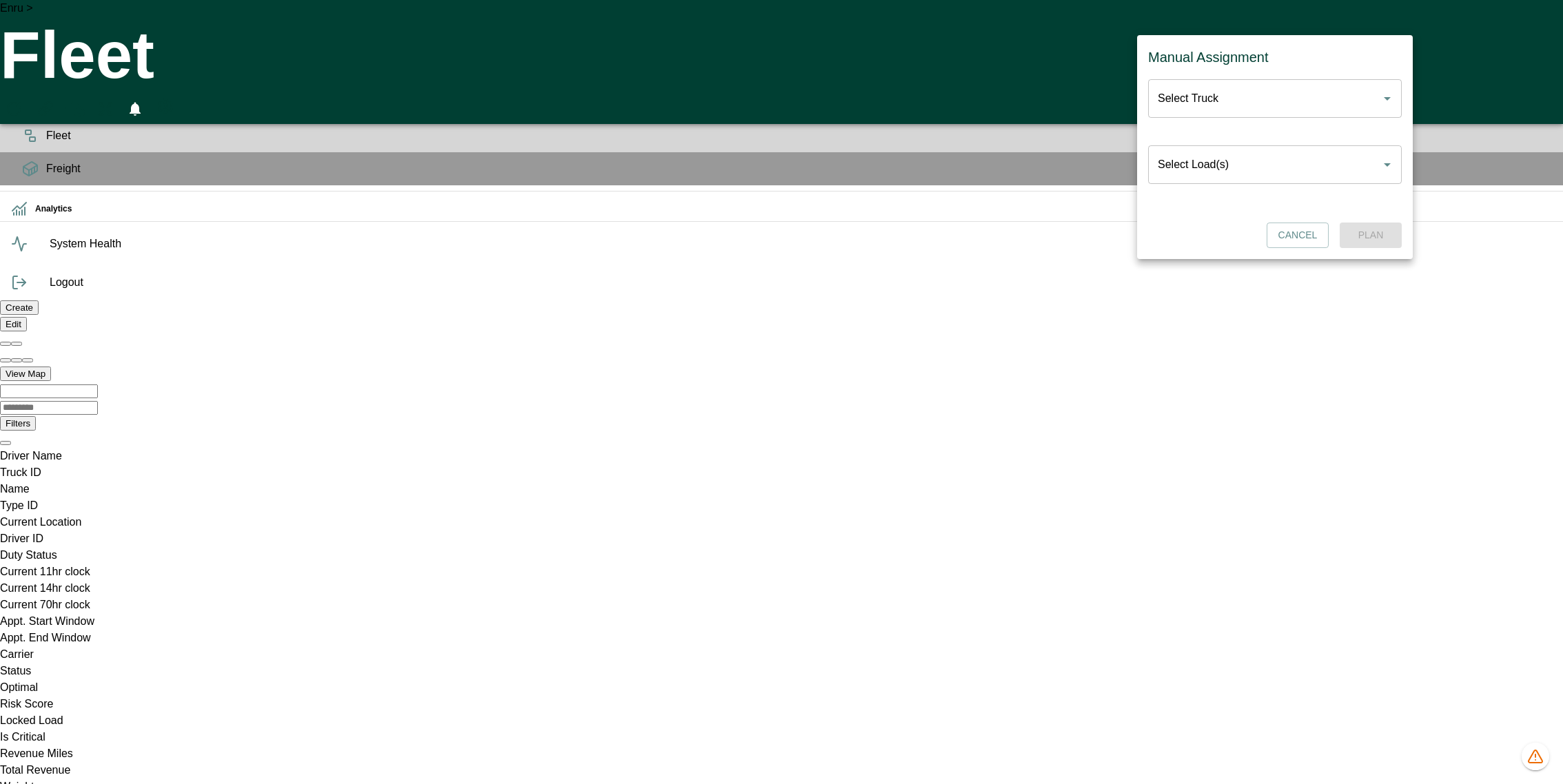
click at [46, 111] on span "Planning" at bounding box center [798, 102] width 1506 height 16
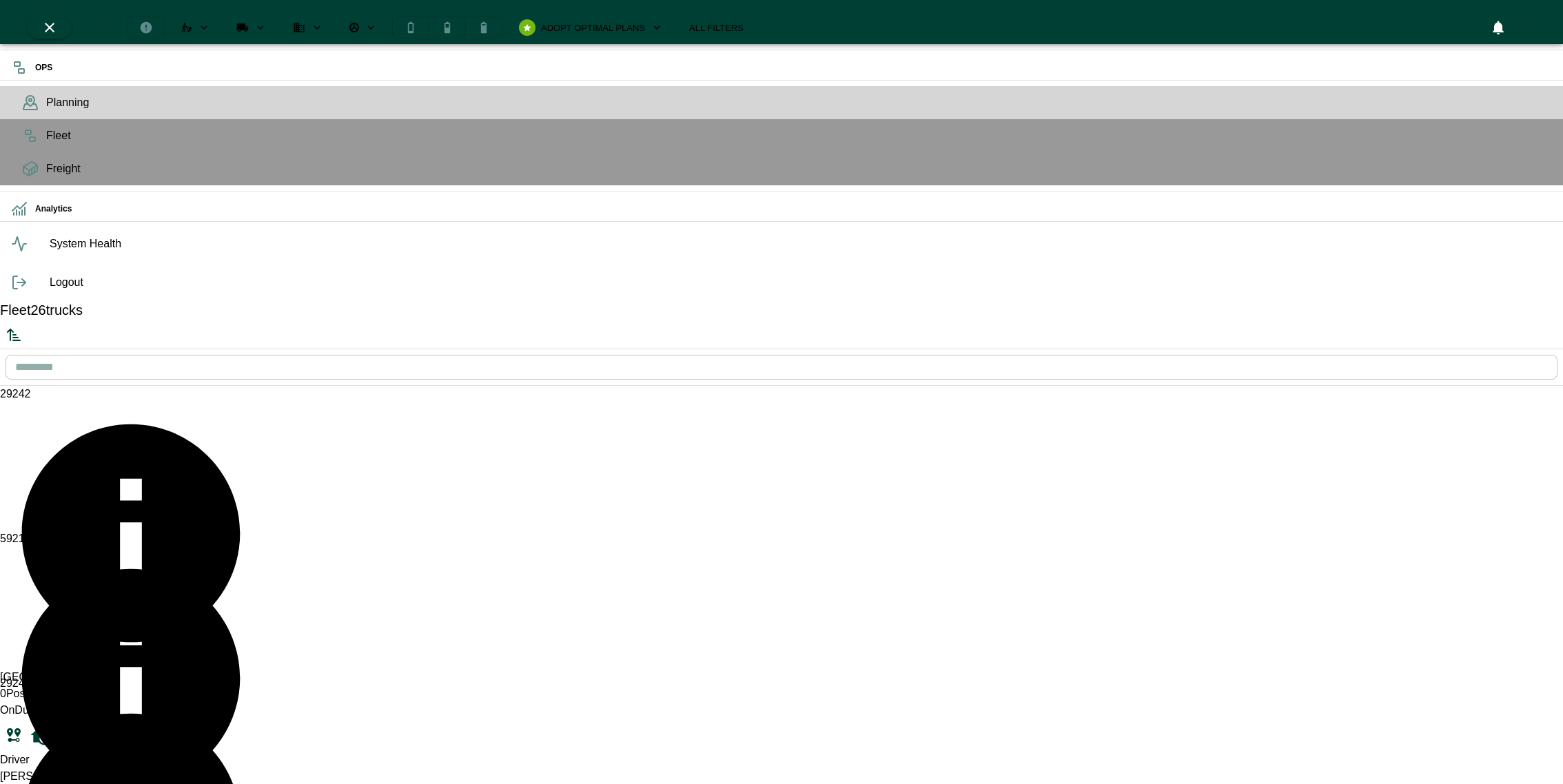
scroll to position [780, 256]
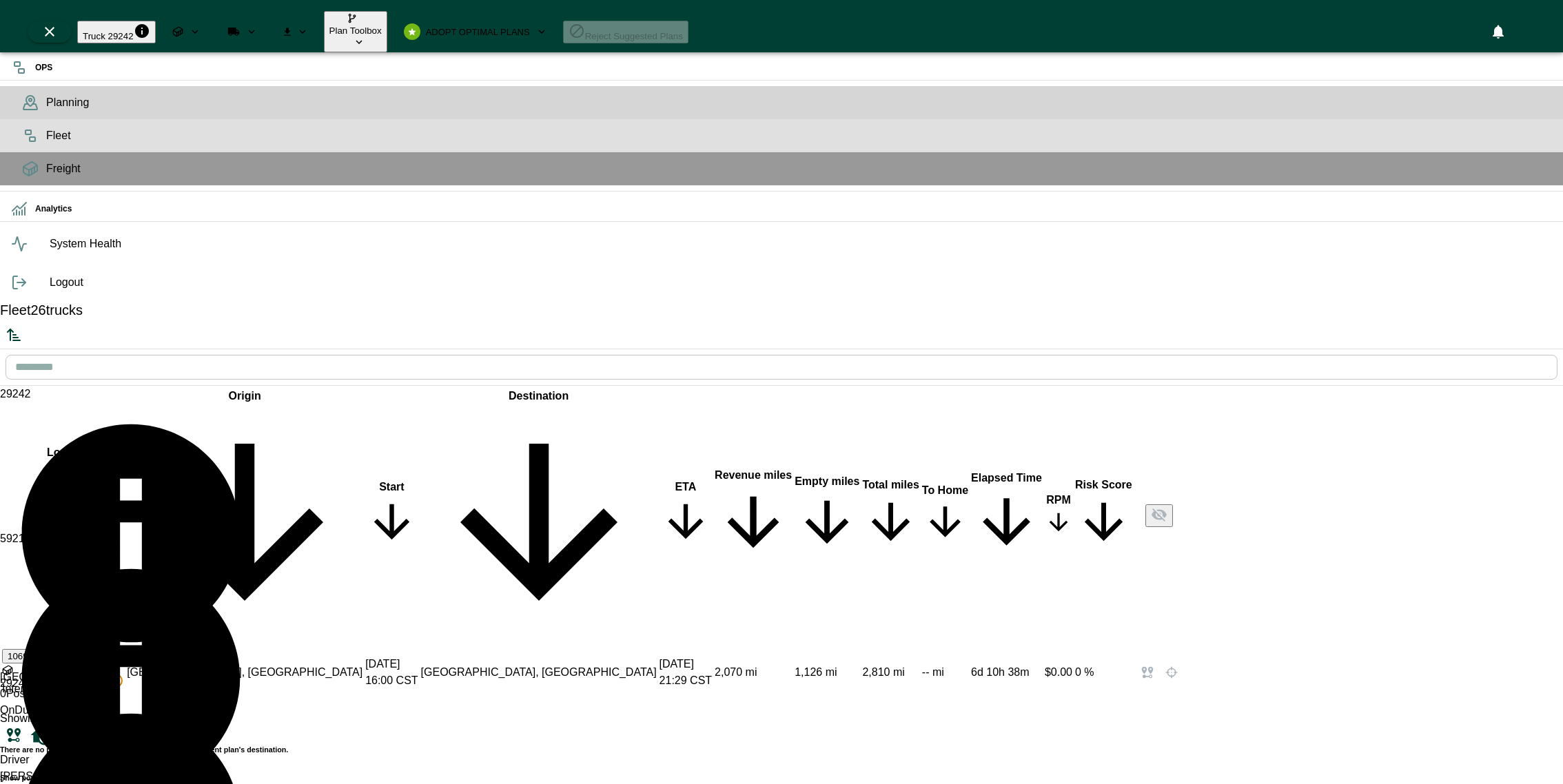
click at [23, 144] on icon at bounding box center [30, 135] width 16 height 16
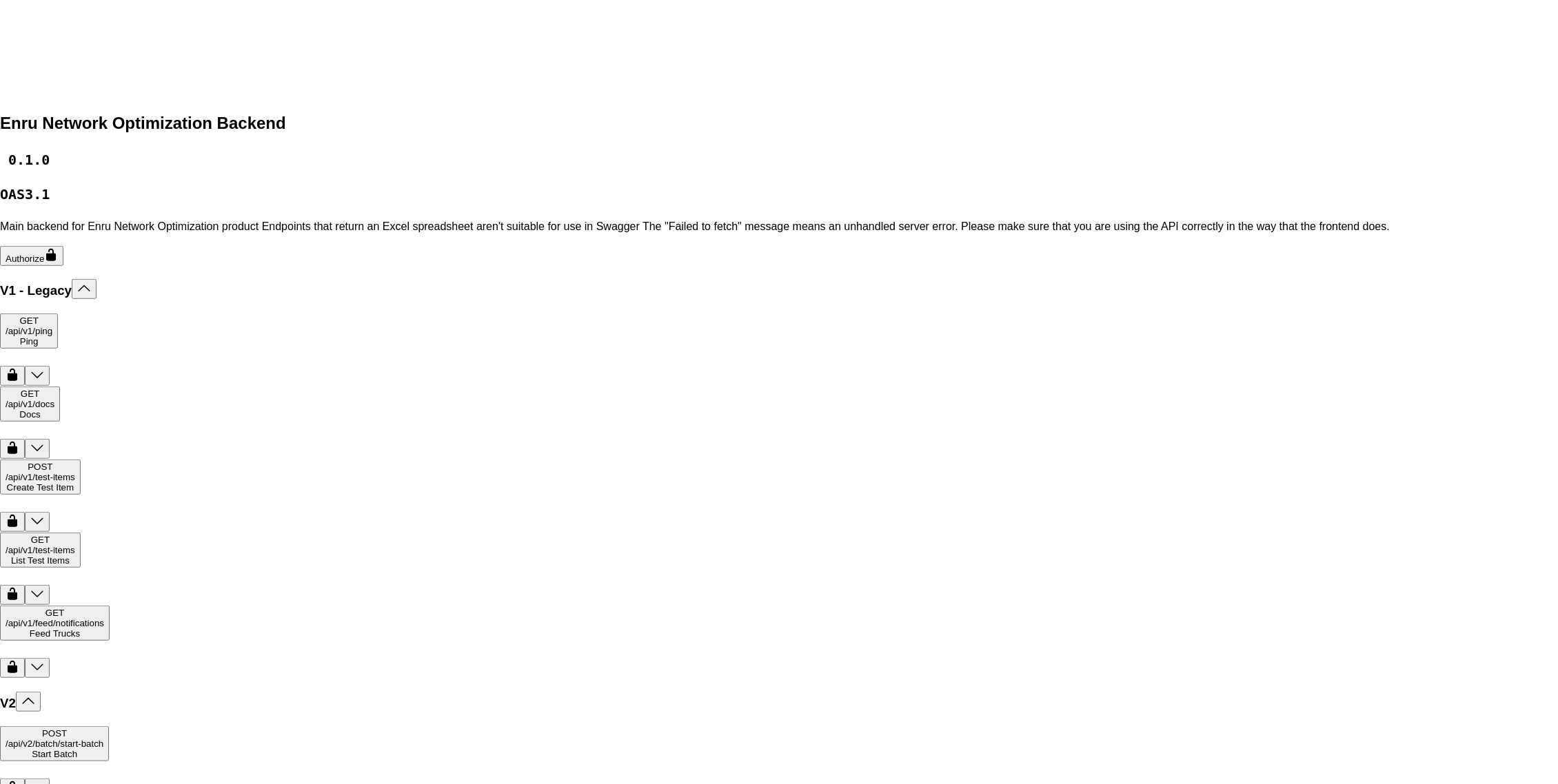
scroll to position [436, 0]
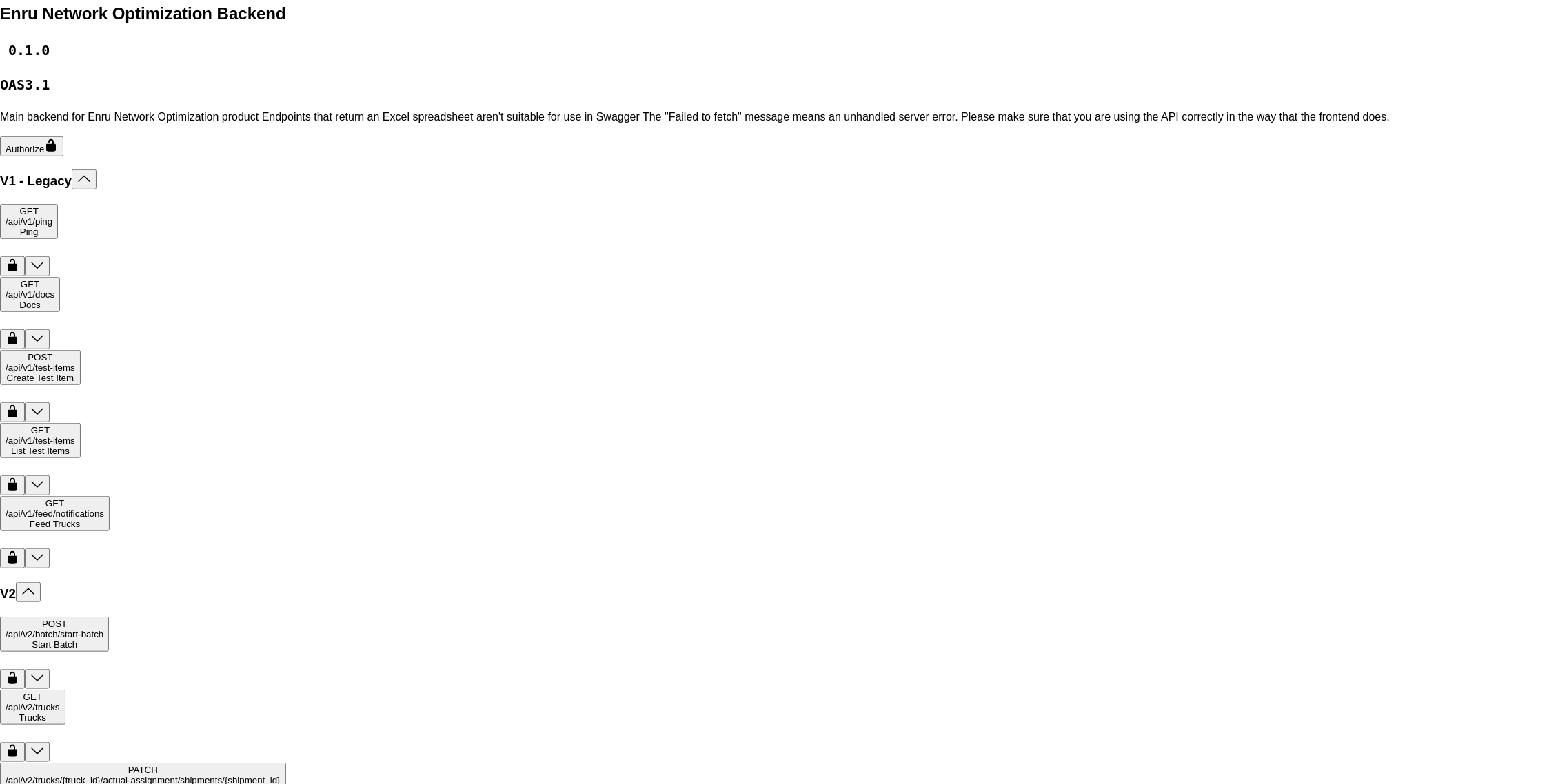
click at [281, 776] on span "/api /v2 /trucks /{truck_id} /actual-assignment /shipments /{shipment_id}" at bounding box center [143, 781] width 275 height 10
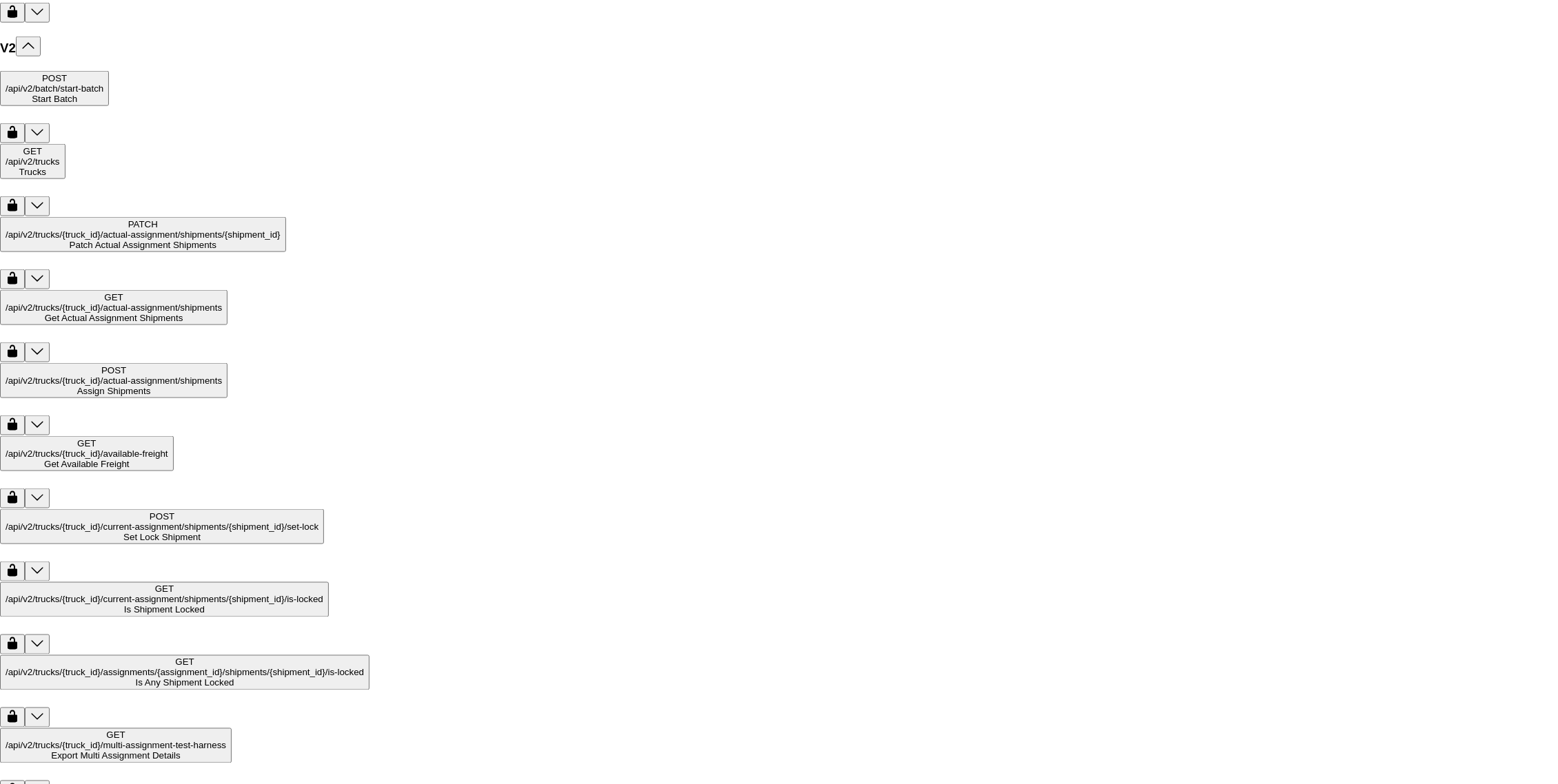
scroll to position [0, 0]
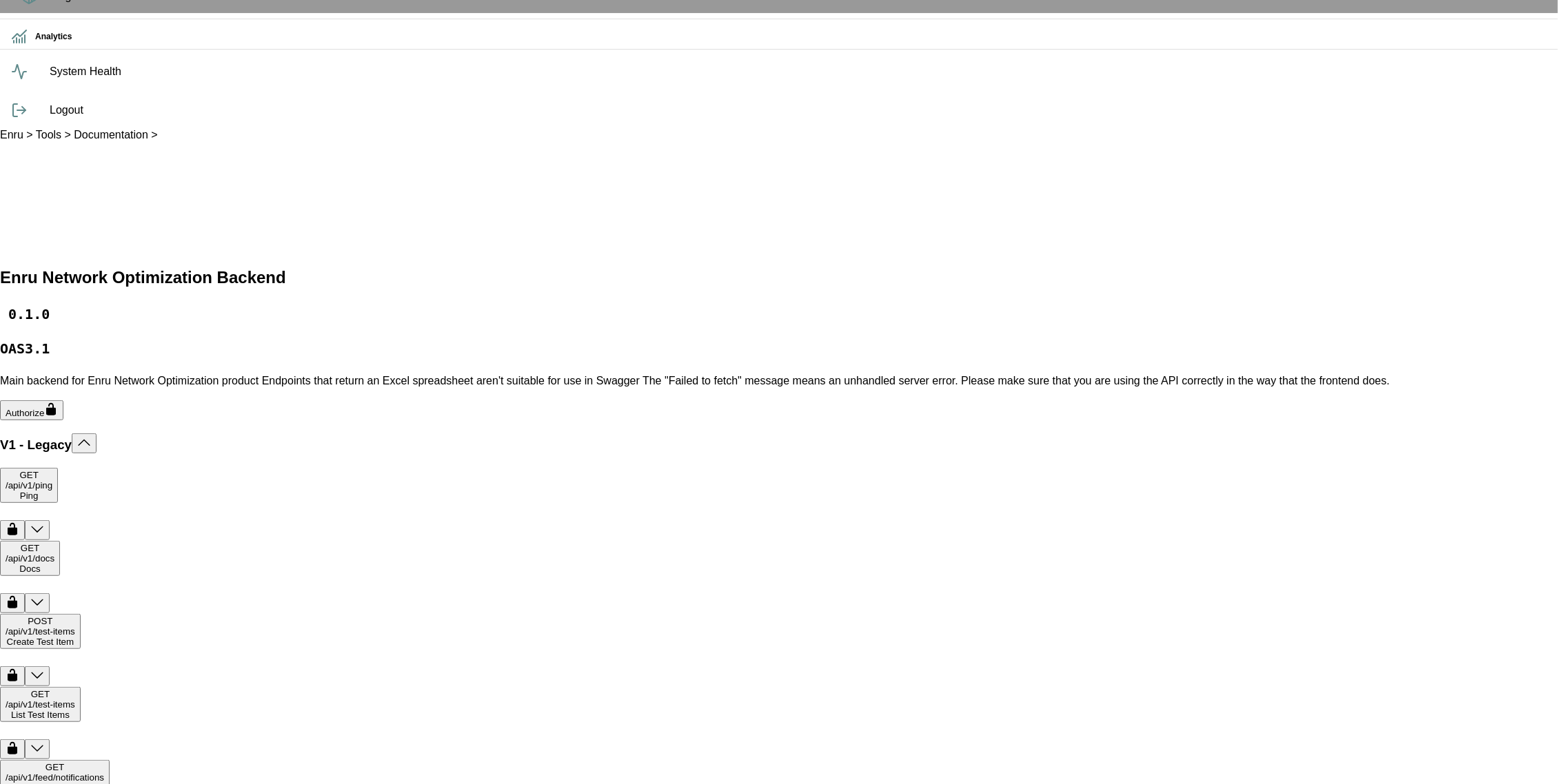
scroll to position [185, 0]
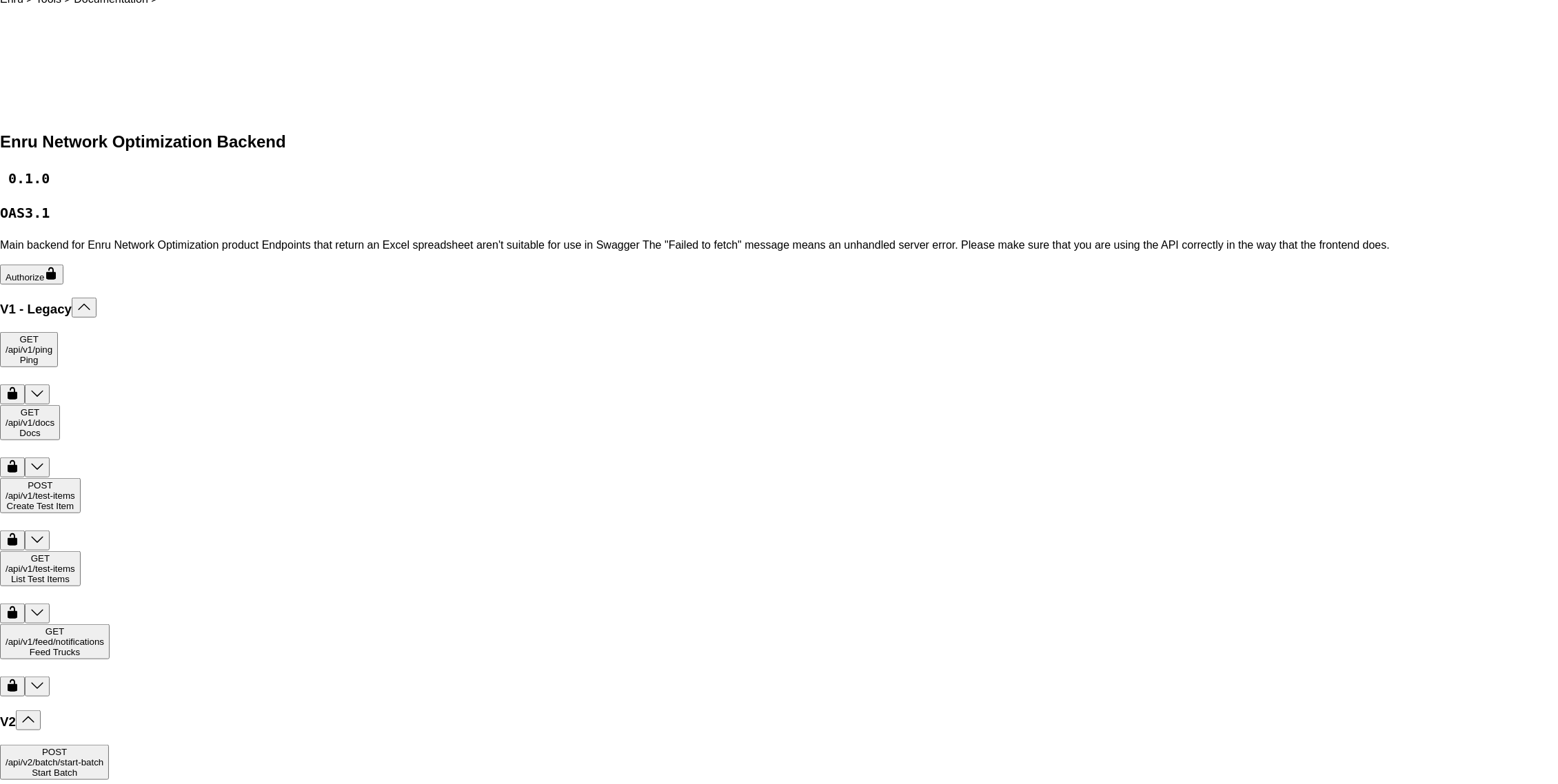
scroll to position [311, 0]
drag, startPoint x: 100, startPoint y: 570, endPoint x: 131, endPoint y: 571, distance: 31.0
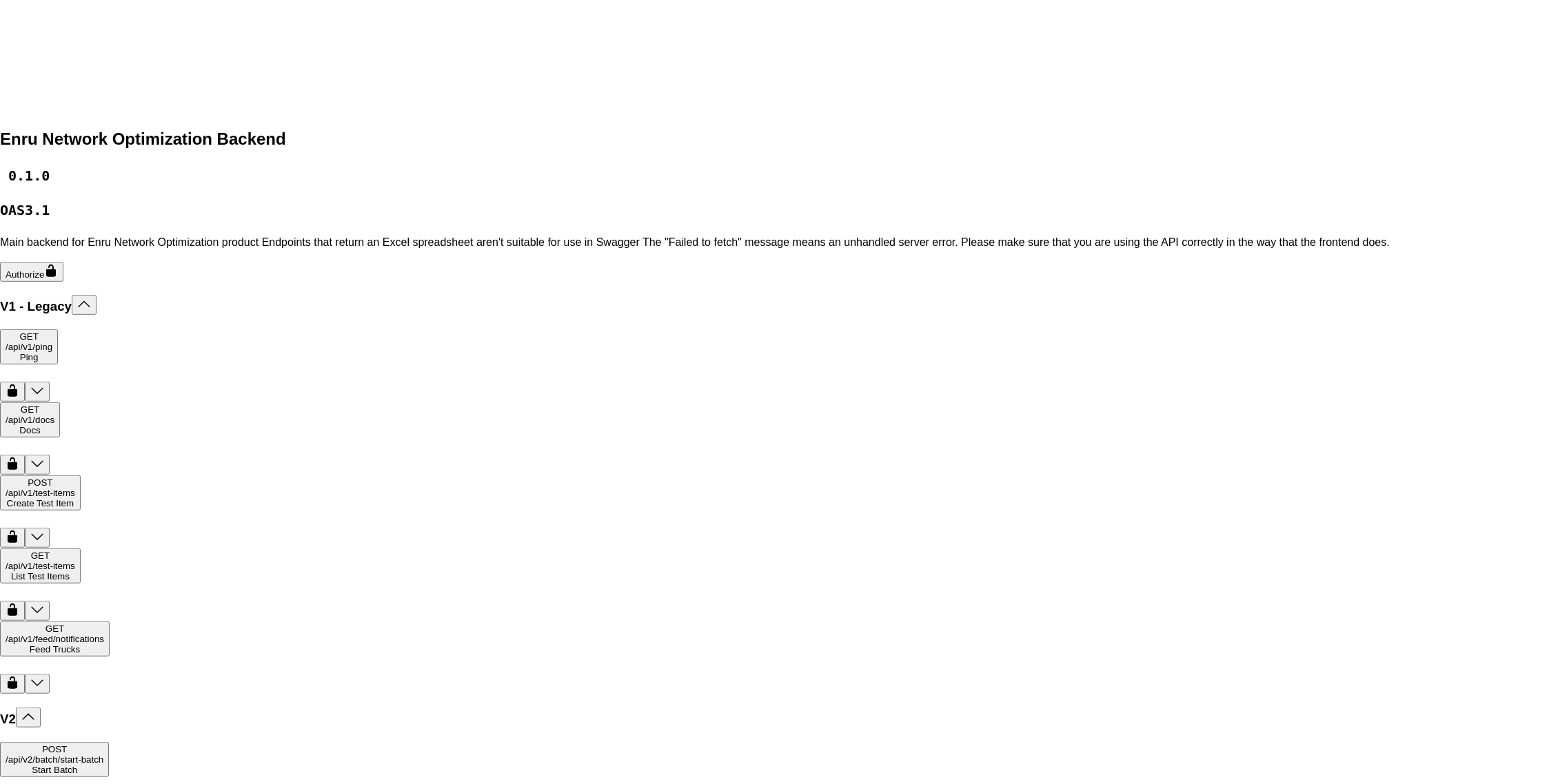
paste textarea "**********"
type textarea "**********"
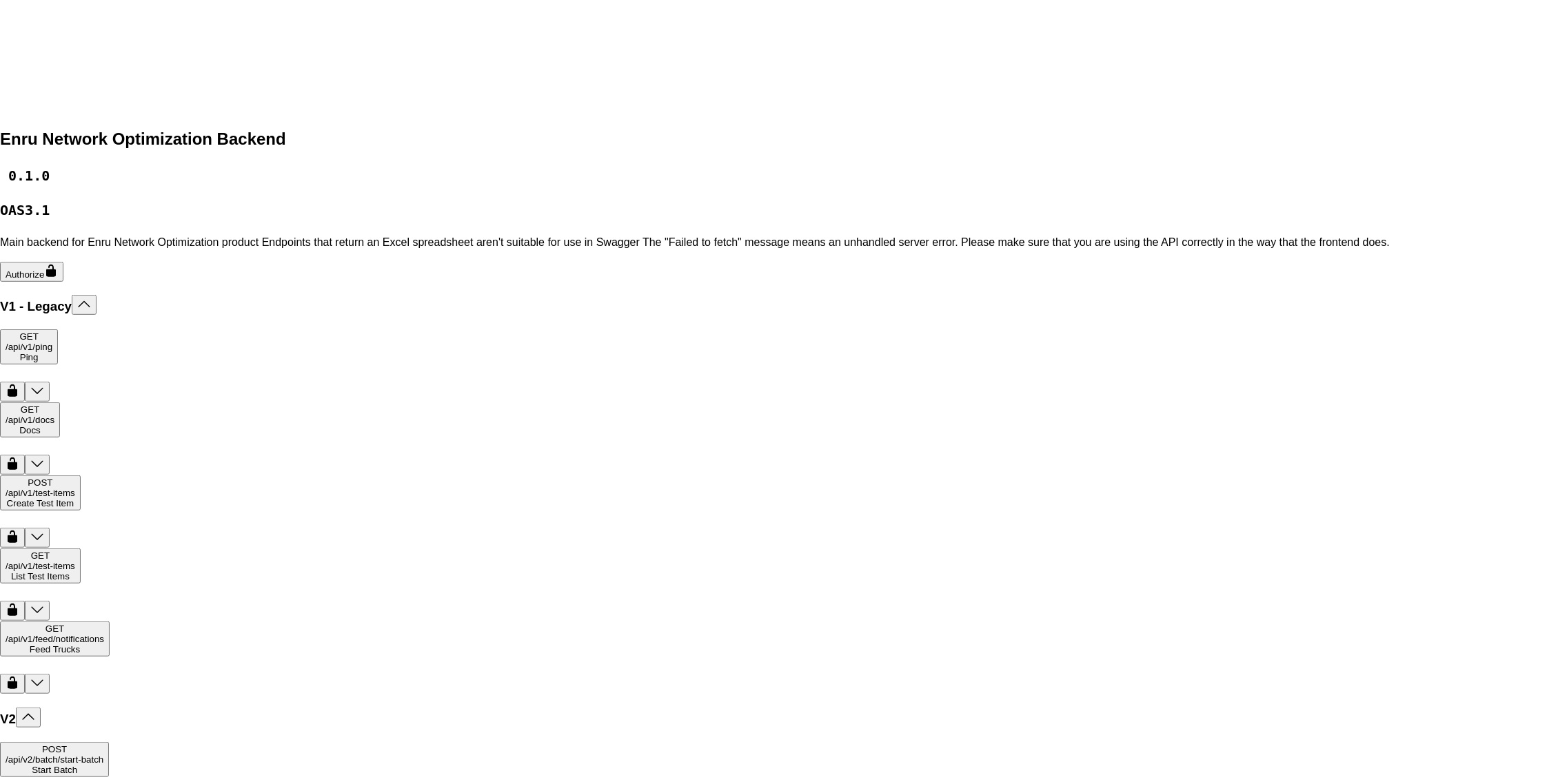
paste input "**********"
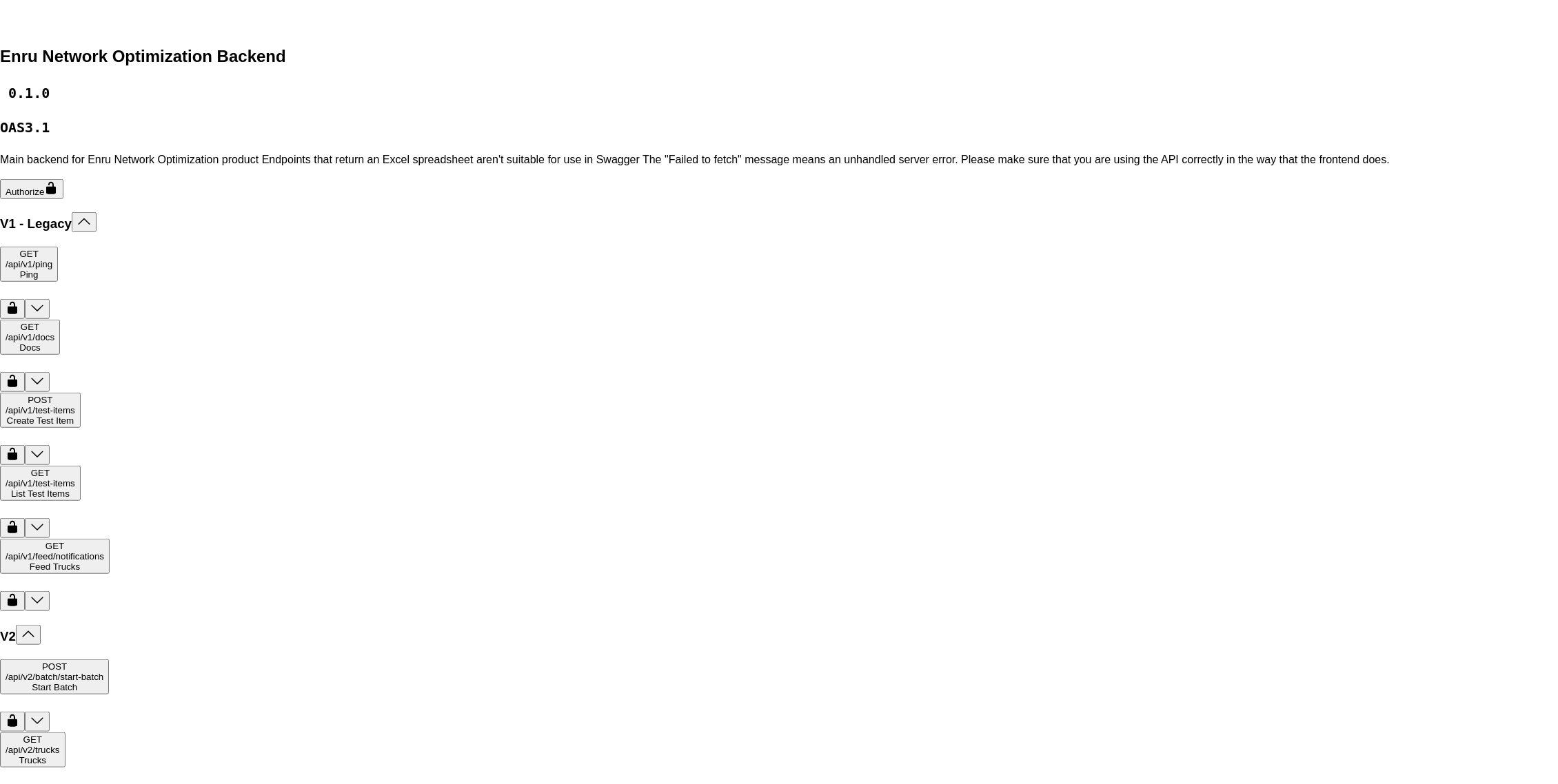
scroll to position [395, 0]
type input "**********"
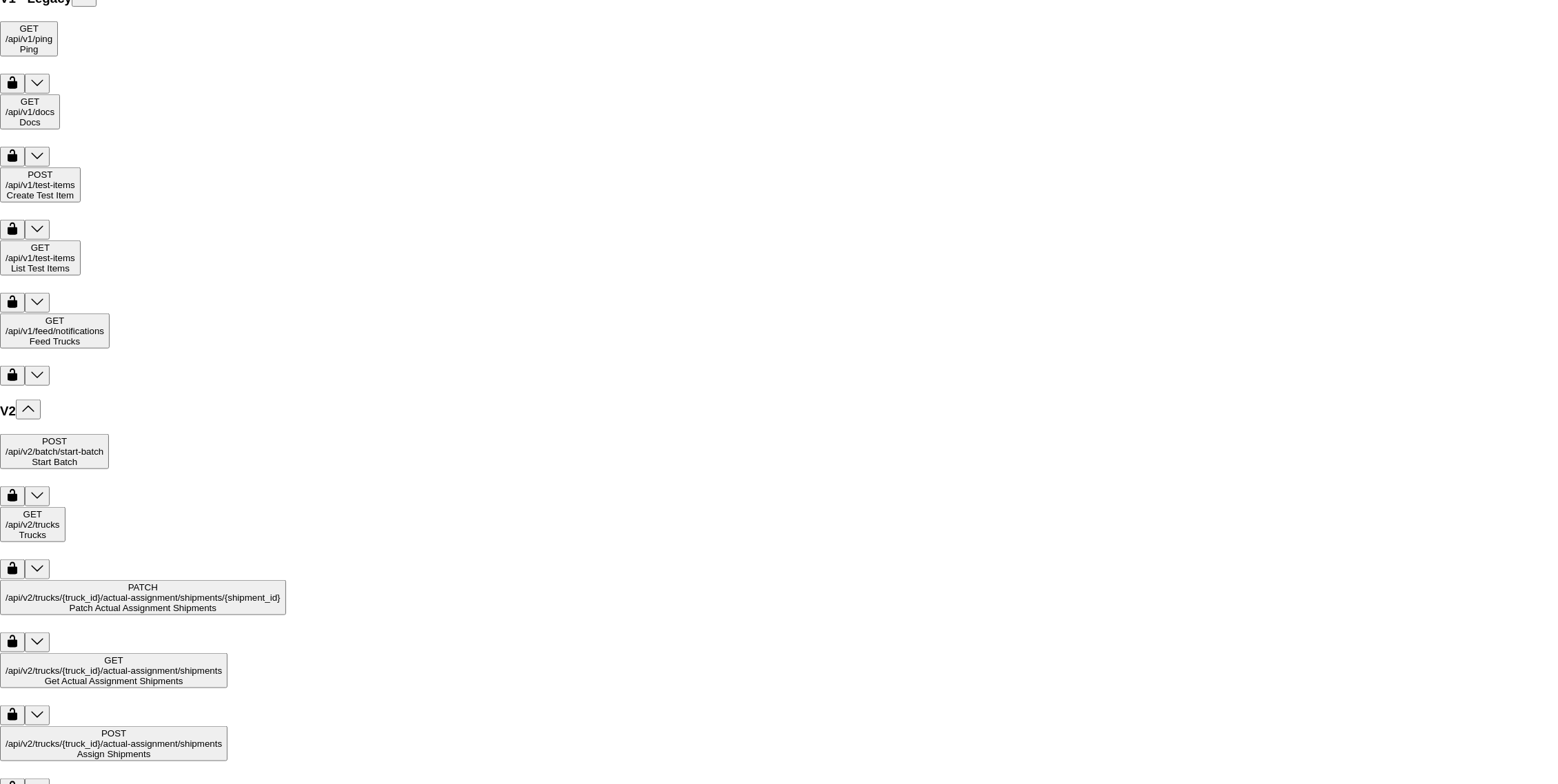
scroll to position [601, 0]
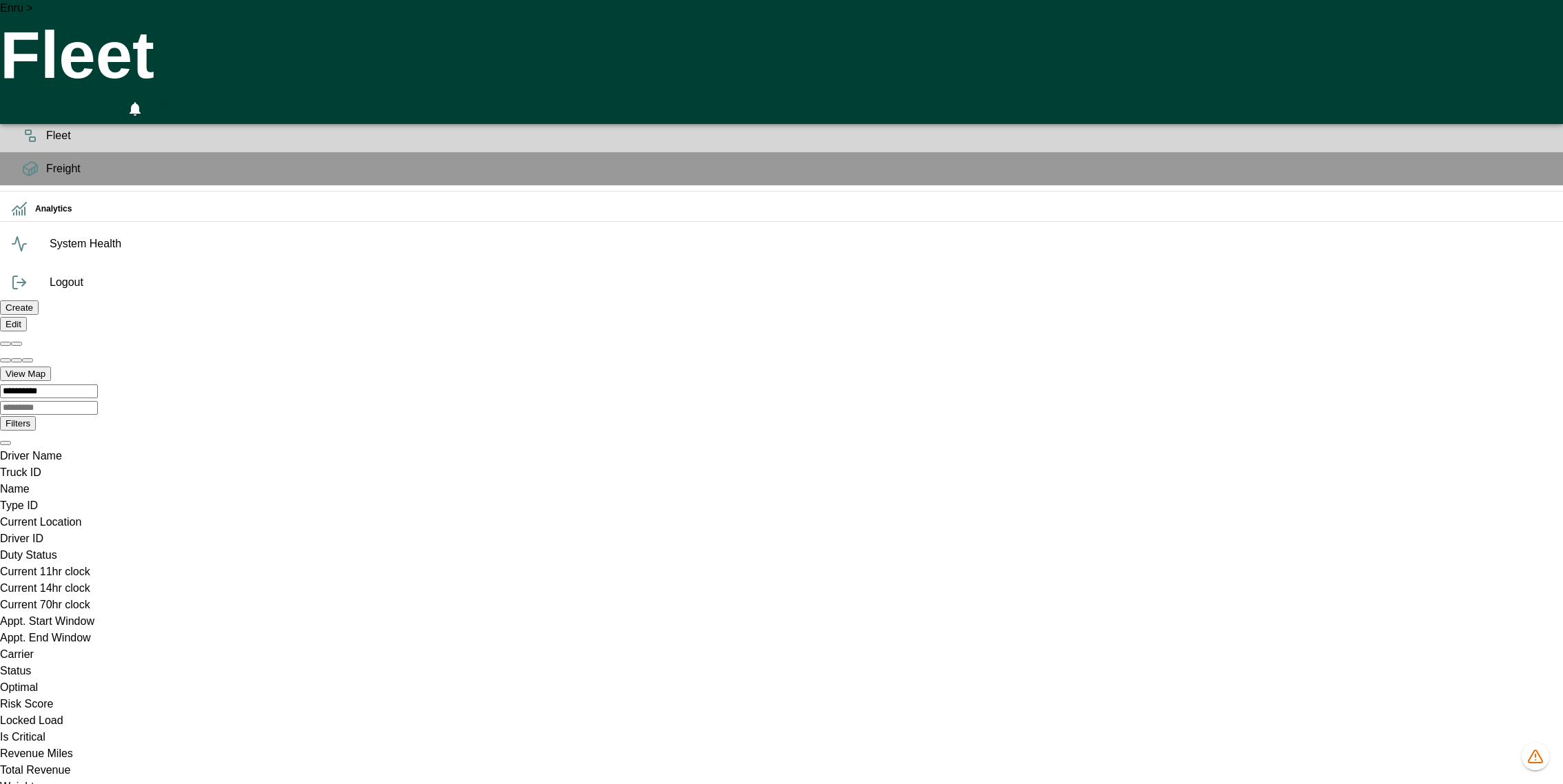
click at [0, 481] on icon "Truck ID column. SPACE for context menu, ENTER to sort" at bounding box center [0, 481] width 0 height 0
type input "****"
